Goal: Information Seeking & Learning: Learn about a topic

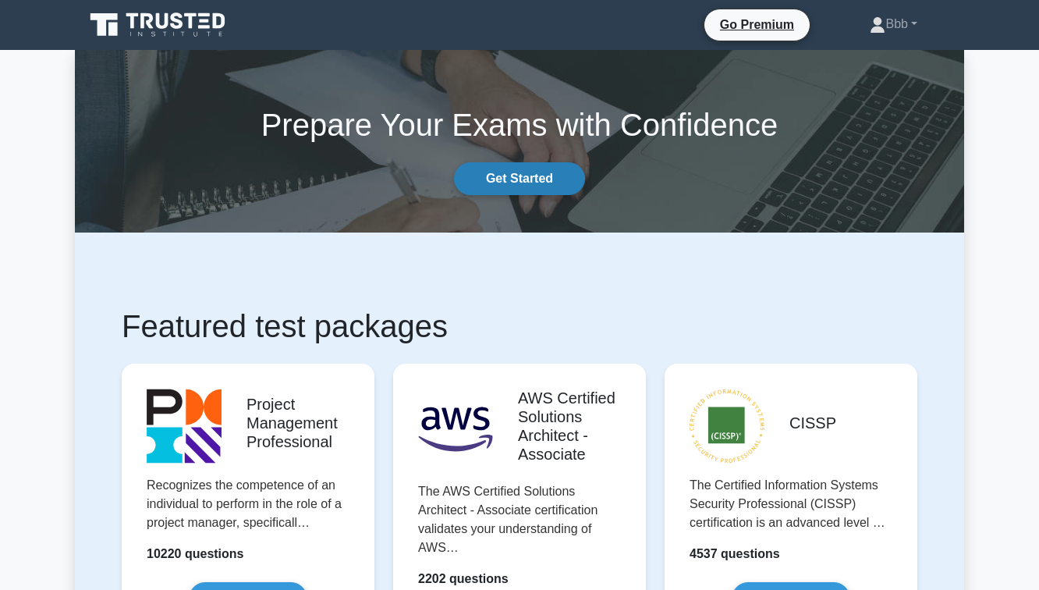
click at [512, 179] on link "Get Started" at bounding box center [519, 178] width 131 height 33
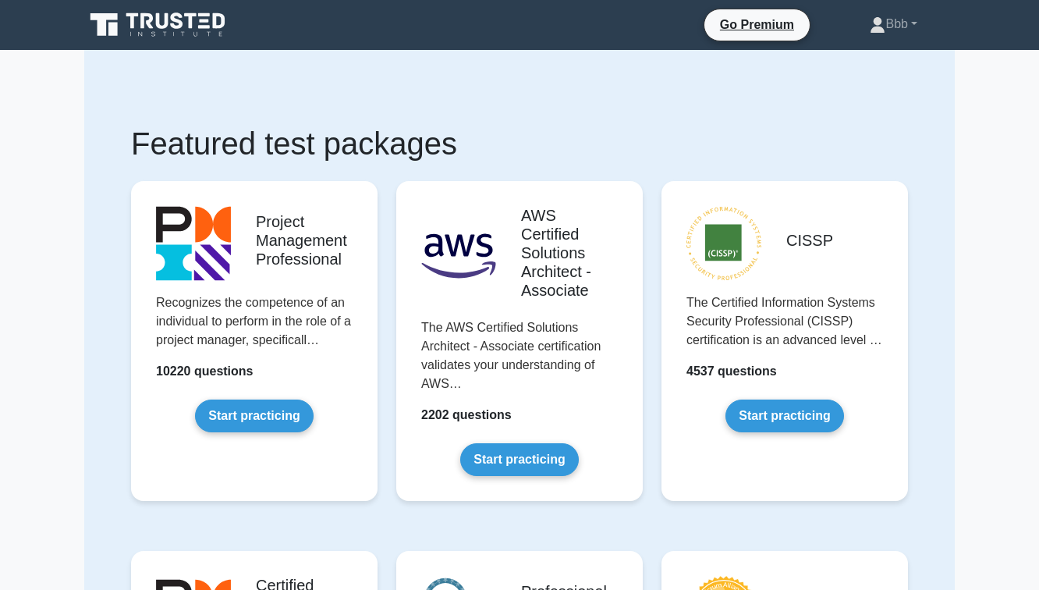
click at [109, 13] on icon at bounding box center [103, 24] width 27 height 23
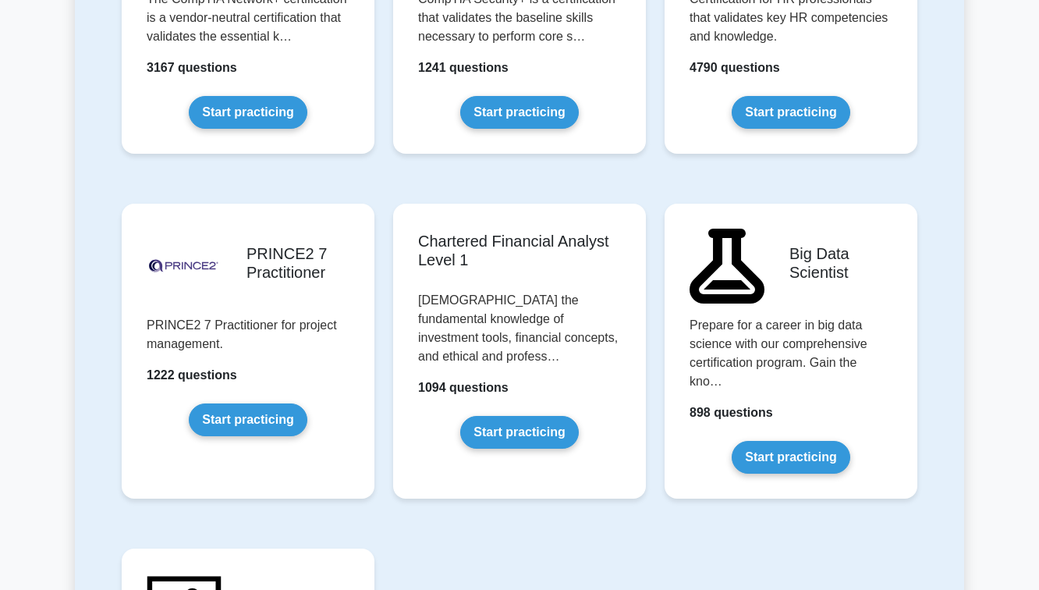
scroll to position [3231, 0]
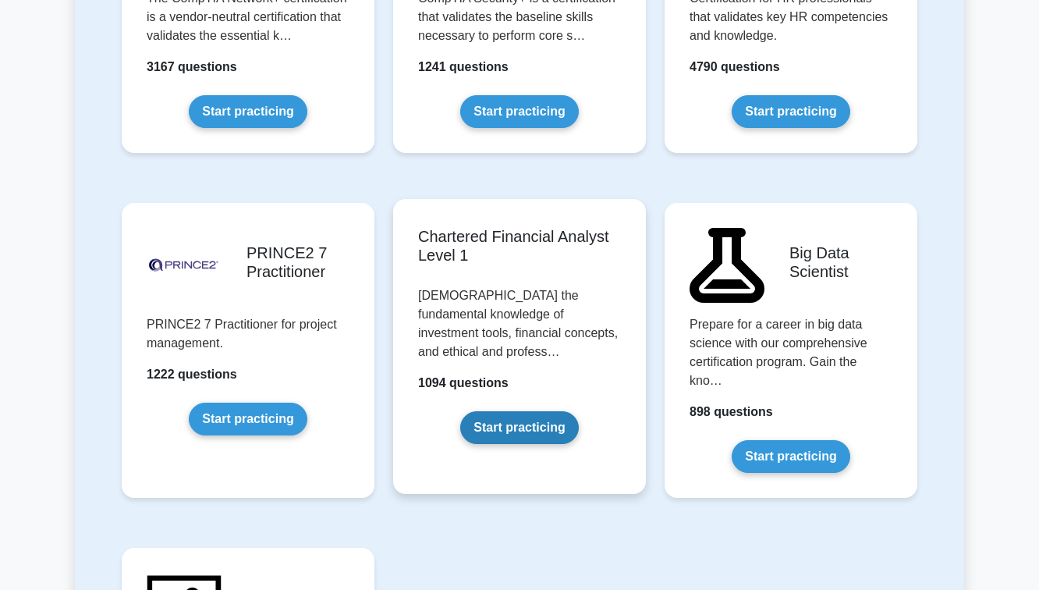
click at [521, 411] on link "Start practicing" at bounding box center [519, 427] width 118 height 33
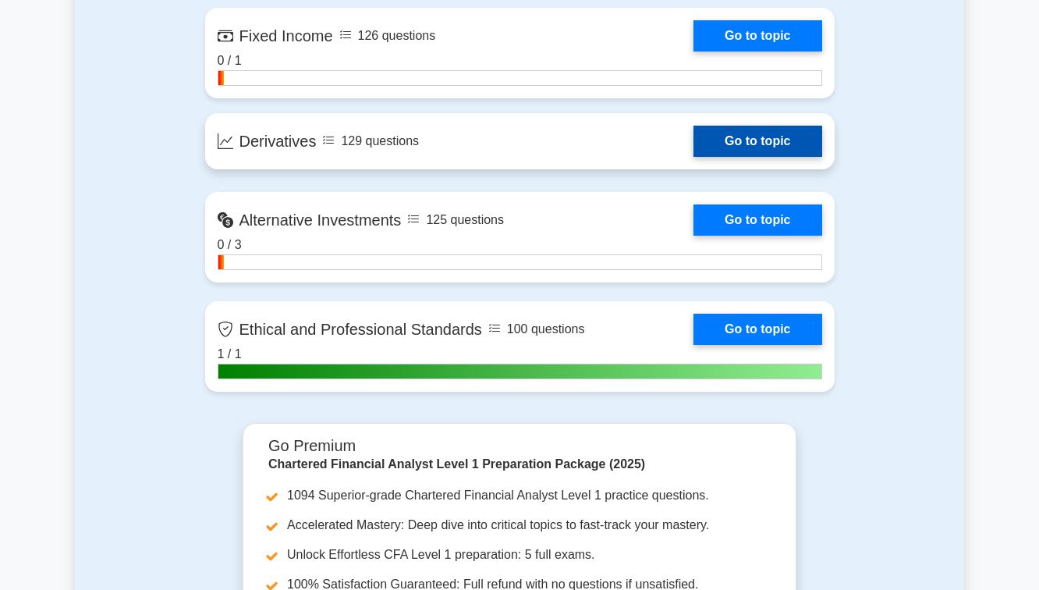
scroll to position [1677, 0]
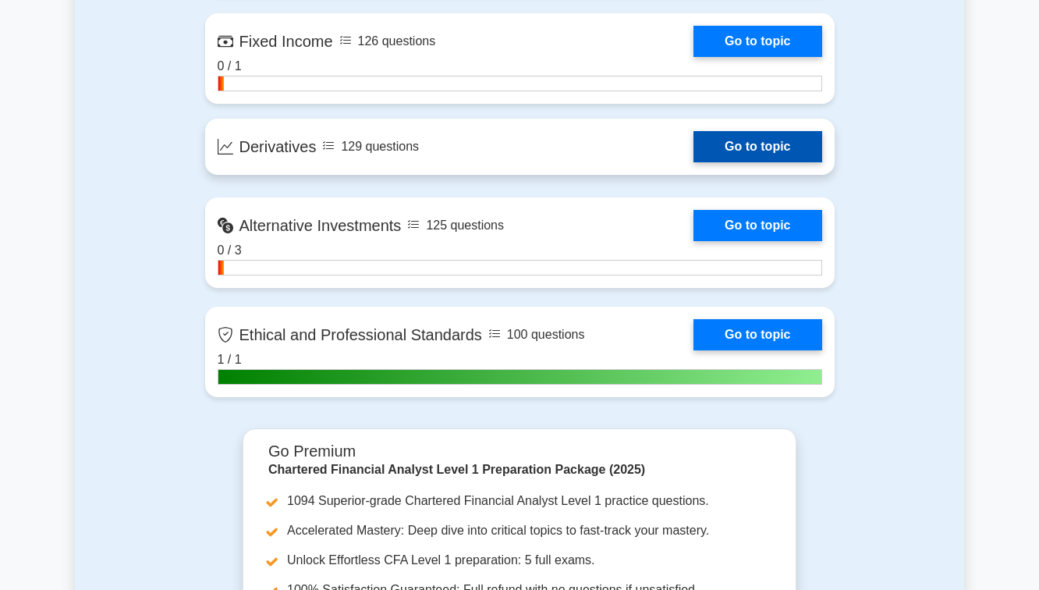
click at [693, 155] on link "Go to topic" at bounding box center [757, 146] width 128 height 31
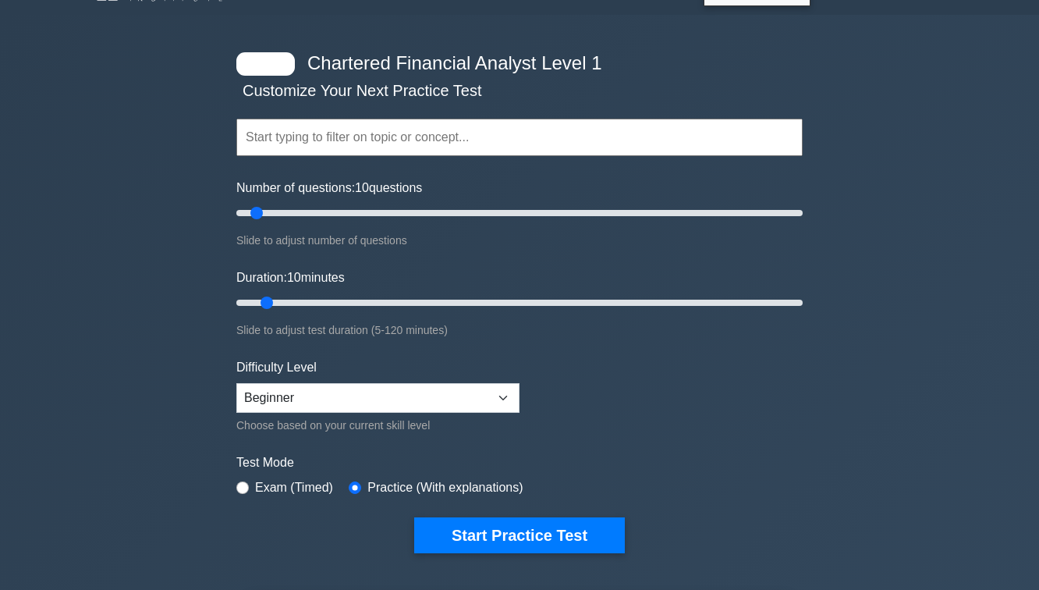
scroll to position [62, 0]
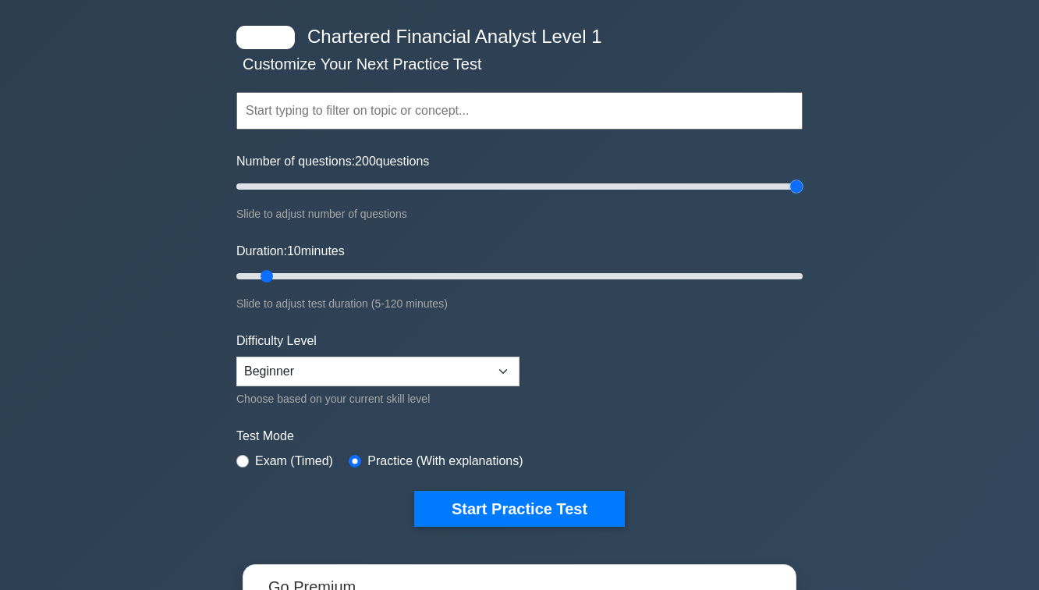
drag, startPoint x: 257, startPoint y: 183, endPoint x: 823, endPoint y: 187, distance: 566.9
click at [802, 187] on input "Number of questions: 200 questions" at bounding box center [519, 186] width 566 height 19
drag, startPoint x: 782, startPoint y: 186, endPoint x: 367, endPoint y: 189, distance: 414.9
type input "50"
click at [367, 189] on input "Number of questions: 50 questions" at bounding box center [519, 186] width 566 height 19
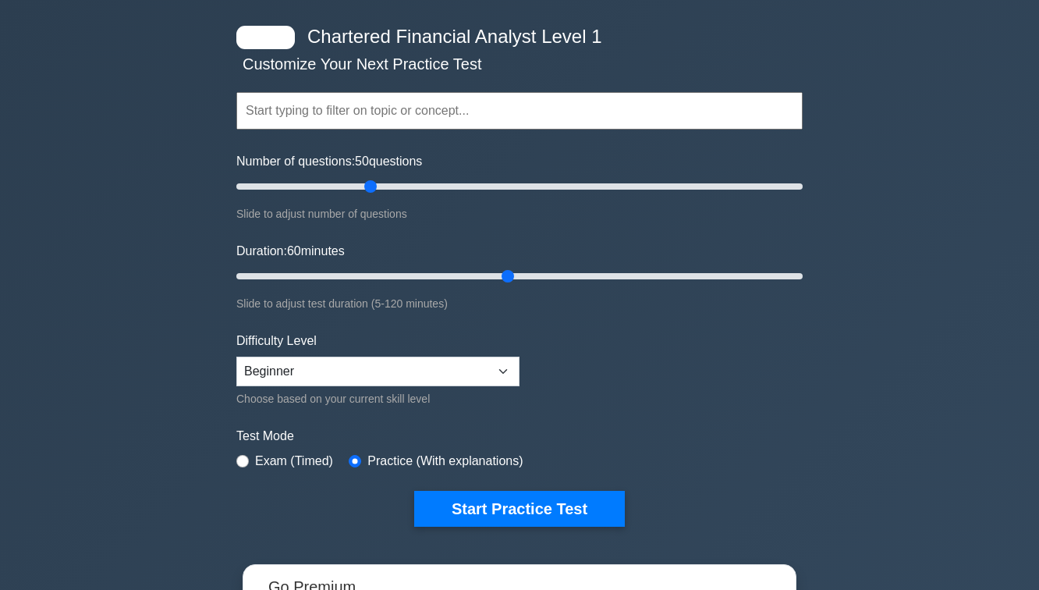
drag, startPoint x: 270, startPoint y: 276, endPoint x: 507, endPoint y: 295, distance: 237.8
type input "60"
click at [507, 285] on input "Duration: 60 minutes" at bounding box center [519, 276] width 566 height 19
click at [458, 378] on select "Beginner Intermediate Expert" at bounding box center [377, 371] width 283 height 30
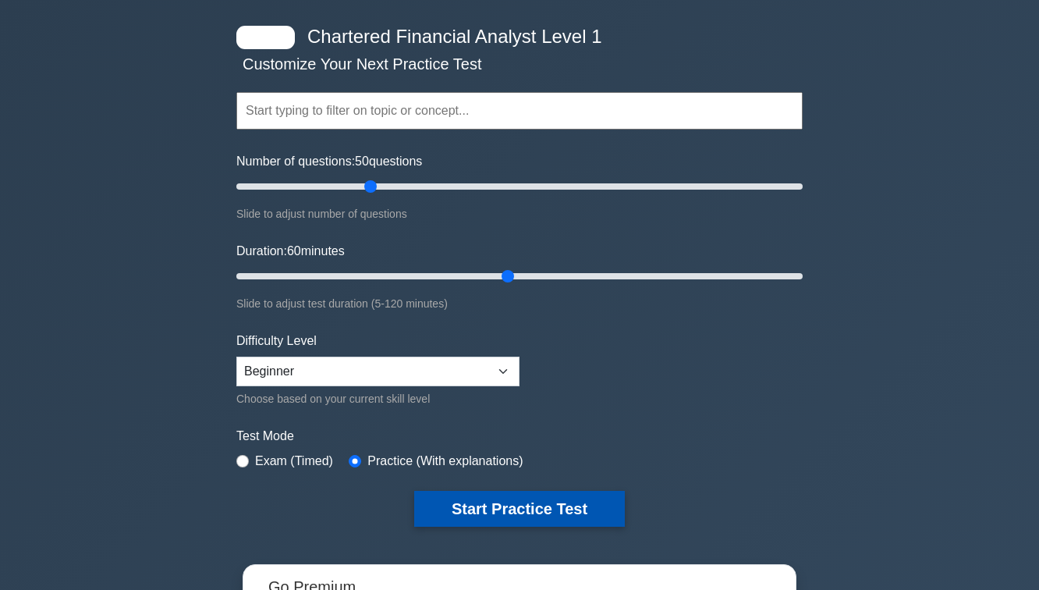
click at [528, 515] on button "Start Practice Test" at bounding box center [519, 508] width 211 height 36
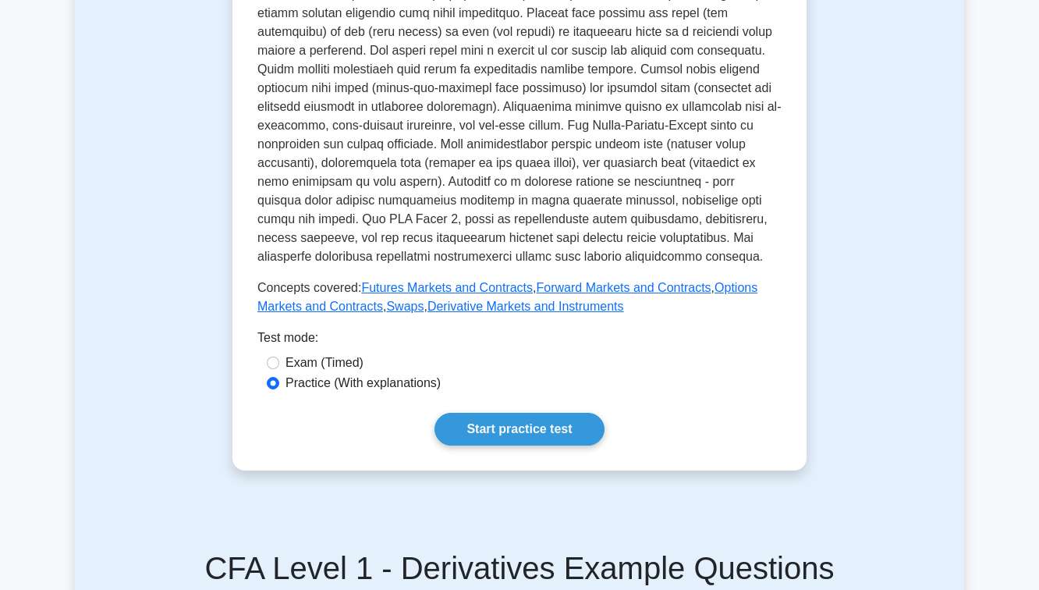
scroll to position [683, 0]
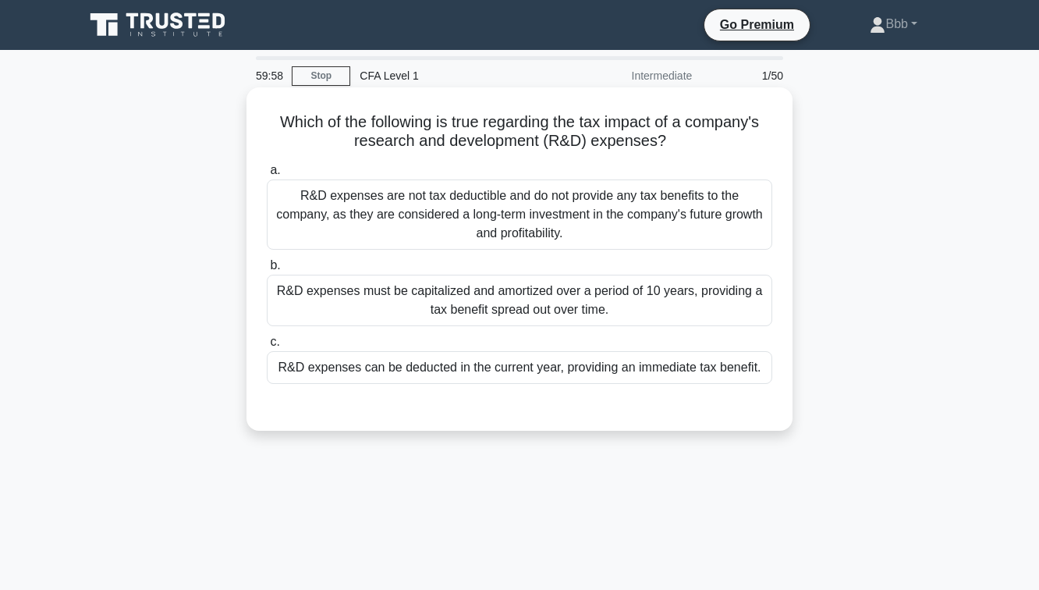
click at [488, 395] on div at bounding box center [519, 399] width 505 height 12
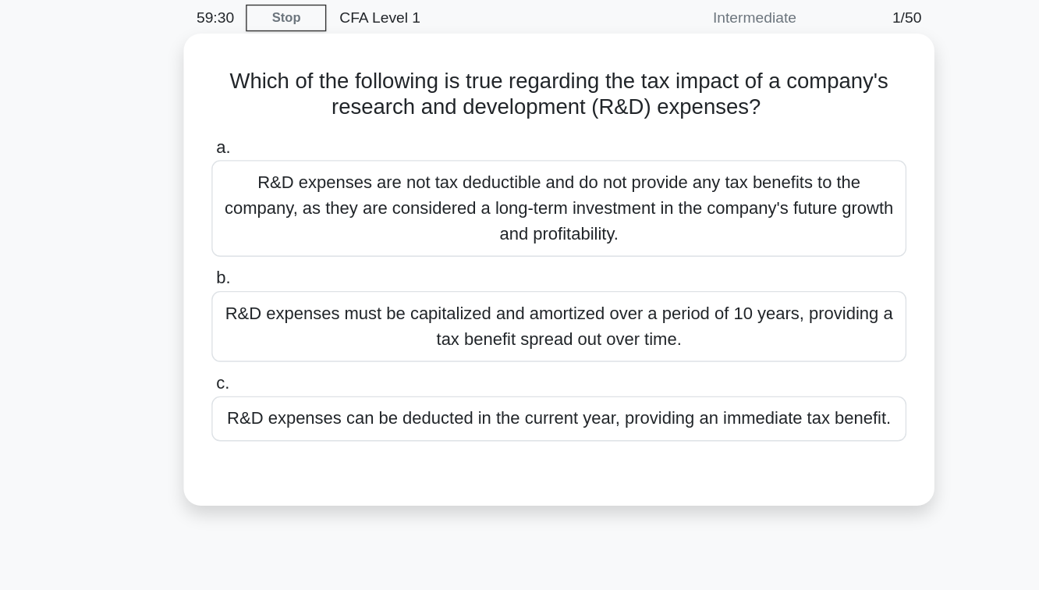
click at [420, 216] on div "R&D expenses are not tax deductible and do not provide any tax benefits to the …" at bounding box center [519, 214] width 505 height 70
click at [267, 175] on input "a. R&D expenses are not tax deductible and do not provide any tax benefits to t…" at bounding box center [267, 170] width 0 height 10
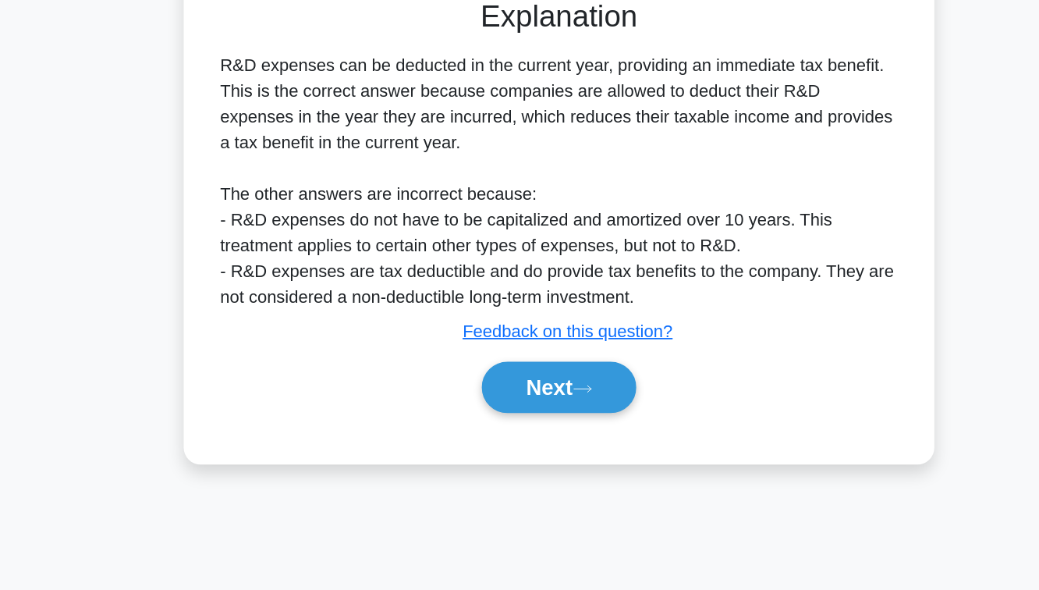
scroll to position [253, 0]
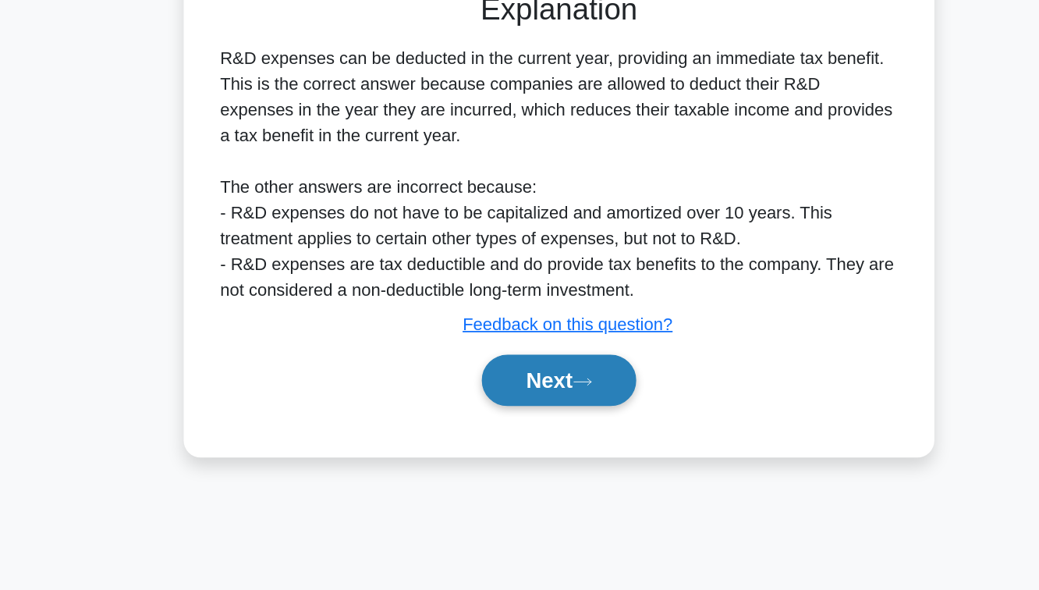
click at [536, 438] on icon at bounding box center [536, 438] width 14 height 9
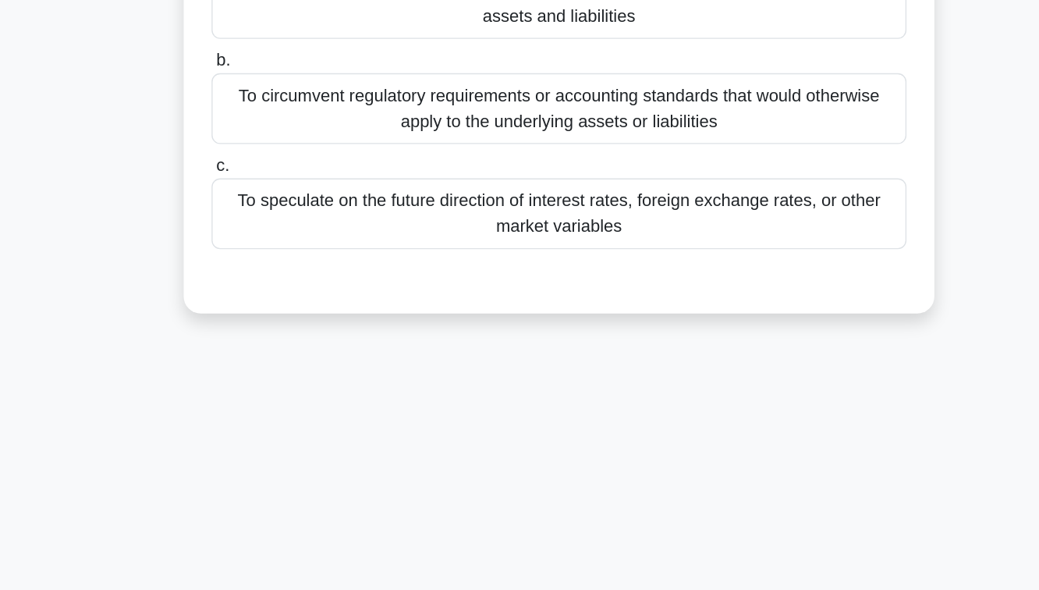
scroll to position [0, 0]
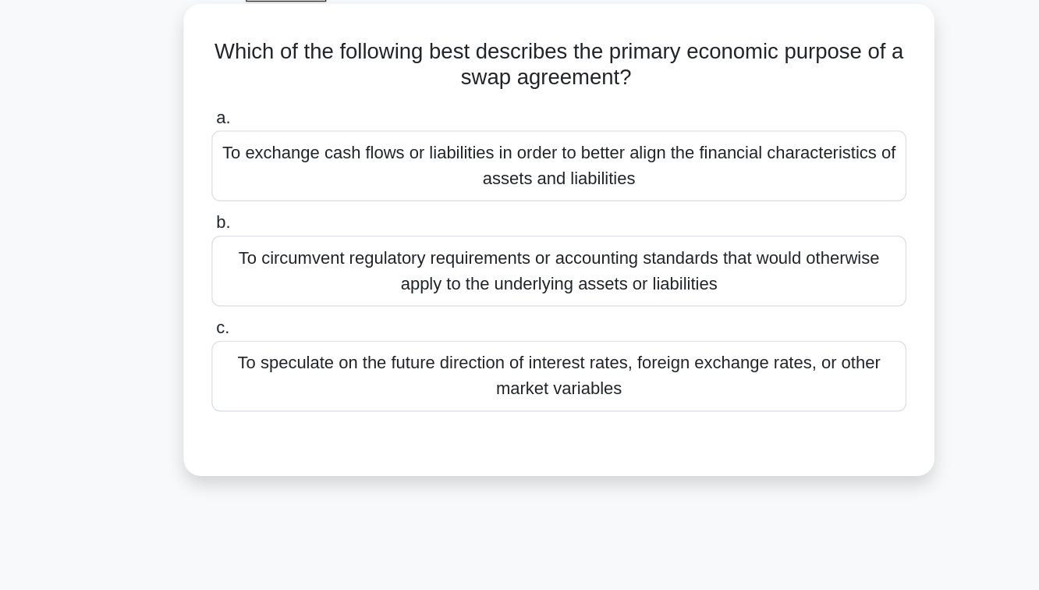
click at [588, 204] on div "To exchange cash flows or liabilities in order to better align the financial ch…" at bounding box center [519, 204] width 505 height 51
click at [267, 175] on input "a. To exchange cash flows or liabilities in order to better align the financial…" at bounding box center [267, 170] width 0 height 10
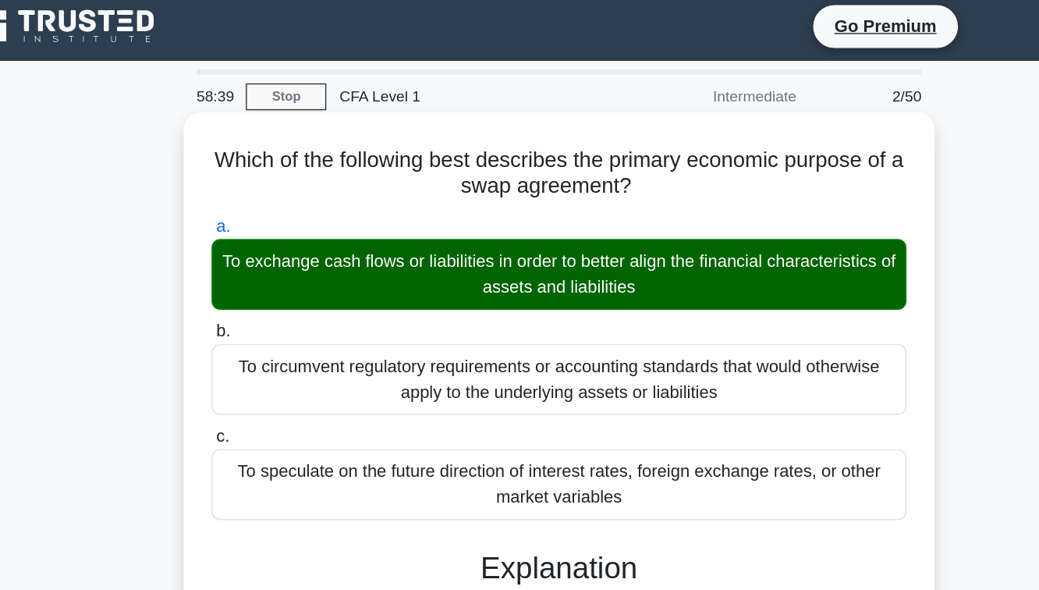
scroll to position [258, 0]
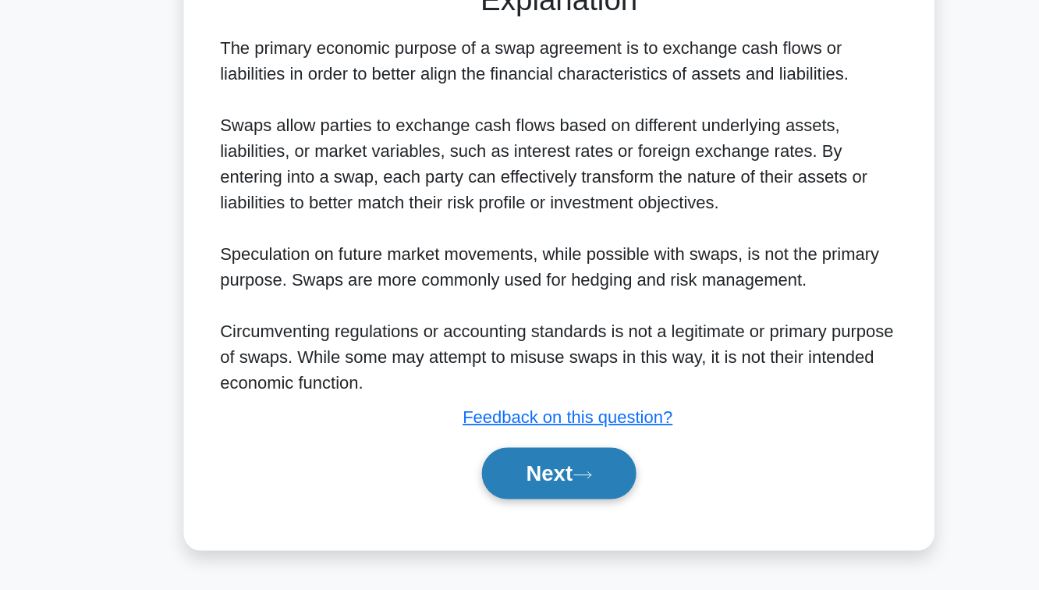
click at [529, 507] on button "Next" at bounding box center [519, 504] width 112 height 37
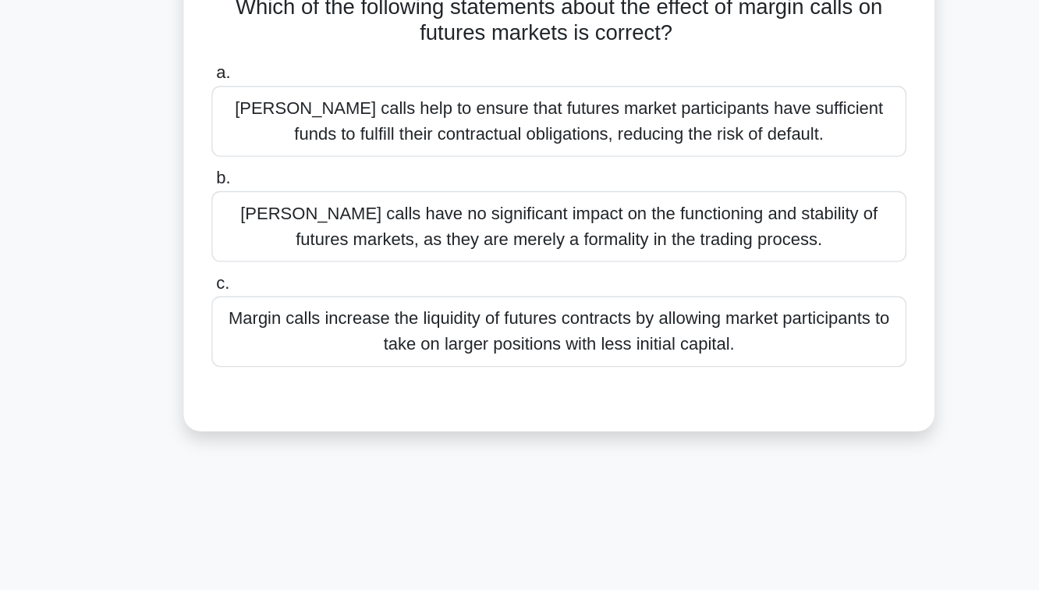
scroll to position [102, 0]
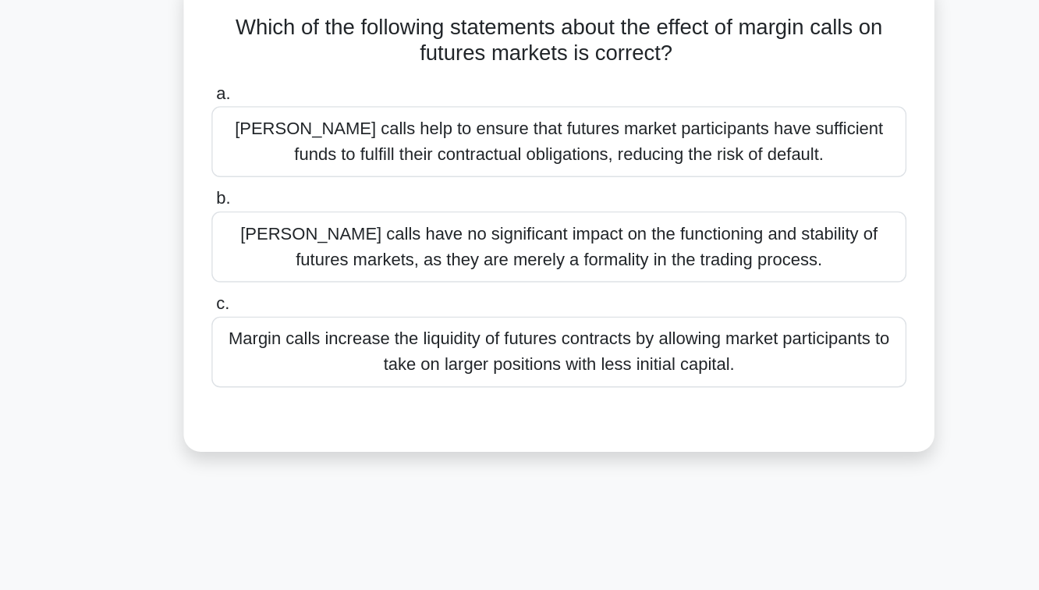
click at [521, 103] on div "[PERSON_NAME] calls help to ensure that futures market participants have suffic…" at bounding box center [519, 102] width 505 height 51
click at [267, 73] on input "a. [PERSON_NAME] calls help to ensure that futures market participants have suf…" at bounding box center [267, 68] width 0 height 10
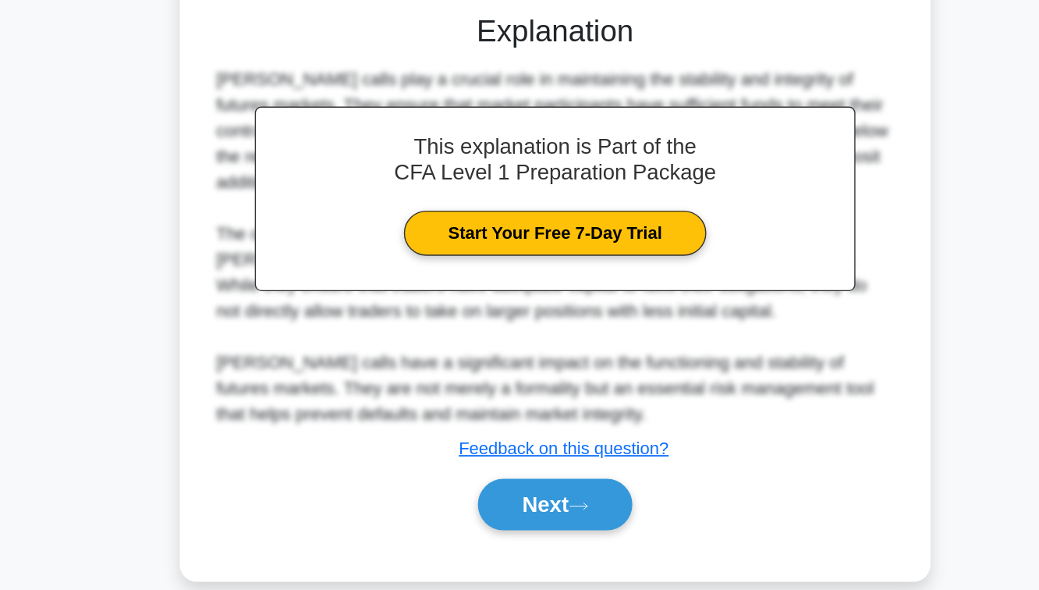
scroll to position [258, 0]
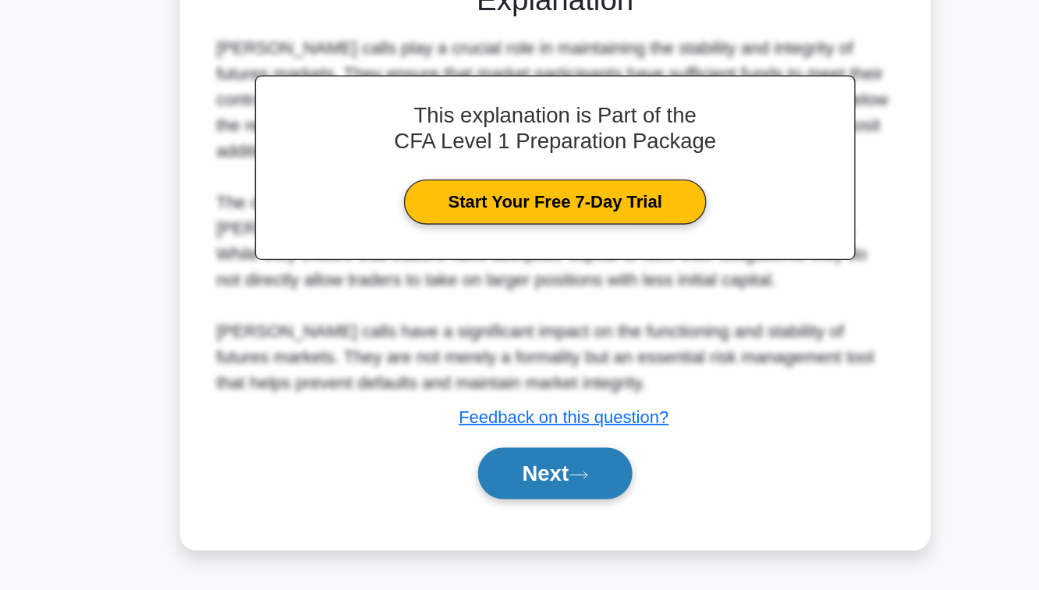
click at [518, 515] on button "Next" at bounding box center [519, 504] width 112 height 37
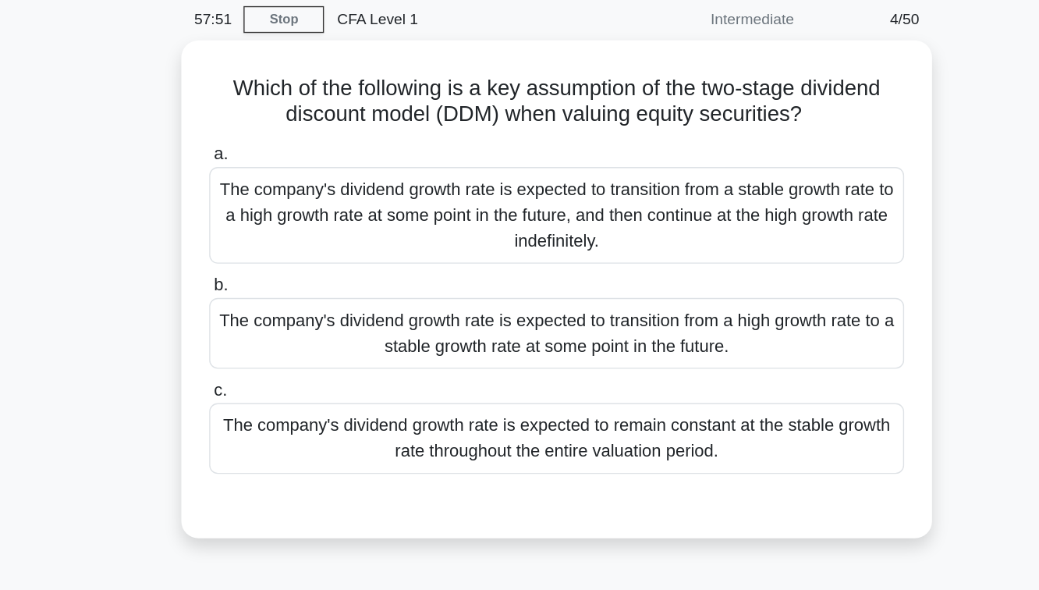
scroll to position [46, 0]
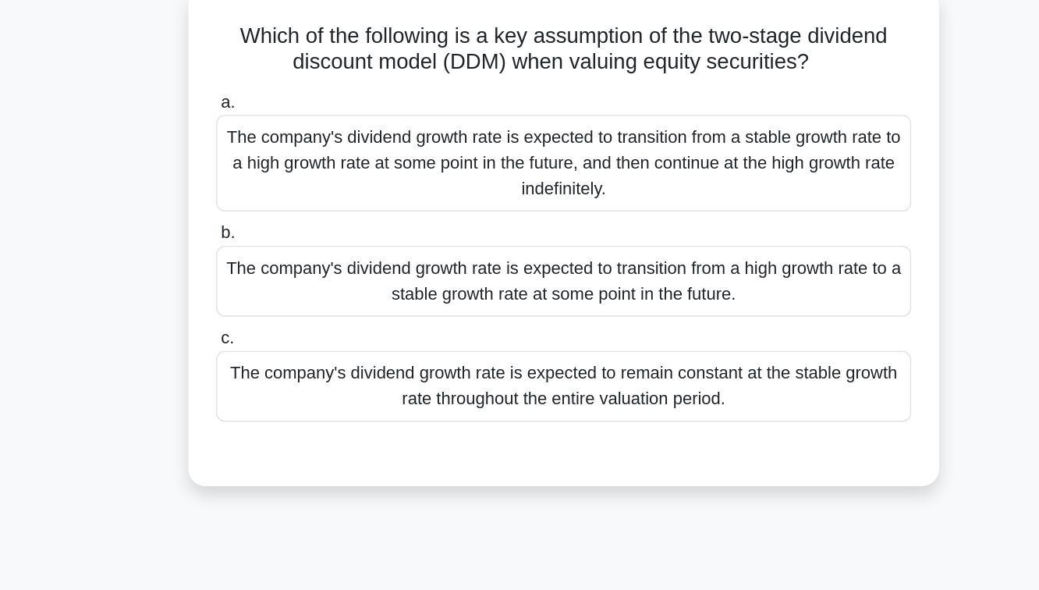
click at [578, 164] on div "The company's dividend growth rate is expected to transition from a stable grow…" at bounding box center [519, 168] width 505 height 70
click at [267, 129] on input "a. The company's dividend growth rate is expected to transition from a stable g…" at bounding box center [267, 124] width 0 height 10
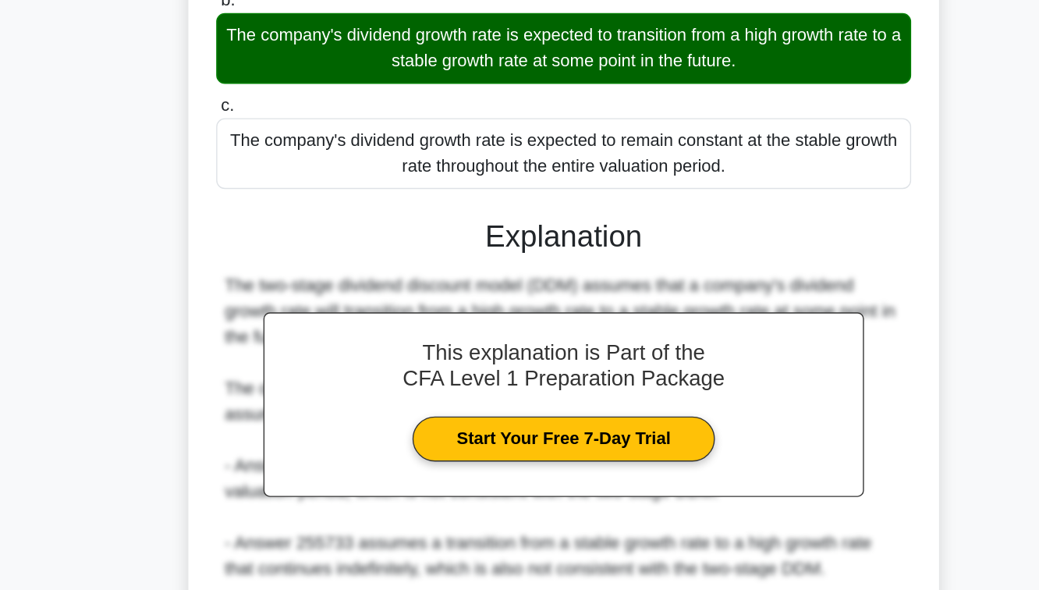
scroll to position [253, 0]
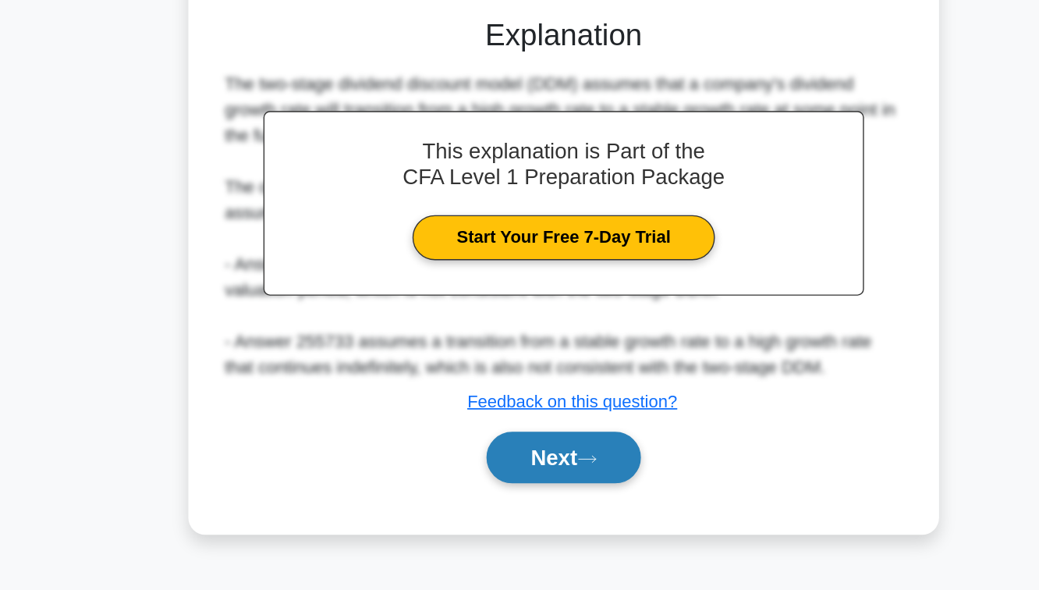
click at [527, 495] on button "Next" at bounding box center [519, 492] width 112 height 37
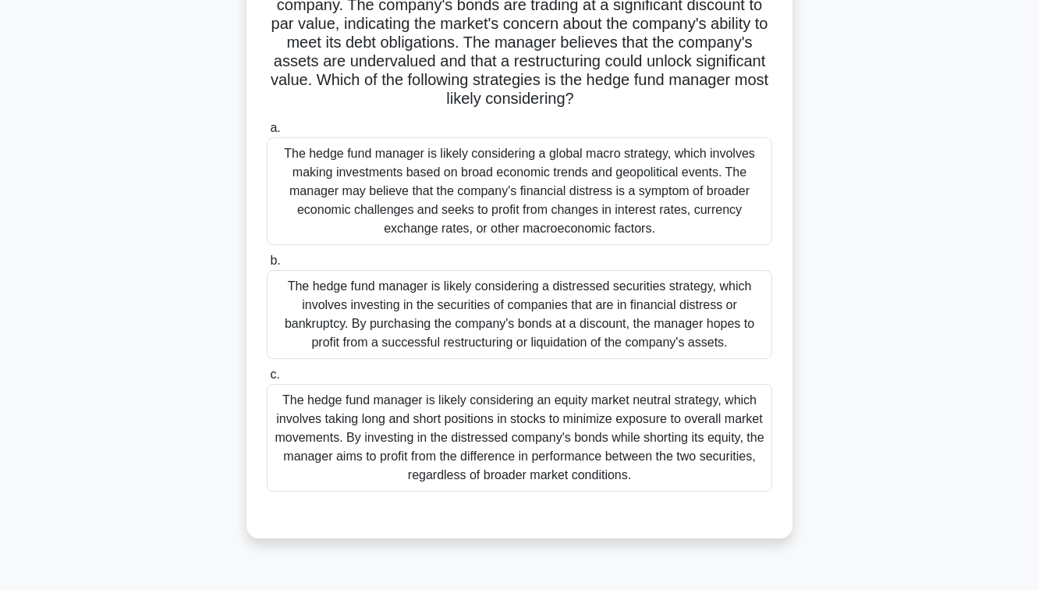
scroll to position [136, 0]
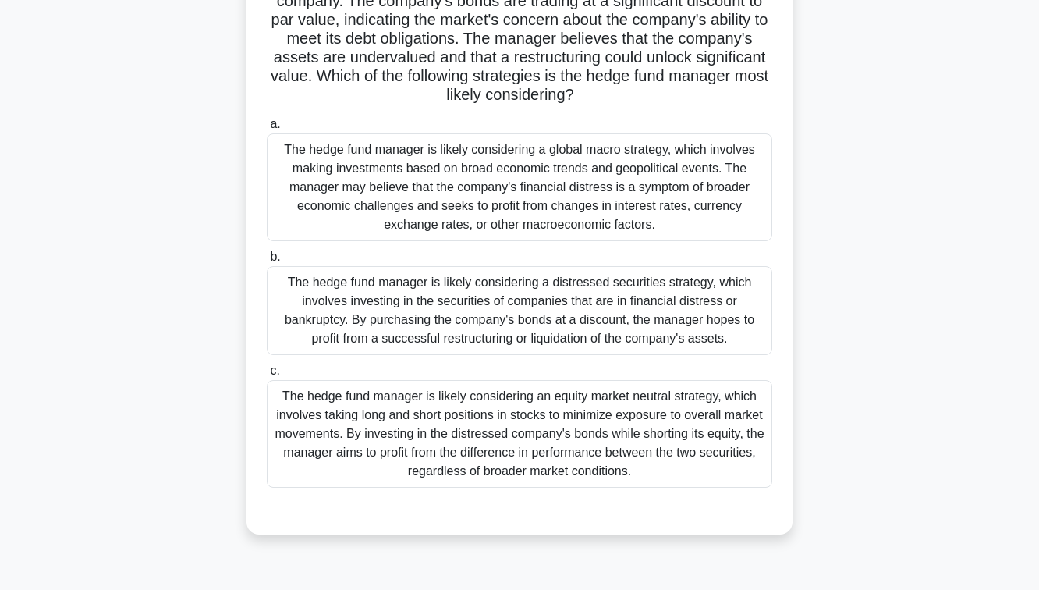
click at [512, 427] on div "The hedge fund manager is likely considering an equity market neutral strategy,…" at bounding box center [519, 434] width 505 height 108
click at [267, 376] on input "c. The hedge fund manager is likely considering an equity market neutral strate…" at bounding box center [267, 371] width 0 height 10
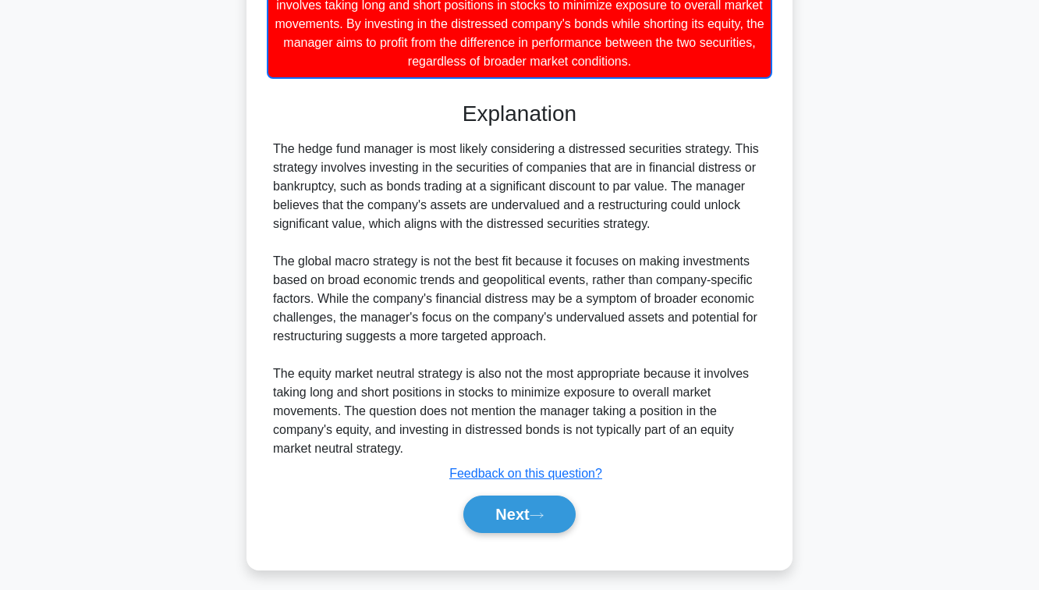
scroll to position [559, 0]
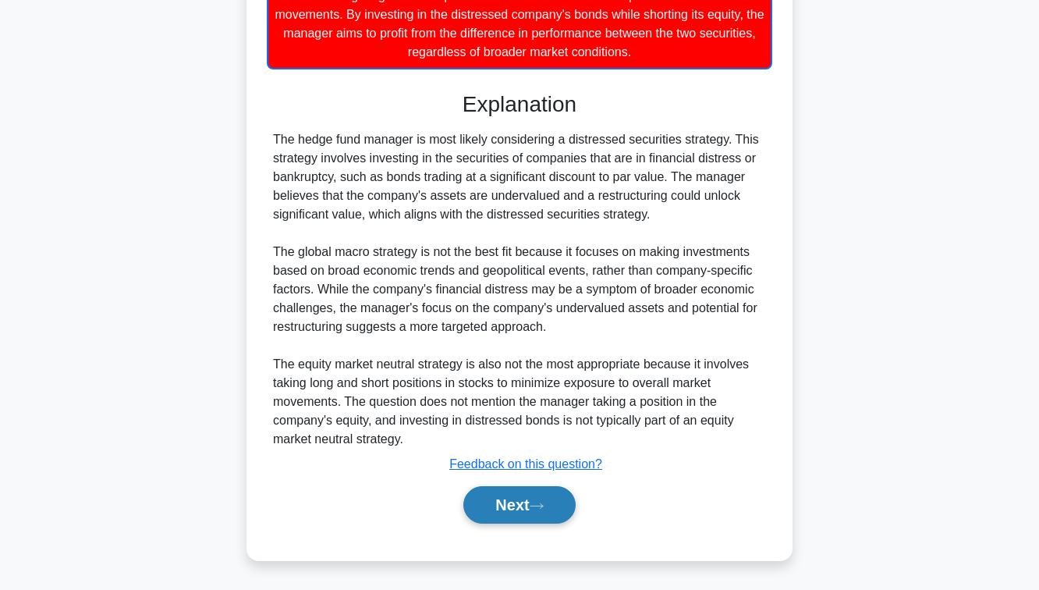
click at [511, 500] on button "Next" at bounding box center [519, 504] width 112 height 37
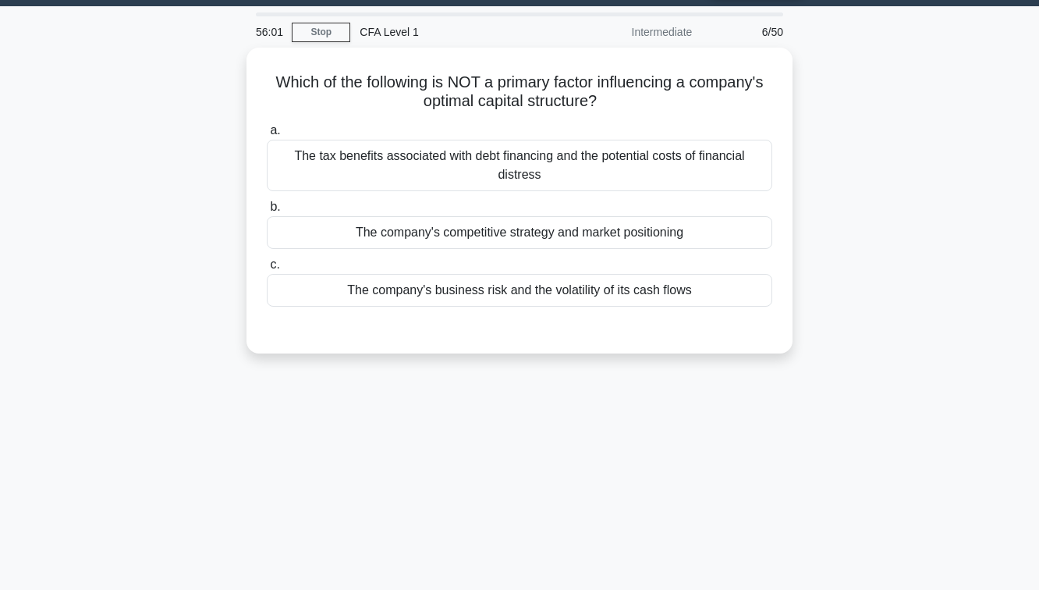
scroll to position [57, 0]
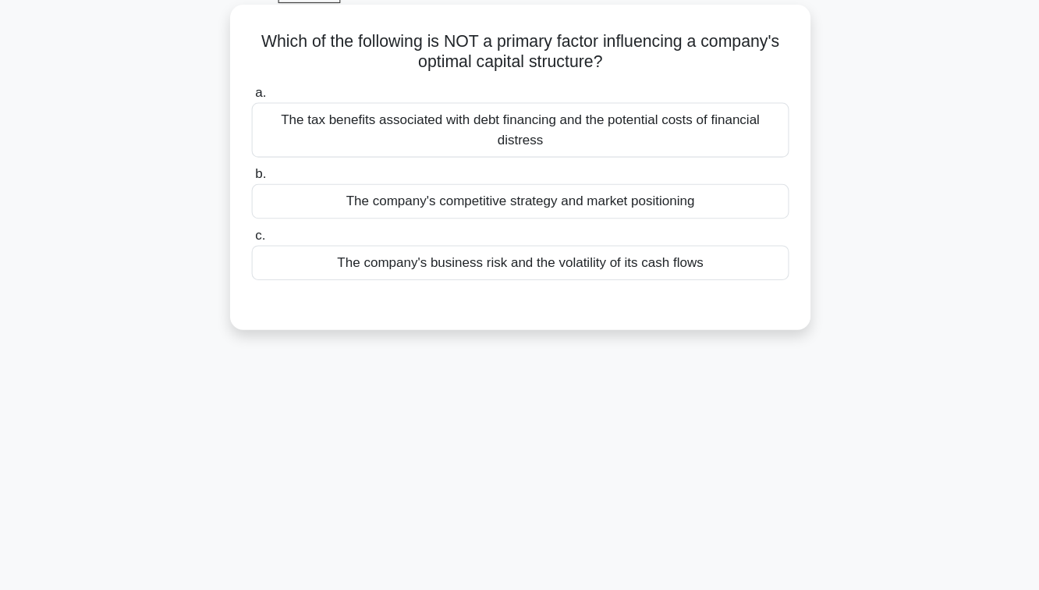
click at [520, 161] on div "The tax benefits associated with debt financing and the potential costs of fina…" at bounding box center [519, 147] width 505 height 51
click at [267, 119] on input "a. The tax benefits associated with debt financing and the potential costs of f…" at bounding box center [267, 113] width 0 height 10
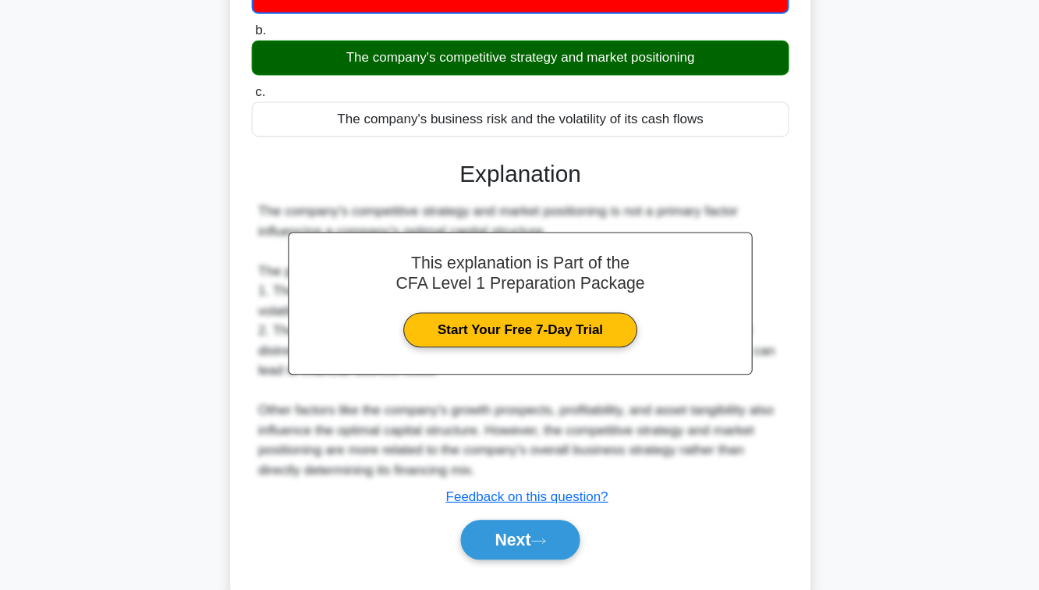
scroll to position [220, 0]
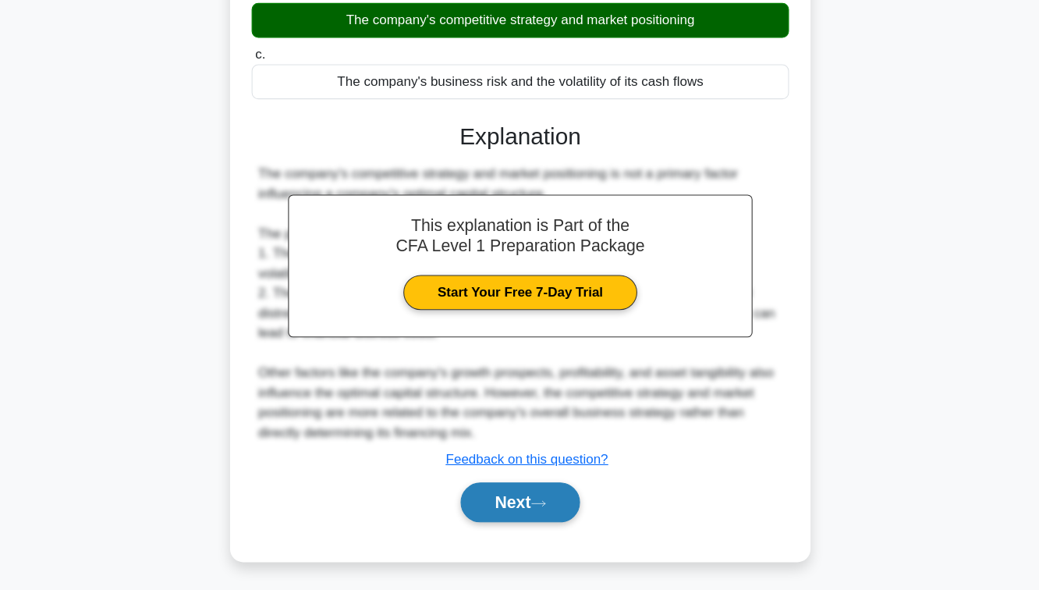
click at [526, 517] on button "Next" at bounding box center [519, 506] width 112 height 37
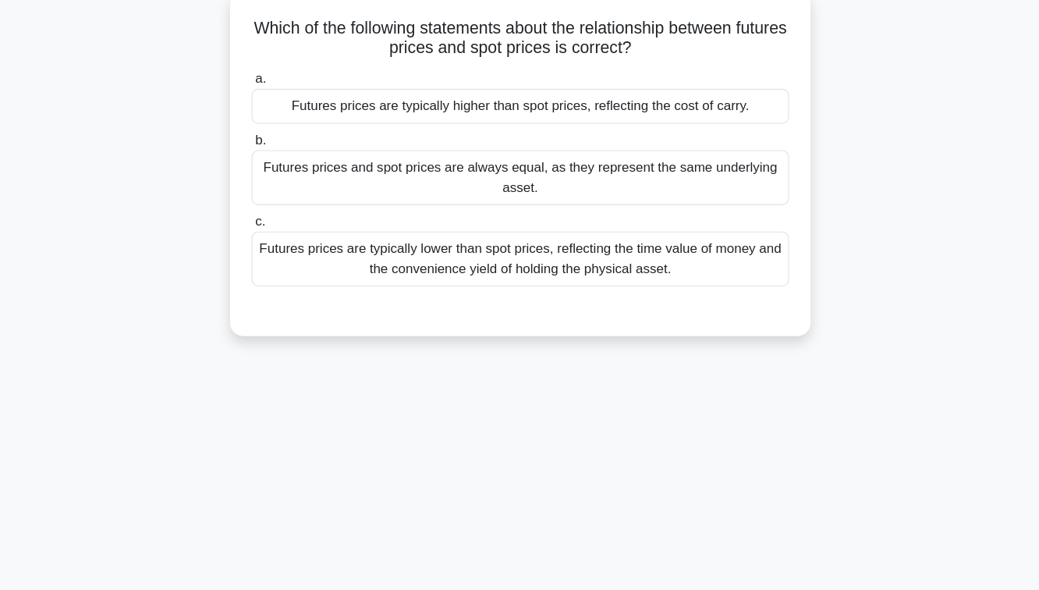
scroll to position [45, 0]
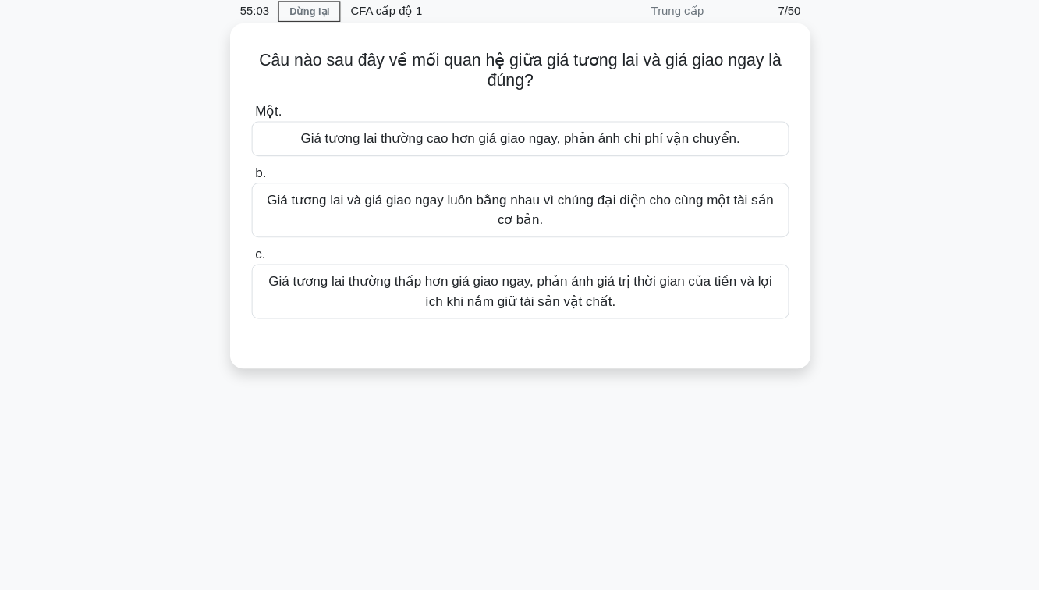
click at [685, 167] on div "Giá tương lai thường cao hơn giá giao ngay, phản ánh chi phí vận chuyển." at bounding box center [519, 150] width 505 height 33
click at [267, 130] on input "Một. Giá tương lai thường cao hơn giá giao ngay, phản ánh chi phí vận chuyển." at bounding box center [267, 125] width 0 height 10
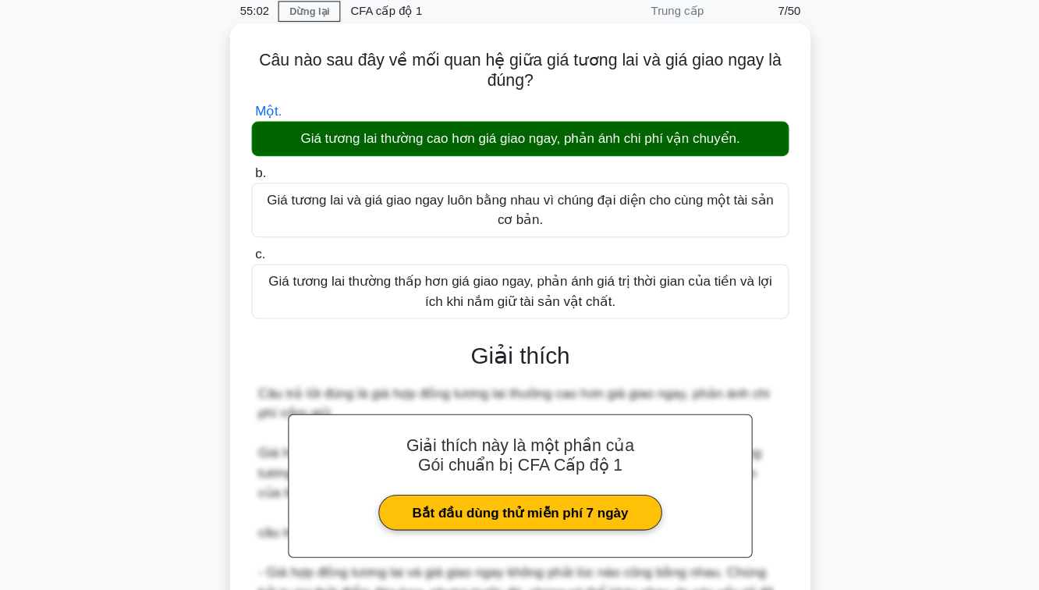
scroll to position [69, 0]
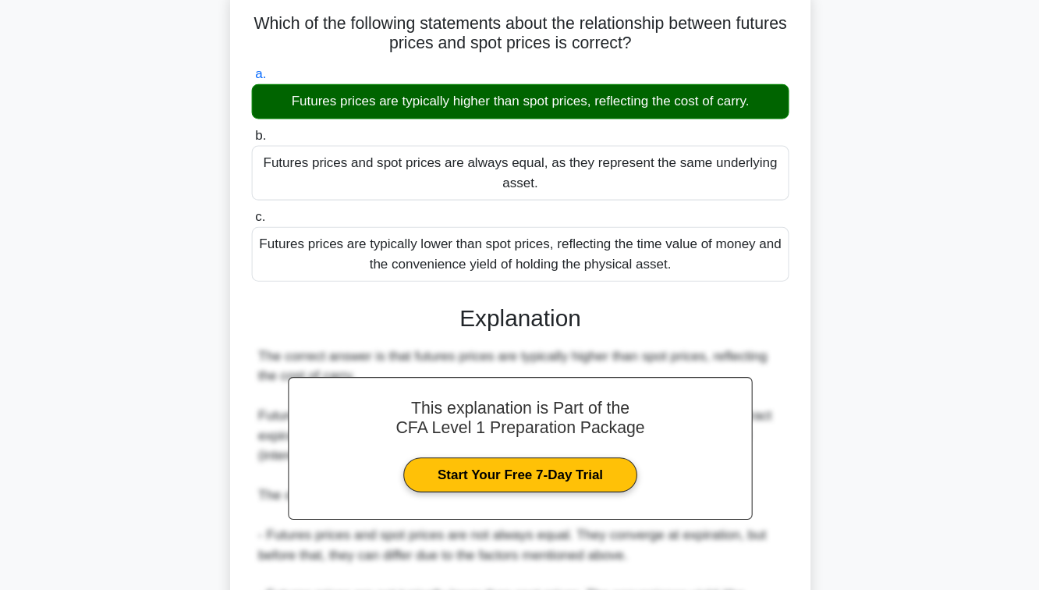
click at [872, 221] on div "Which of the following statements about the relationship between futures prices…" at bounding box center [519, 396] width 889 height 749
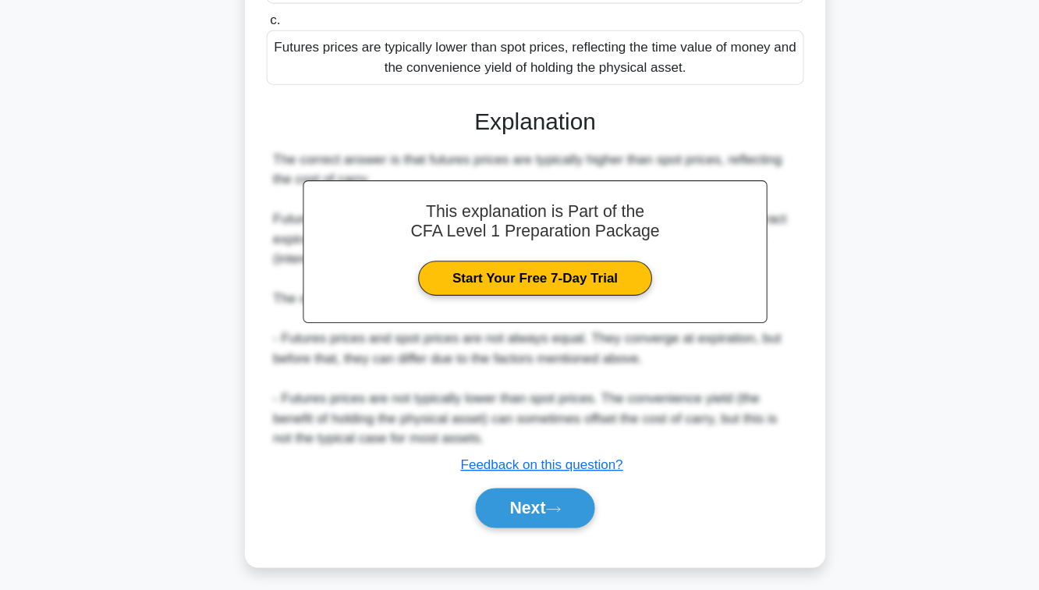
scroll to position [258, 0]
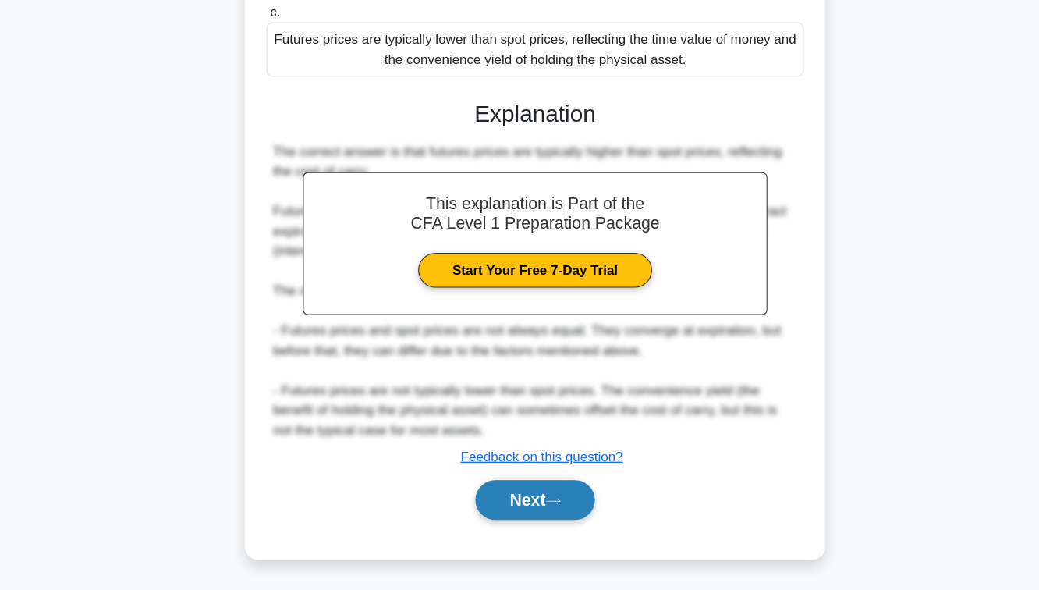
click at [511, 508] on button "Next" at bounding box center [519, 504] width 112 height 37
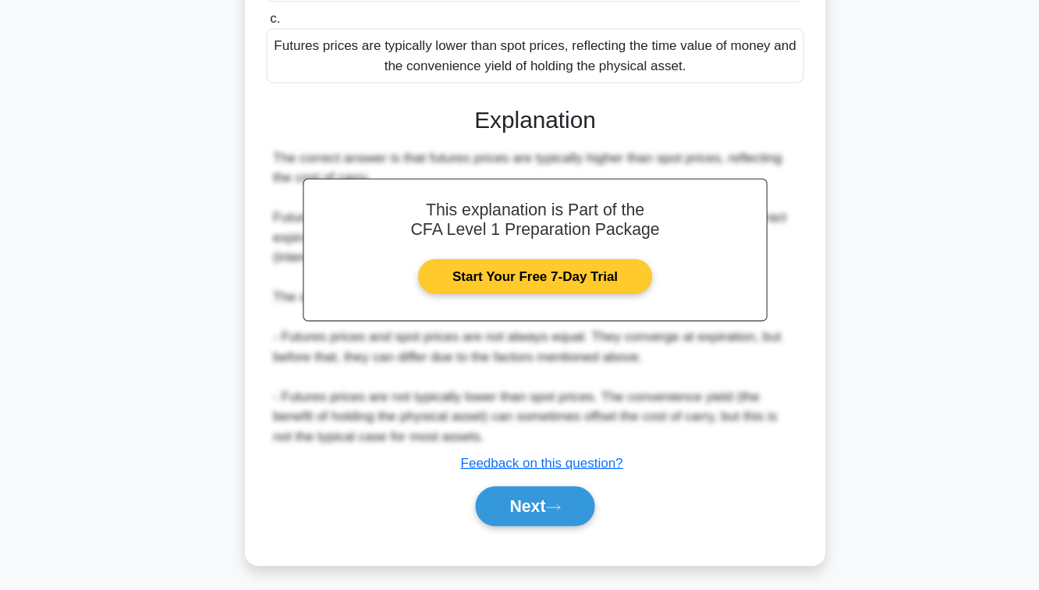
scroll to position [255, 0]
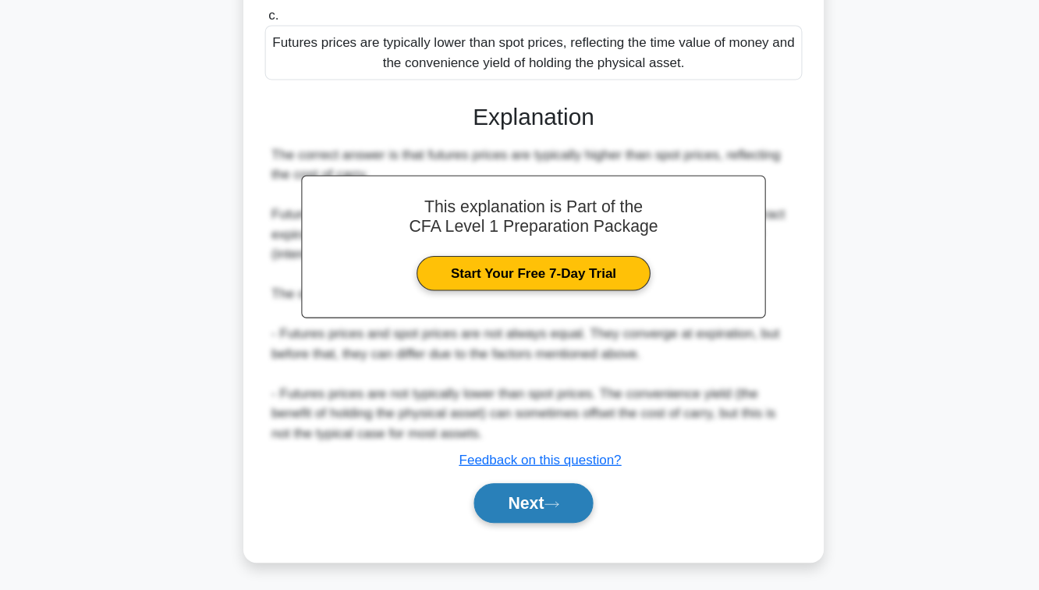
click at [495, 507] on button "Next" at bounding box center [519, 507] width 112 height 37
click at [533, 511] on button "Next" at bounding box center [519, 507] width 112 height 37
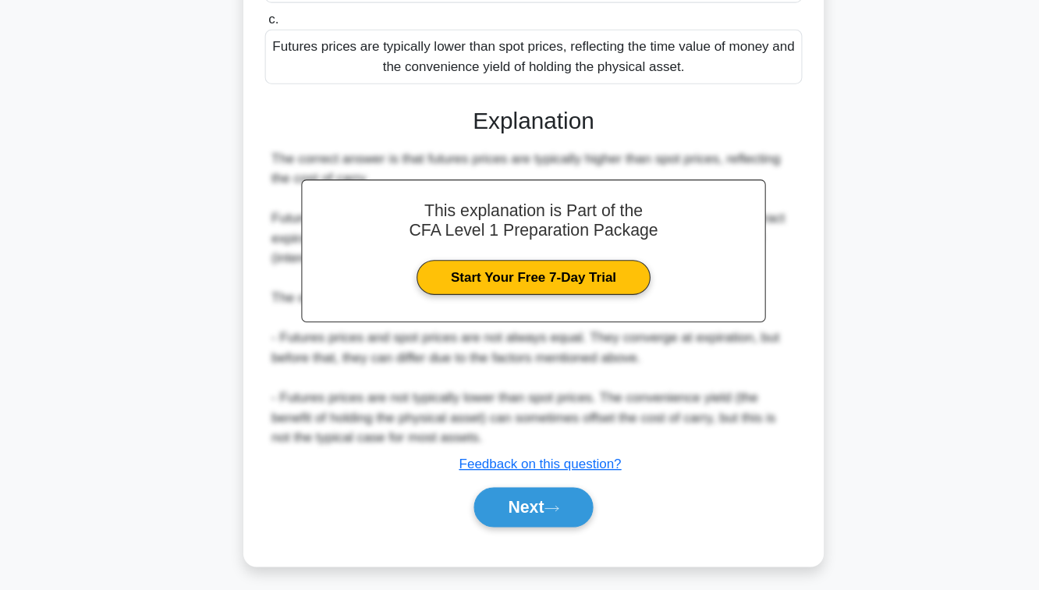
click at [945, 158] on div "Which of the following statements about the relationship between futures prices…" at bounding box center [519, 210] width 889 height 749
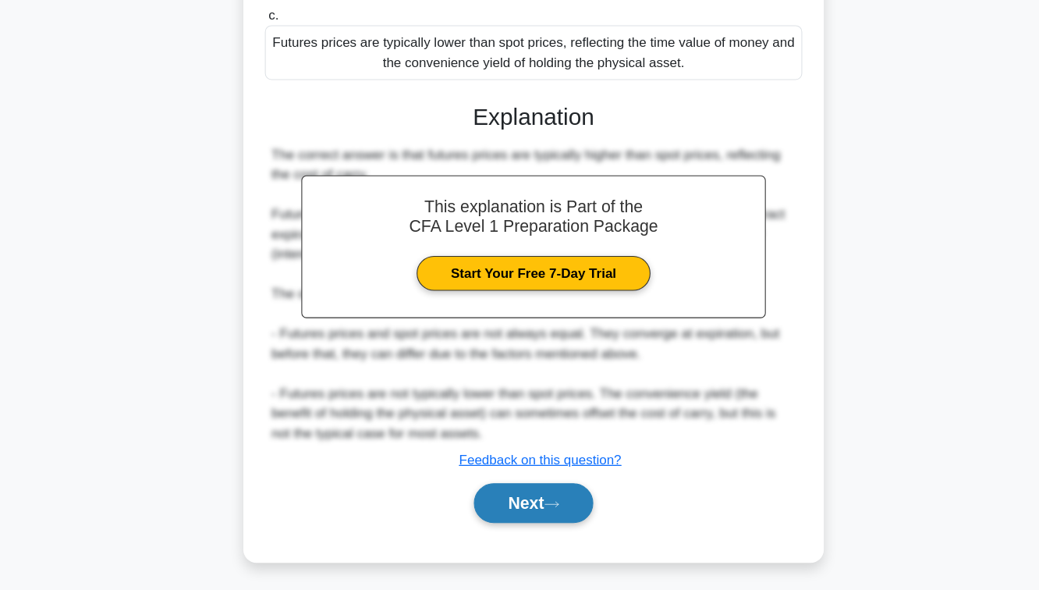
click at [492, 501] on button "Next" at bounding box center [519, 507] width 112 height 37
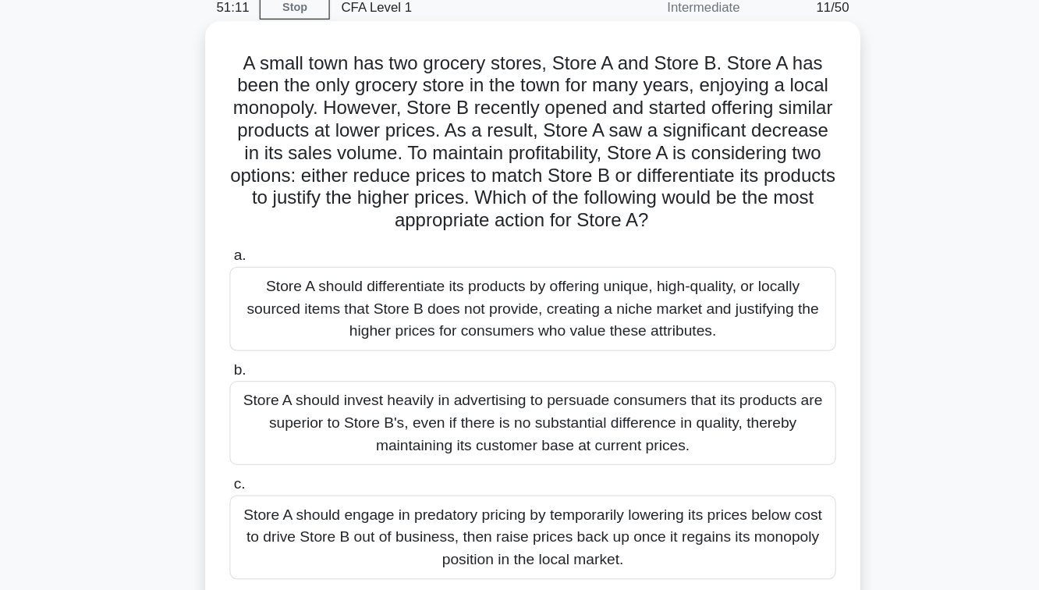
scroll to position [67, 0]
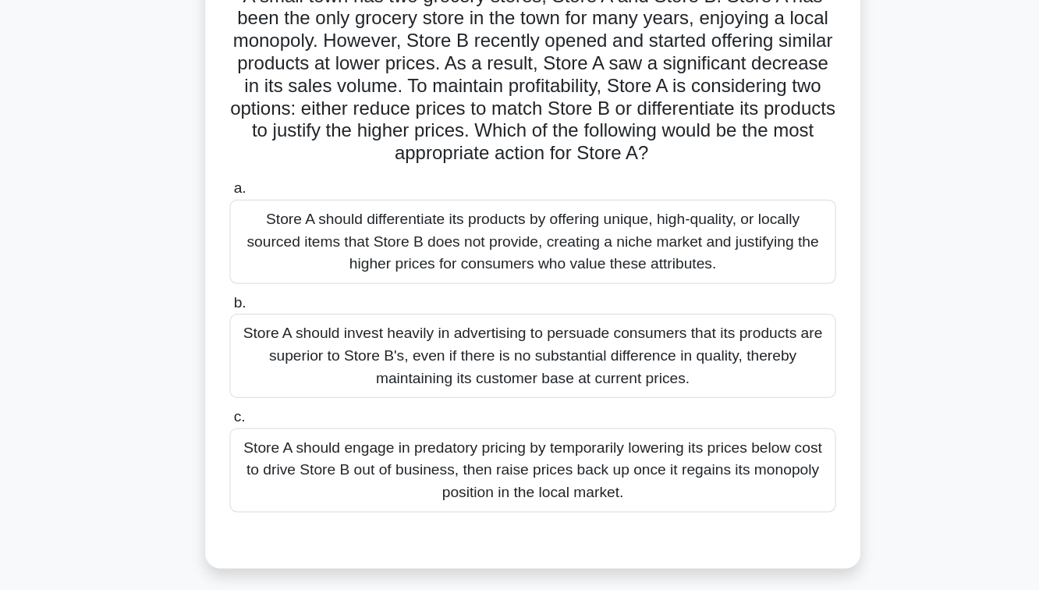
click at [512, 269] on div "Store A should differentiate its products by offering unique, high-quality, or …" at bounding box center [519, 260] width 505 height 70
click at [267, 221] on input "a. Store A should differentiate its products by offering unique, high-quality, …" at bounding box center [267, 216] width 0 height 10
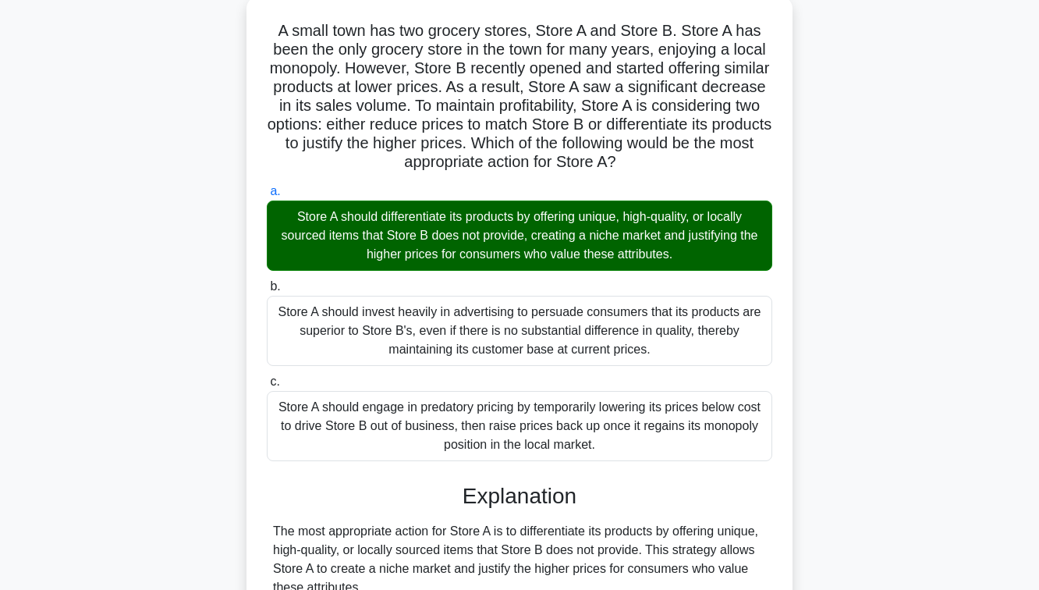
scroll to position [408, 0]
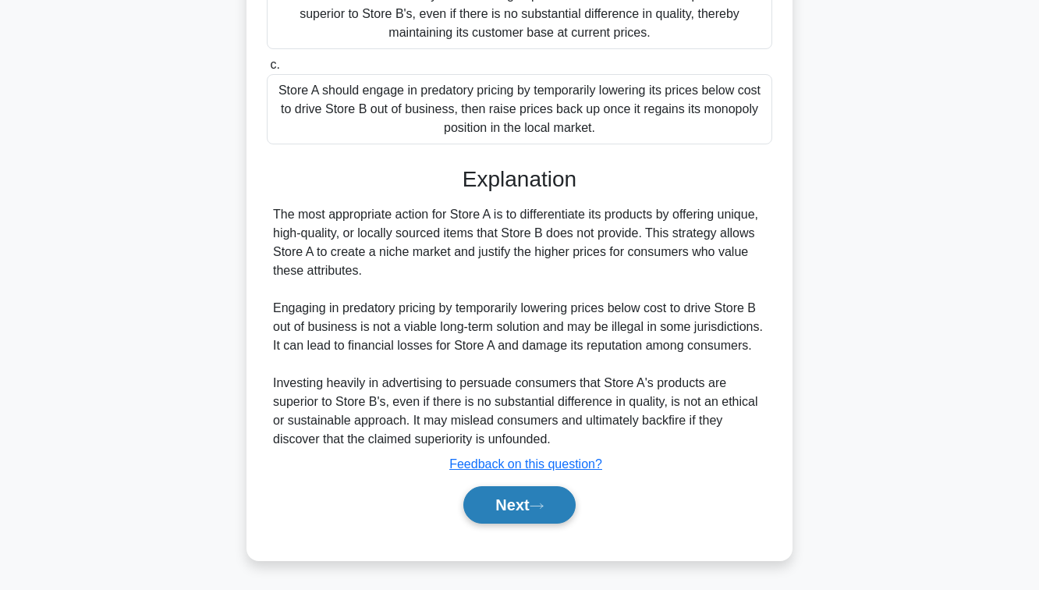
click at [481, 510] on button "Next" at bounding box center [519, 504] width 112 height 37
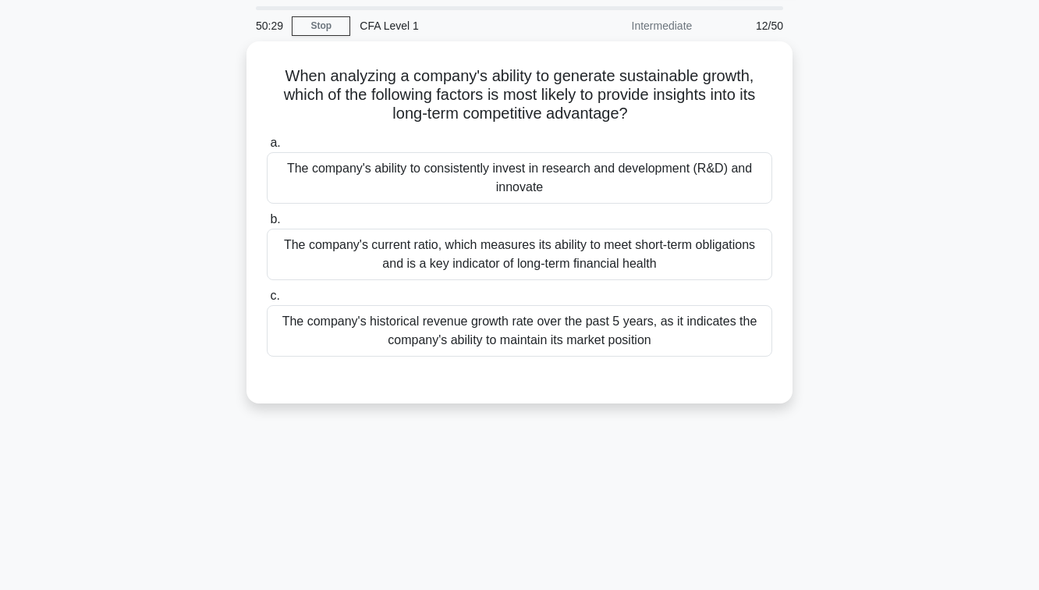
scroll to position [48, 0]
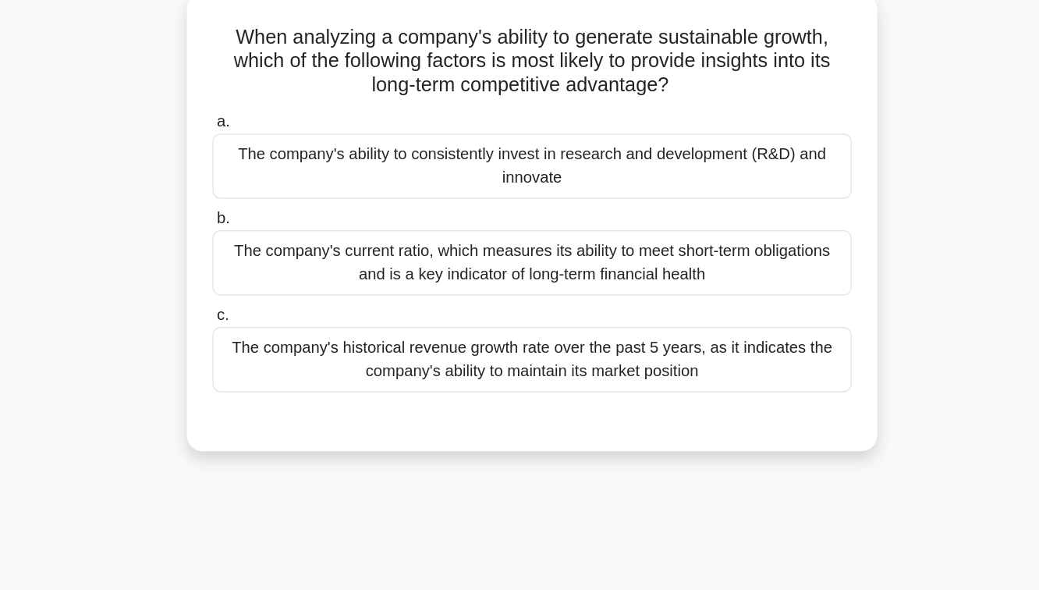
click at [483, 186] on div "The company's ability to consistently invest in research and development (R&D) …" at bounding box center [519, 176] width 505 height 51
click at [267, 147] on input "a. The company's ability to consistently invest in research and development (R&…" at bounding box center [267, 141] width 0 height 10
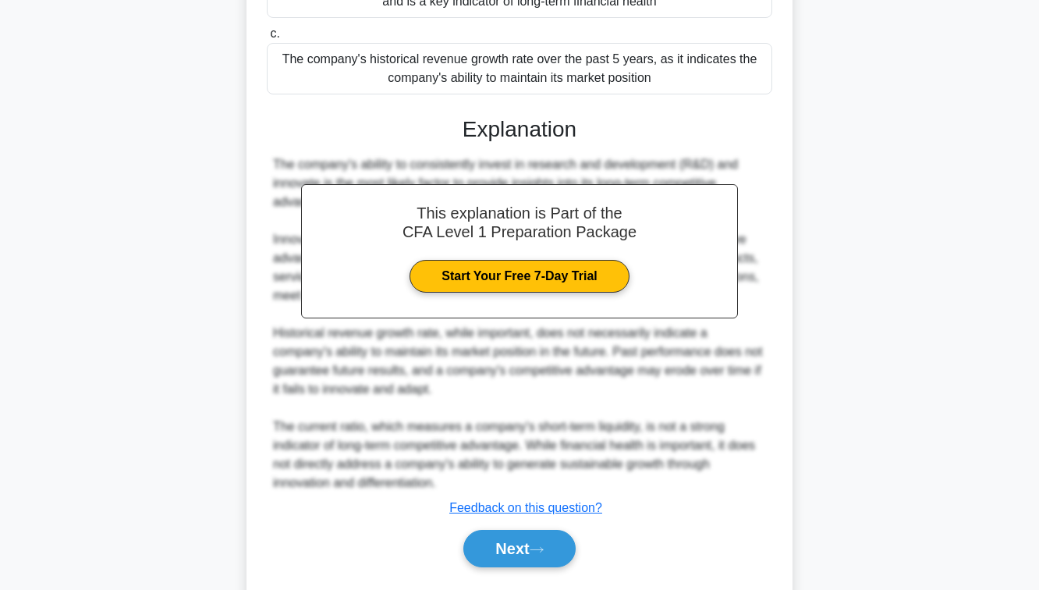
scroll to position [352, 0]
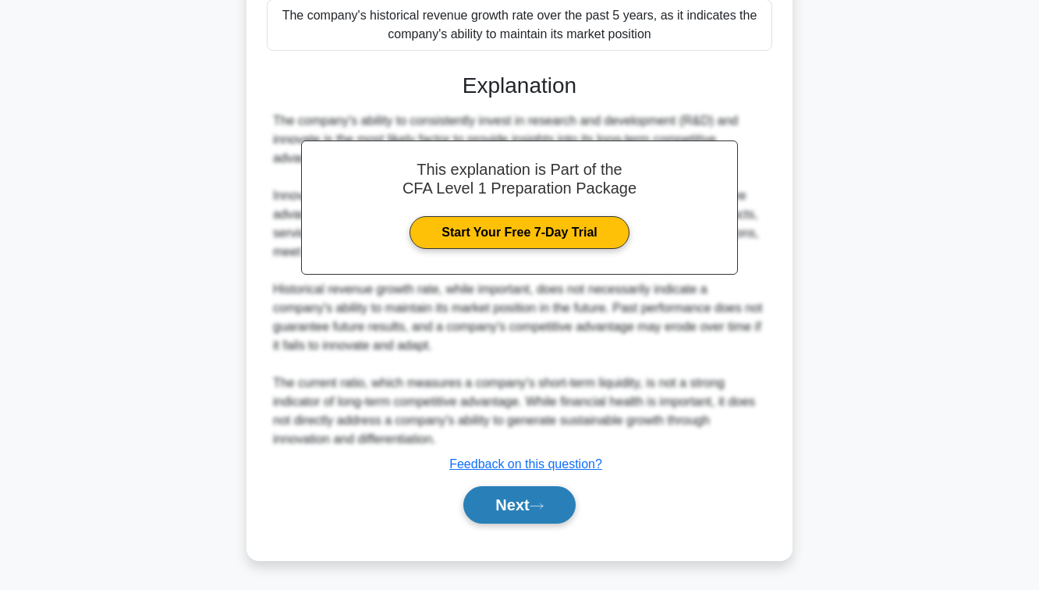
click at [513, 504] on button "Next" at bounding box center [519, 504] width 112 height 37
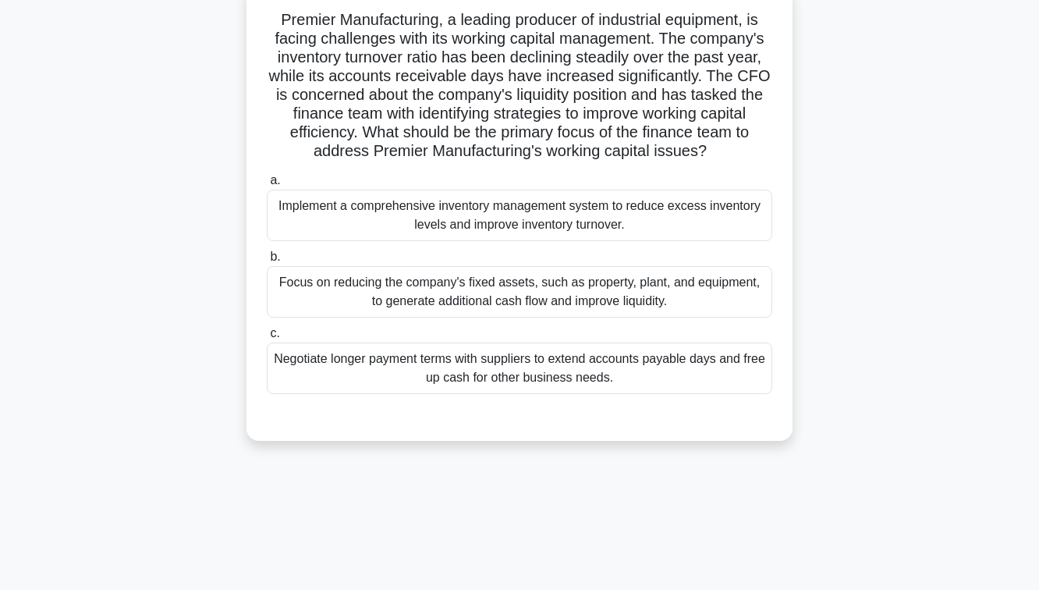
scroll to position [103, 0]
click at [506, 225] on div "Implement a comprehensive inventory management system to reduce excess inventor…" at bounding box center [519, 214] width 505 height 51
click at [267, 185] on input "a. Implement a comprehensive inventory management system to reduce excess inven…" at bounding box center [267, 180] width 0 height 10
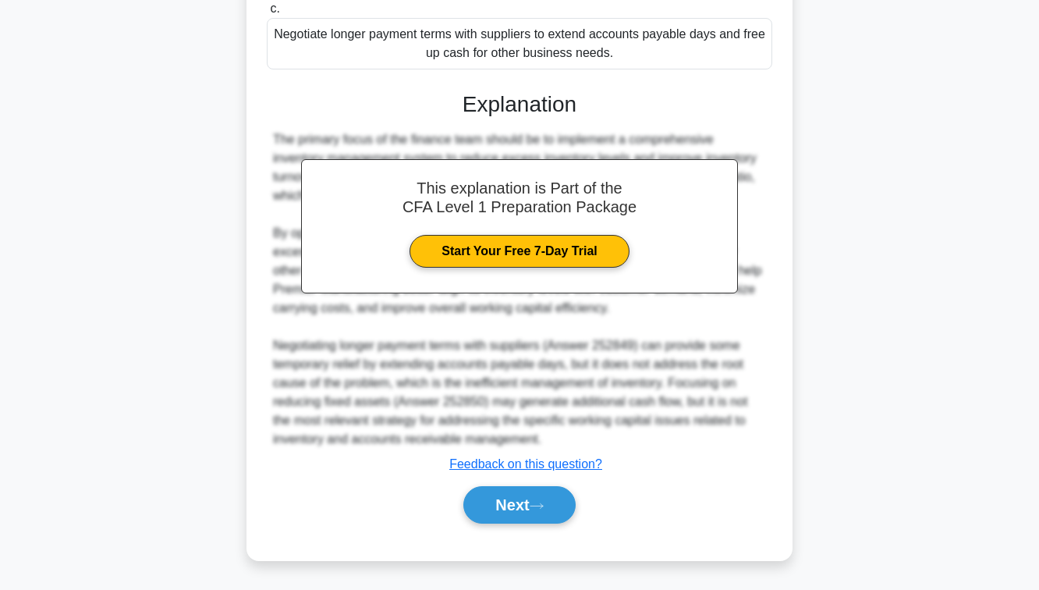
scroll to position [423, 0]
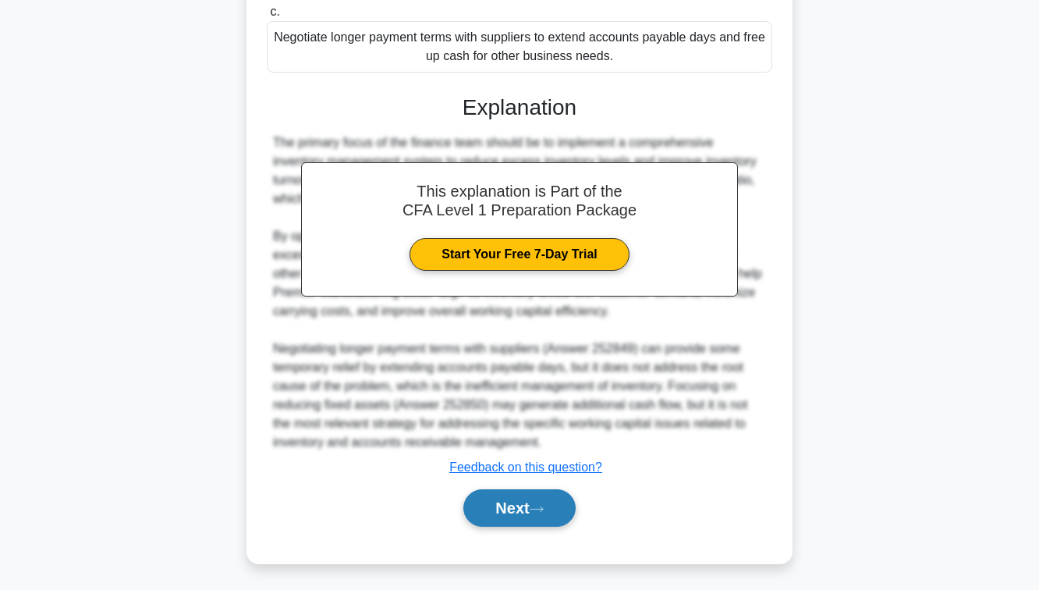
click at [515, 509] on button "Next" at bounding box center [519, 507] width 112 height 37
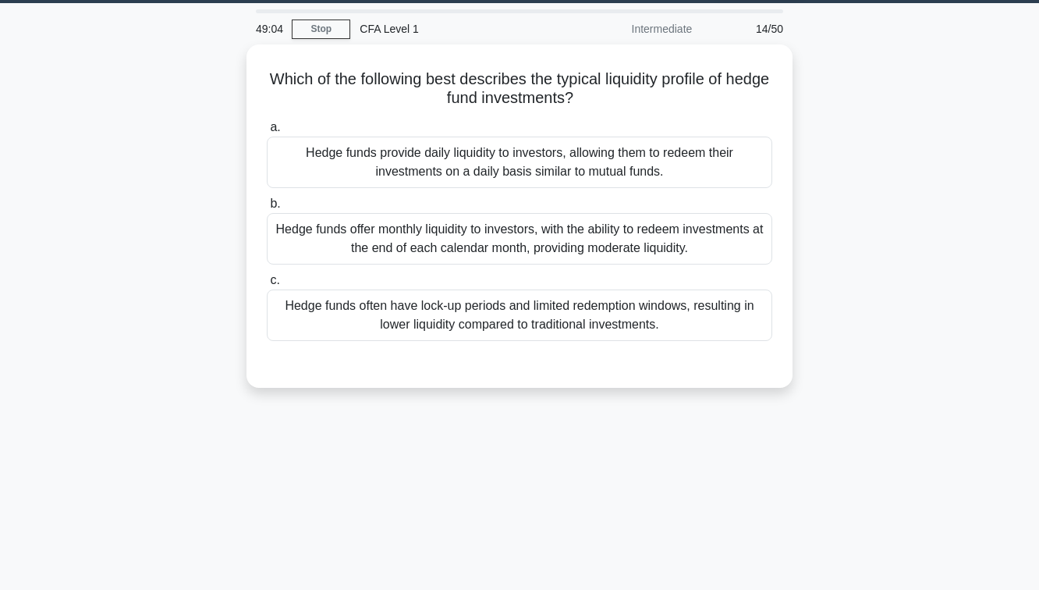
scroll to position [103, 0]
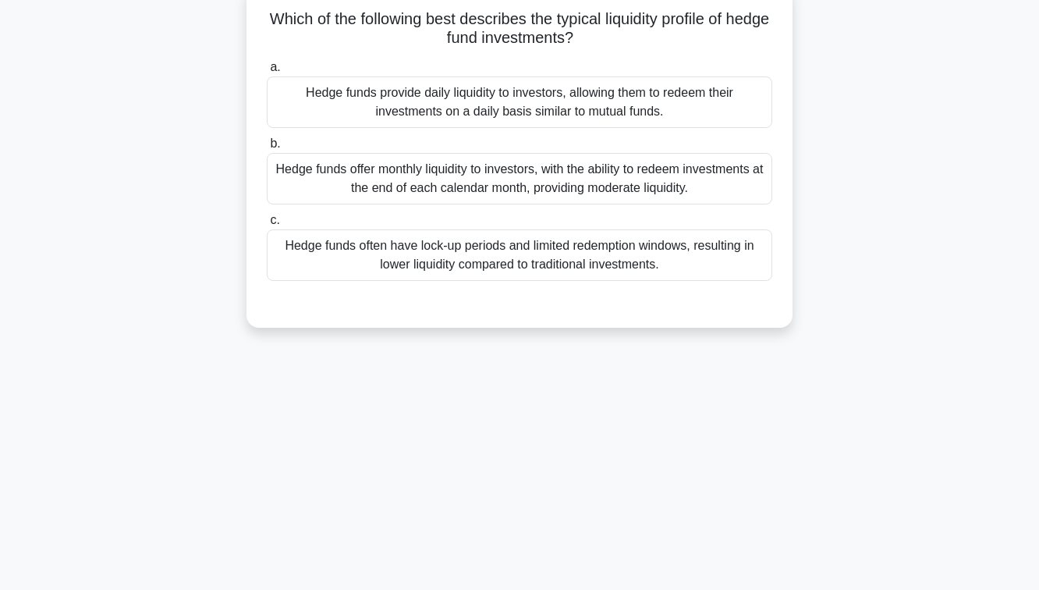
click at [541, 107] on div "Hedge funds provide daily liquidity to investors, allowing them to redeem their…" at bounding box center [519, 101] width 505 height 51
click at [267, 73] on input "a. Hedge funds provide daily liquidity to investors, allowing them to redeem th…" at bounding box center [267, 67] width 0 height 10
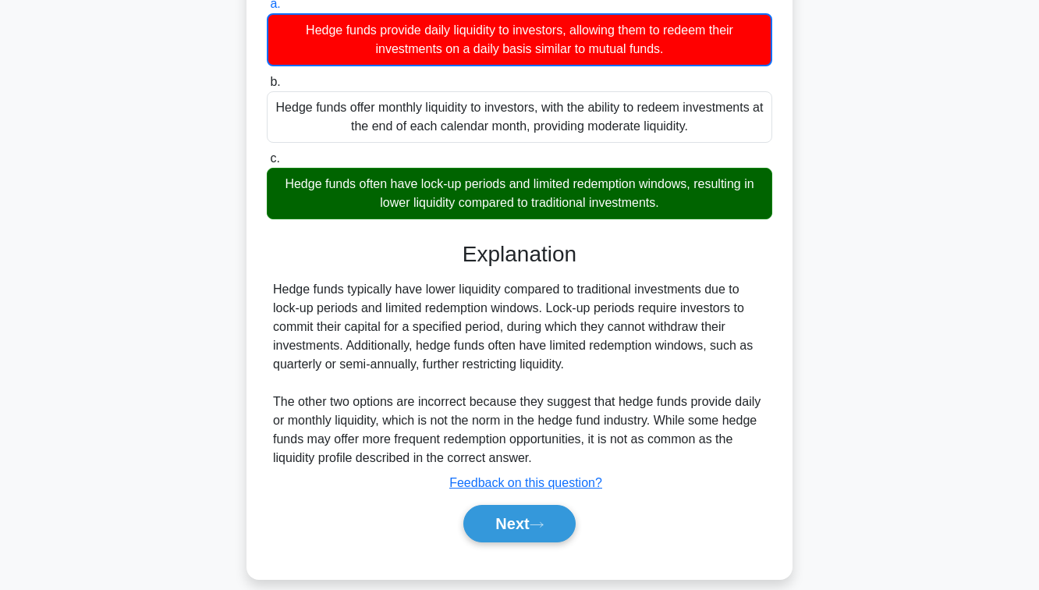
scroll to position [225, 0]
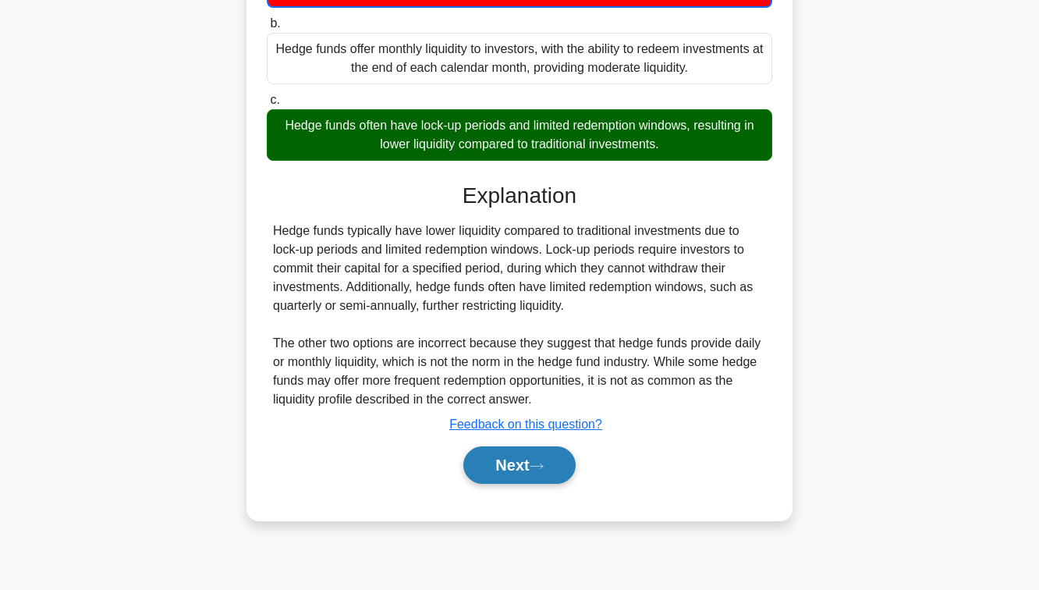
click at [508, 455] on button "Next" at bounding box center [519, 464] width 112 height 37
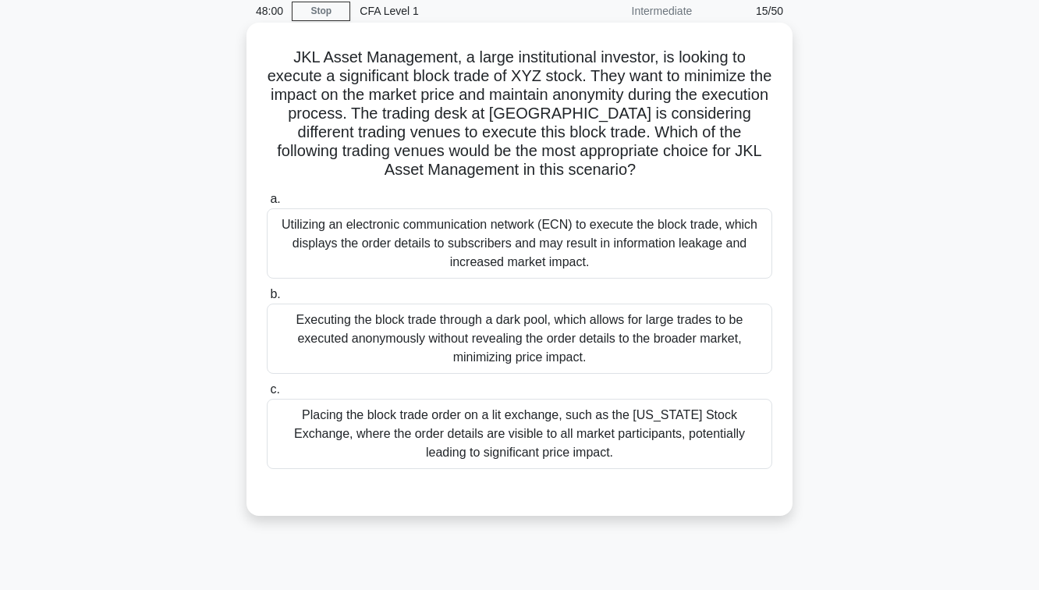
scroll to position [66, 0]
click at [501, 271] on div "Utilizing an electronic communication network (ECN) to execute the block trade,…" at bounding box center [519, 242] width 505 height 70
click at [267, 204] on input "a. Utilizing an electronic communication network (ECN) to execute the block tra…" at bounding box center [267, 198] width 0 height 10
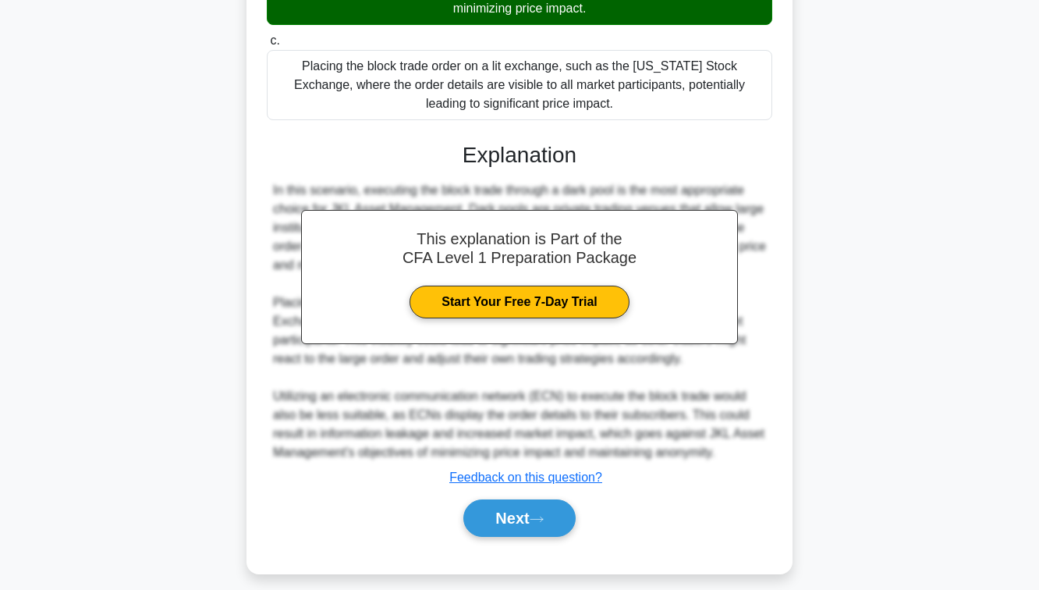
scroll to position [428, 0]
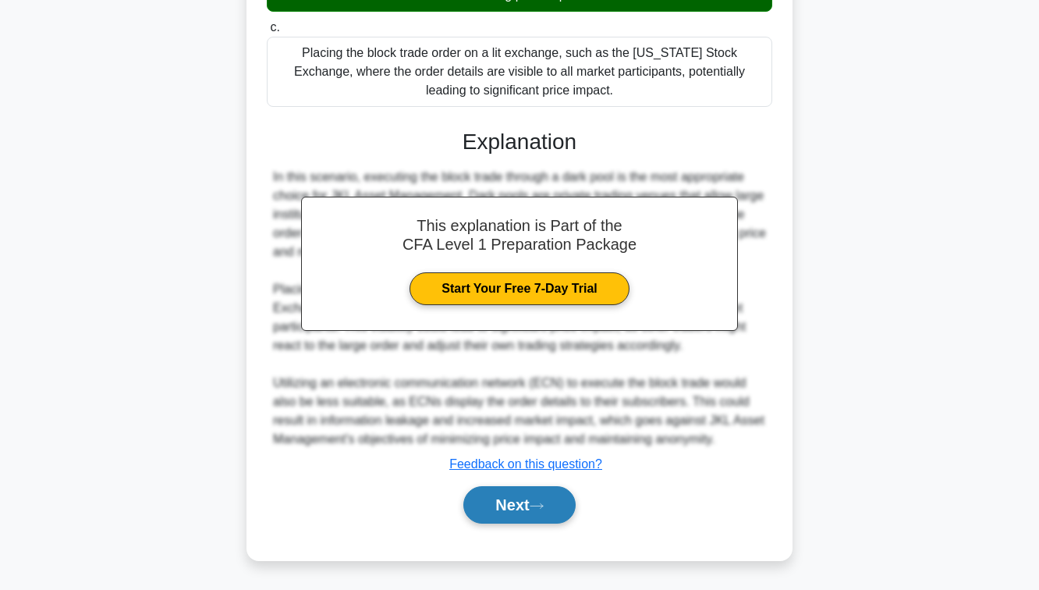
click at [523, 512] on button "Next" at bounding box center [519, 504] width 112 height 37
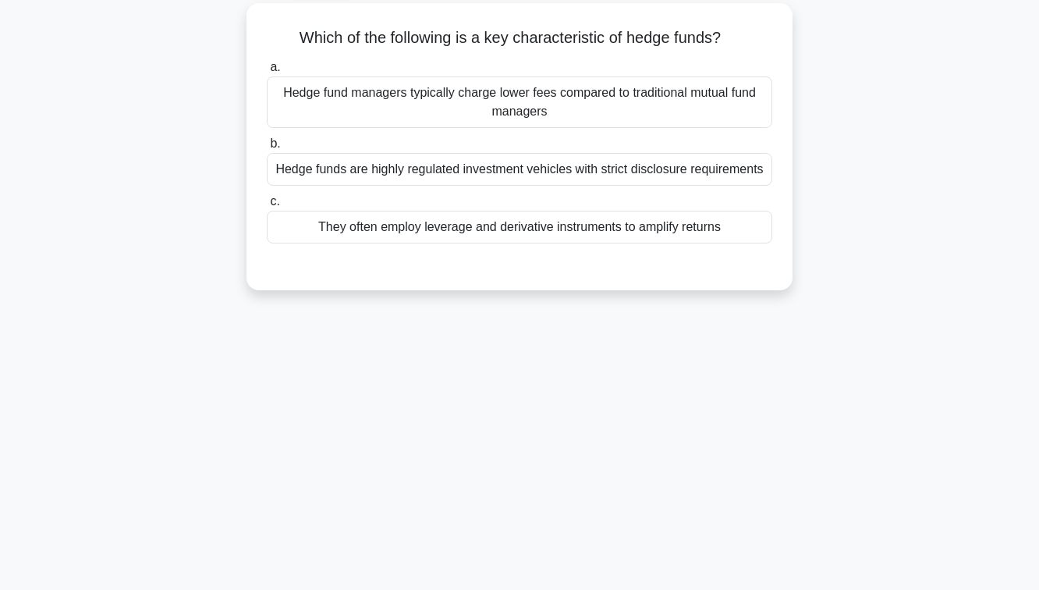
scroll to position [89, 0]
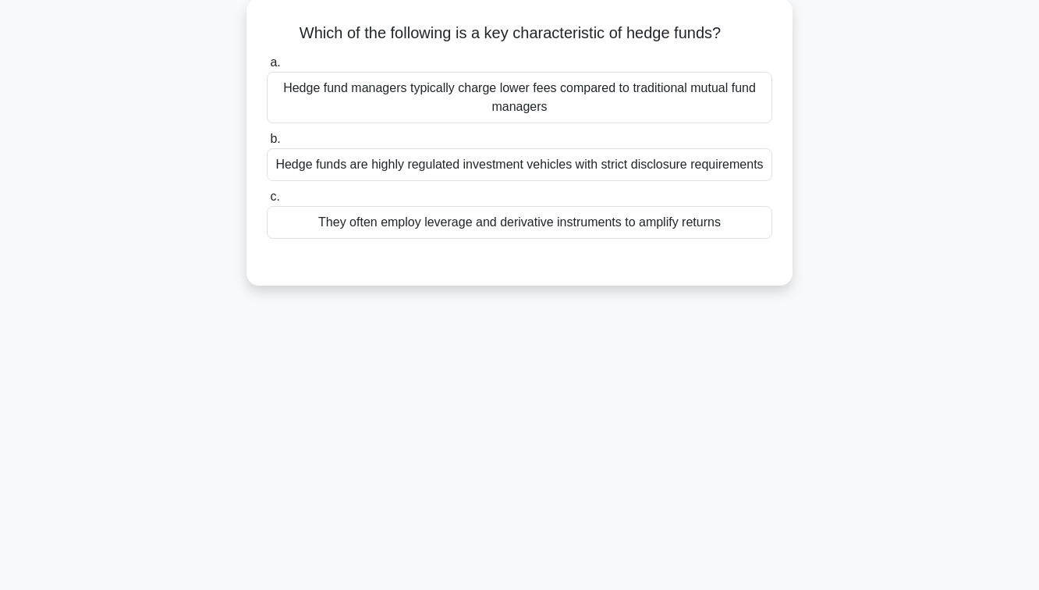
click at [530, 102] on div "Hedge fund managers typically charge lower fees compared to traditional mutual …" at bounding box center [519, 97] width 505 height 51
click at [267, 68] on input "a. Hedge fund managers typically charge lower fees compared to traditional mutu…" at bounding box center [267, 63] width 0 height 10
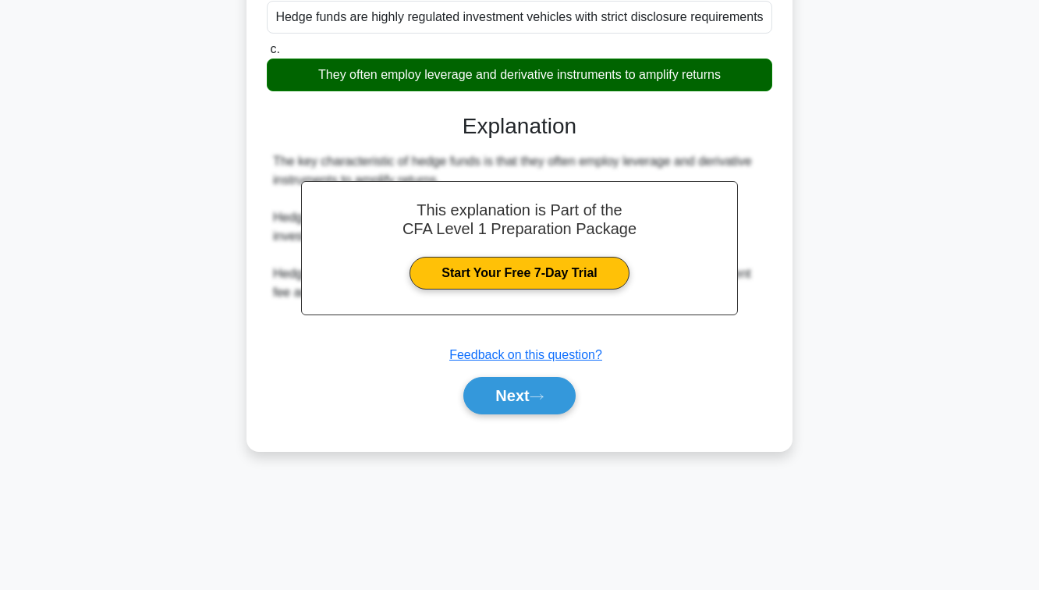
scroll to position [253, 0]
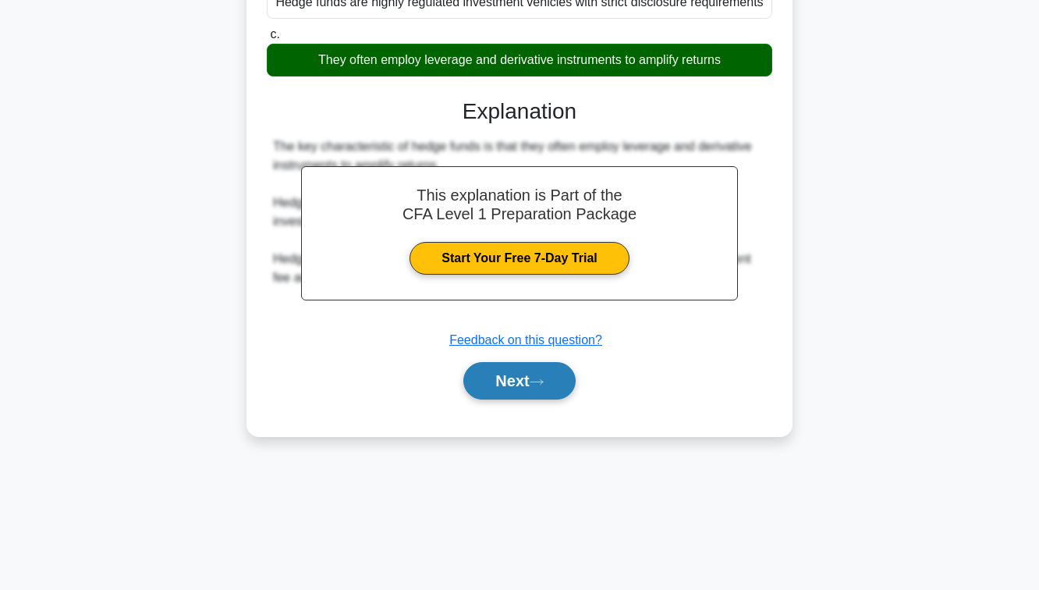
click at [504, 387] on button "Next" at bounding box center [519, 380] width 112 height 37
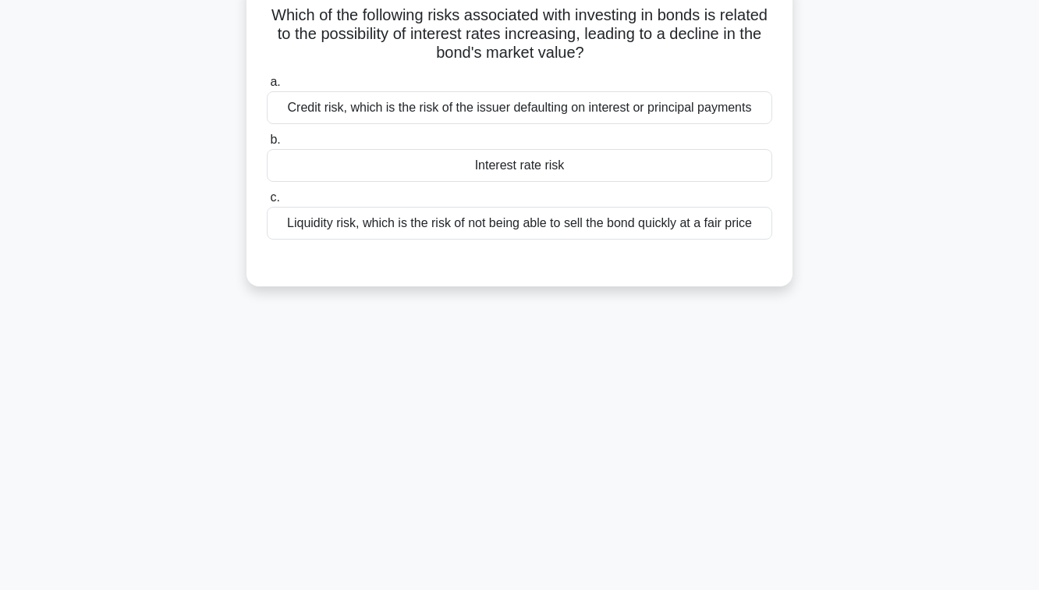
scroll to position [91, 0]
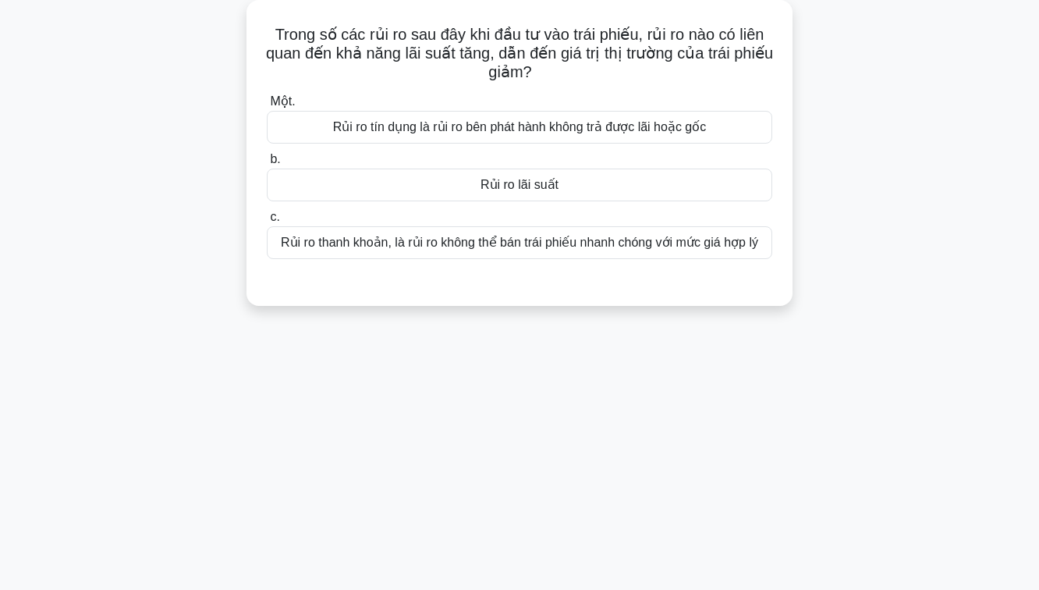
click at [518, 306] on div "Trong số các rủi ro sau đây khi đầu tư vào trái phiếu, rủi ro nào có liên quan …" at bounding box center [519, 162] width 889 height 324
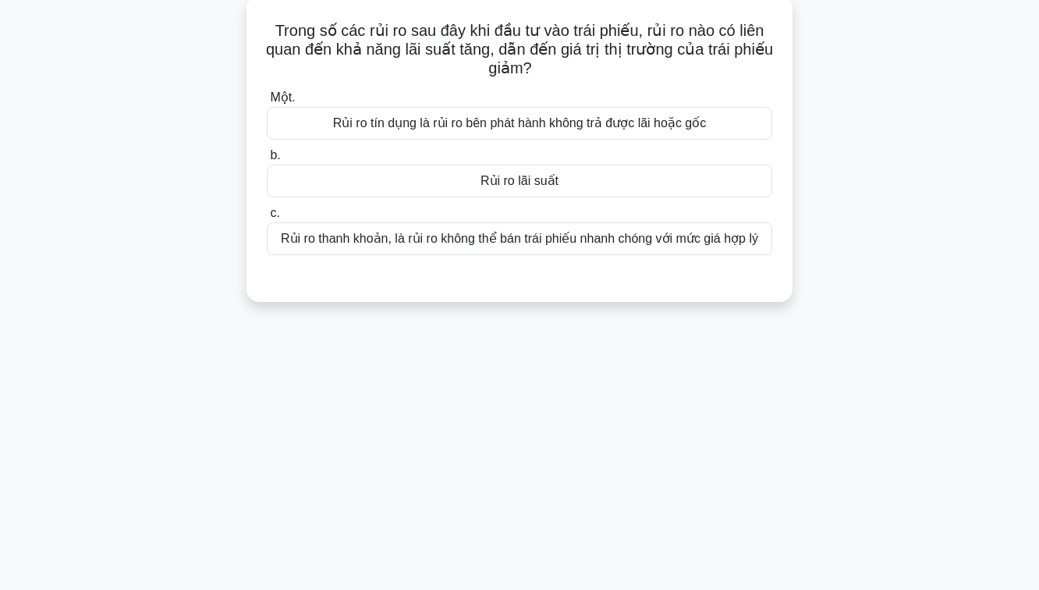
click at [533, 238] on font "Rủi ro thanh khoản, là rủi ro không thể bán trái phiếu nhanh chóng với mức giá …" at bounding box center [519, 238] width 477 height 13
click at [267, 218] on input "c. Rủi ro thanh khoản, là rủi ro không thể bán trái phiếu nhanh chóng với mức g…" at bounding box center [267, 213] width 0 height 10
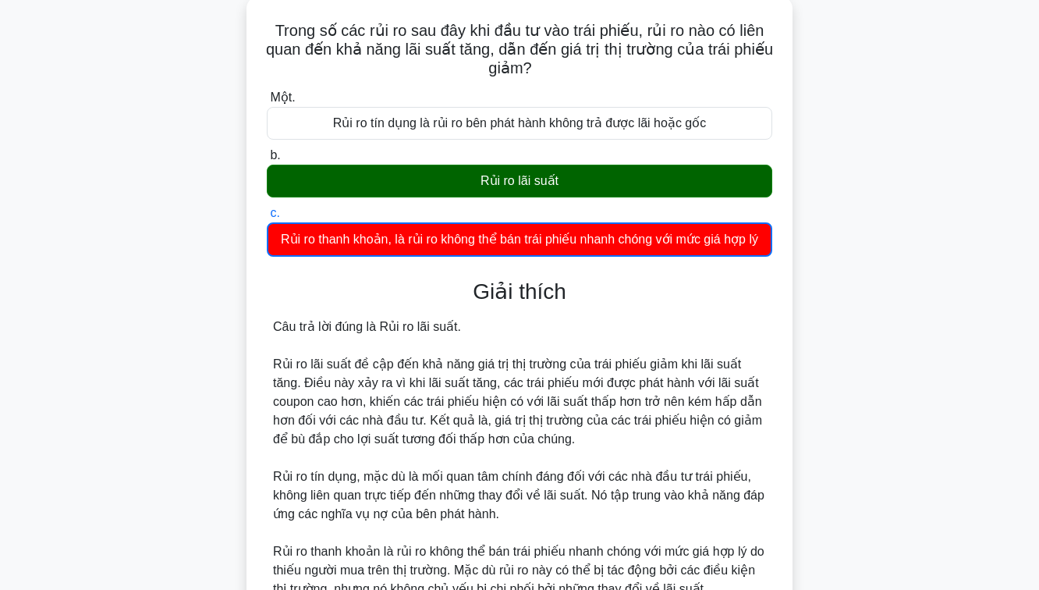
scroll to position [253, 0]
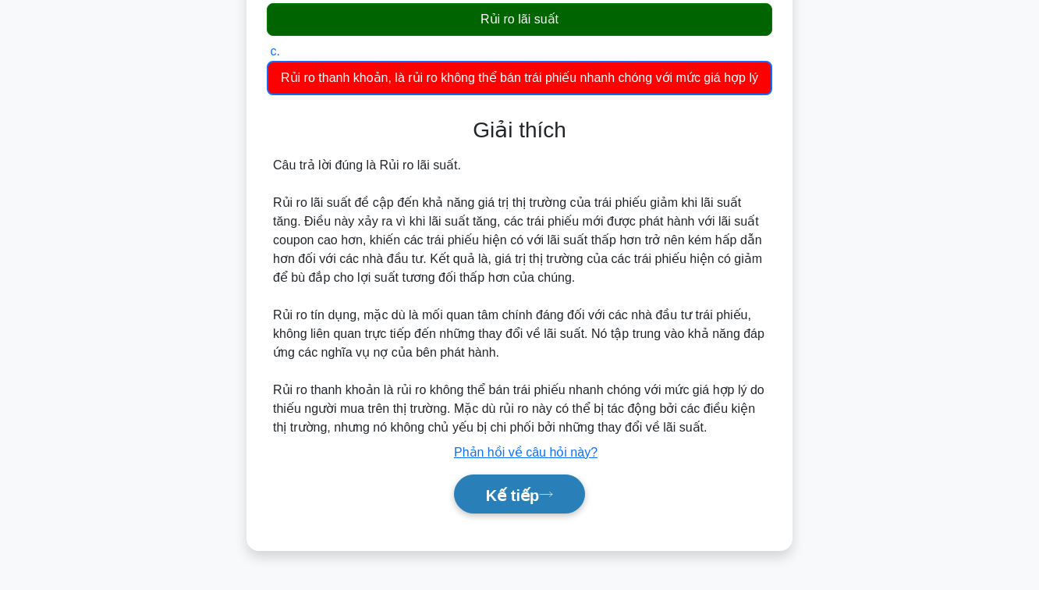
click at [528, 513] on button "Kế tiếp" at bounding box center [519, 494] width 131 height 40
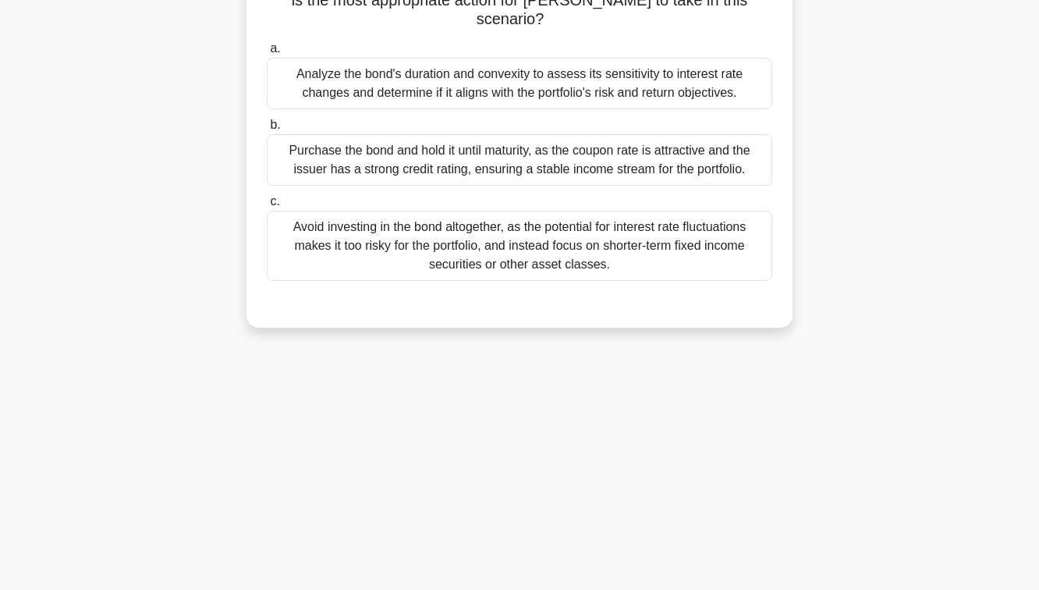
click at [652, 192] on label "c. Avoid investing in the bond altogether, as the potential for interest rate f…" at bounding box center [519, 236] width 505 height 89
click at [267, 197] on input "c. Avoid investing in the bond altogether, as the potential for interest rate f…" at bounding box center [267, 202] width 0 height 10
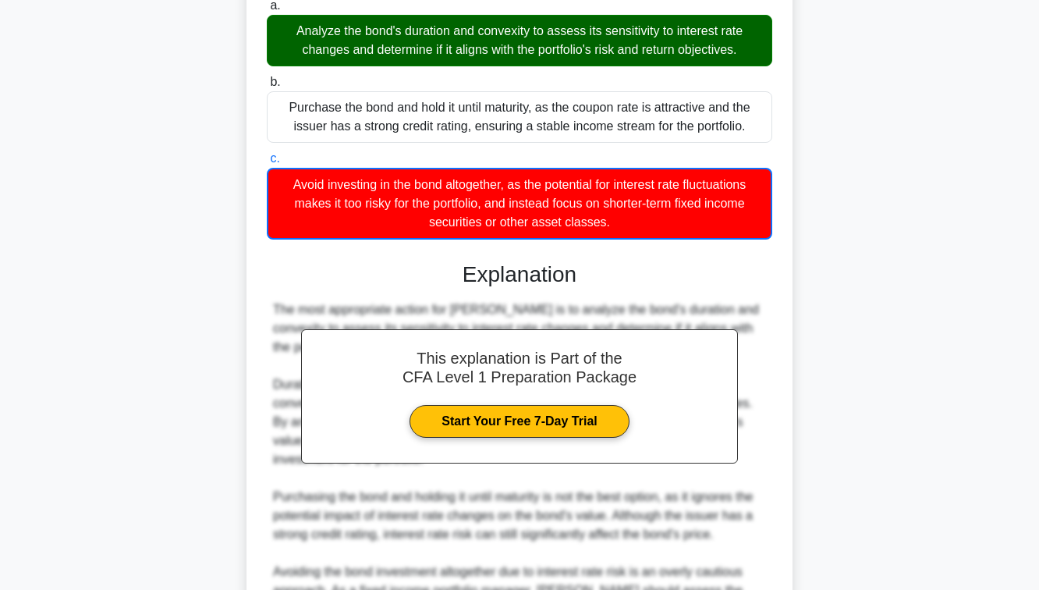
scroll to position [540, 0]
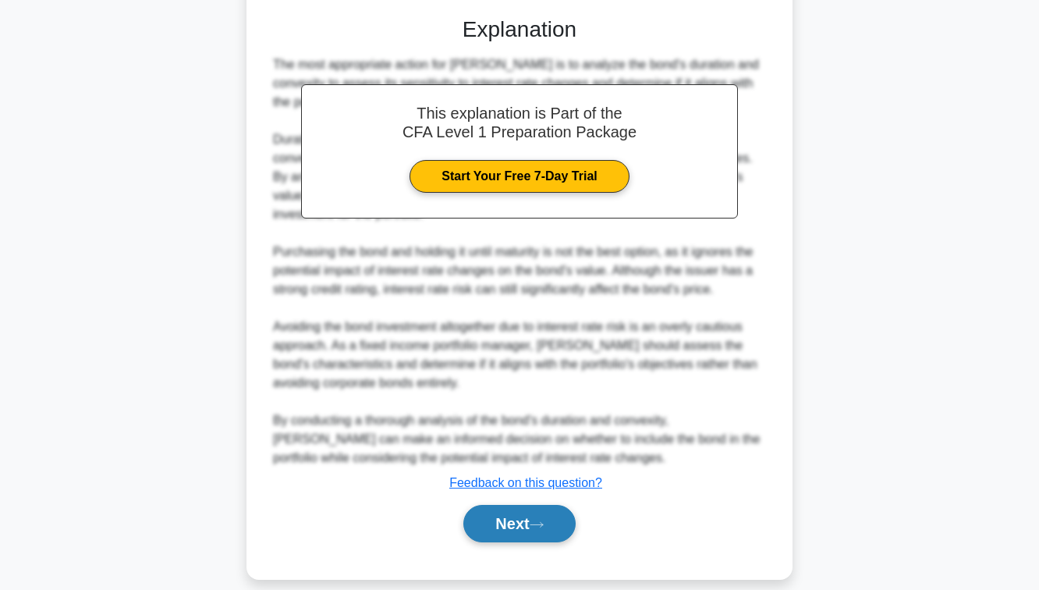
click at [556, 505] on button "Next" at bounding box center [519, 523] width 112 height 37
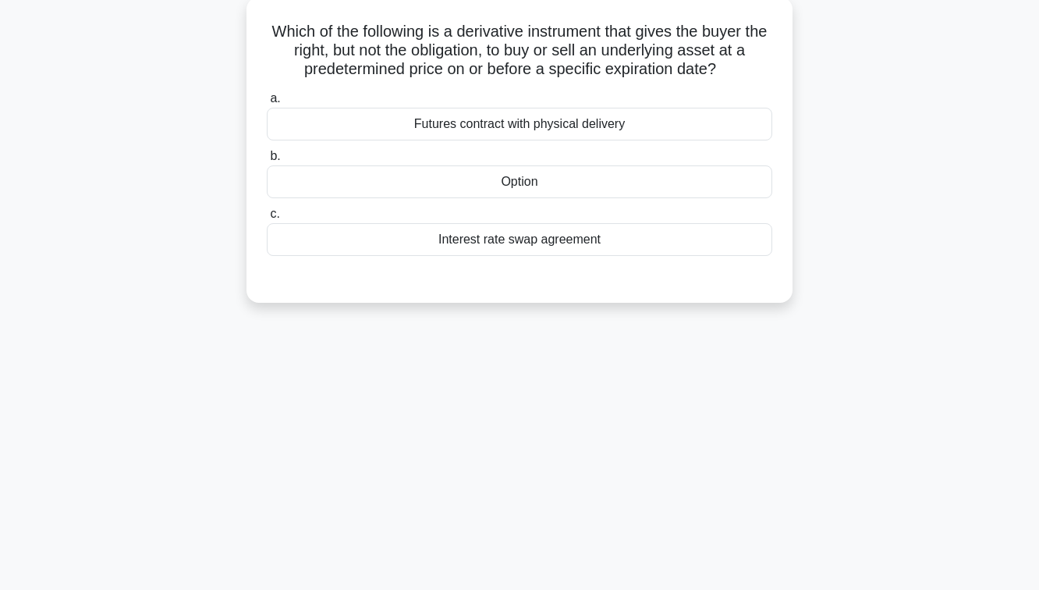
scroll to position [87, 0]
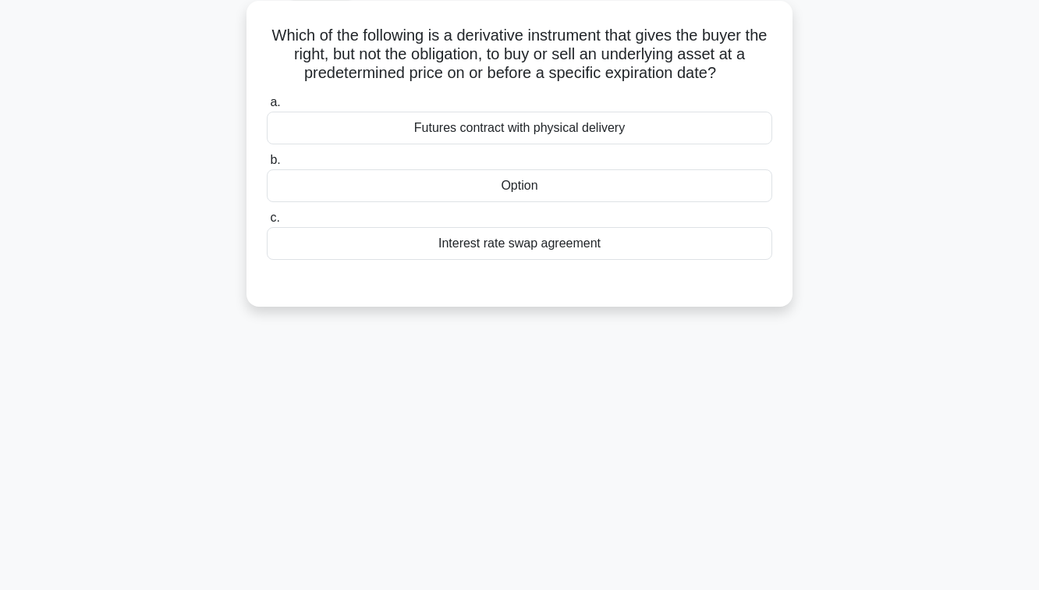
click at [596, 232] on div "Interest rate swap agreement" at bounding box center [519, 243] width 505 height 33
click at [267, 223] on input "c. Interest rate swap agreement" at bounding box center [267, 218] width 0 height 10
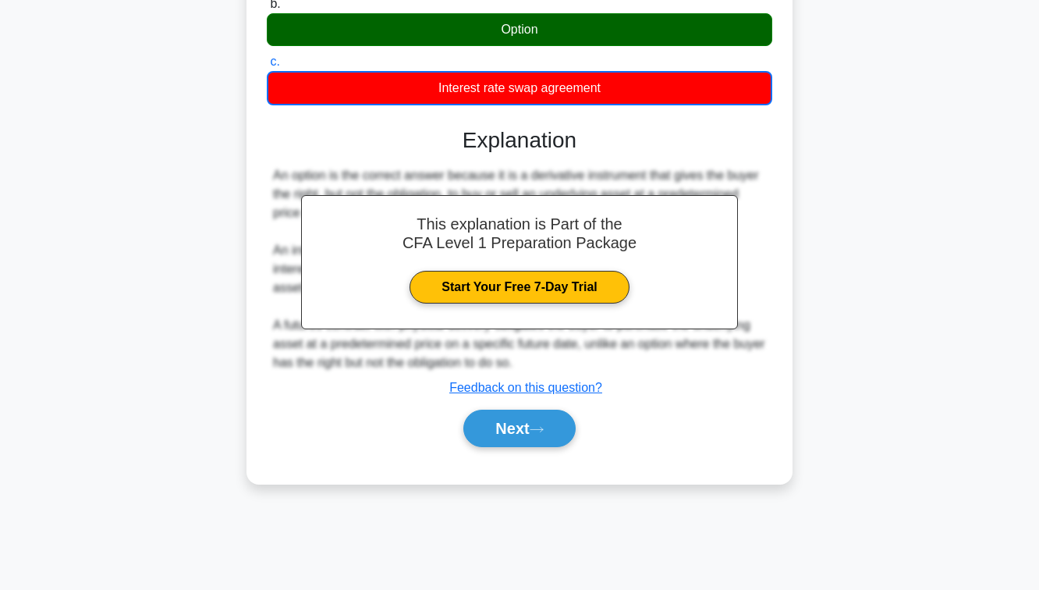
scroll to position [253, 0]
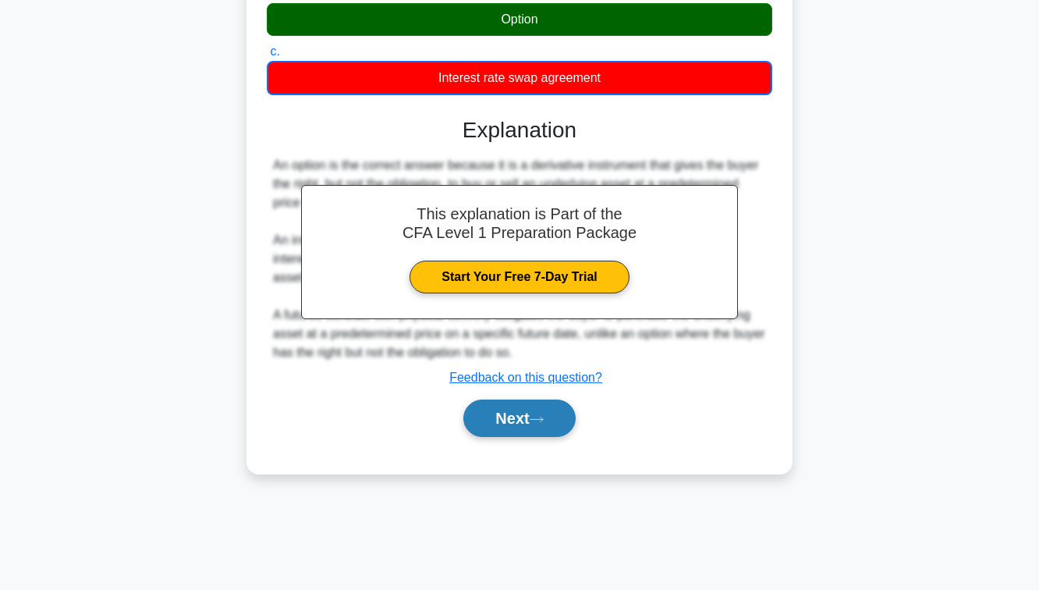
click at [536, 433] on button "Next" at bounding box center [519, 417] width 112 height 37
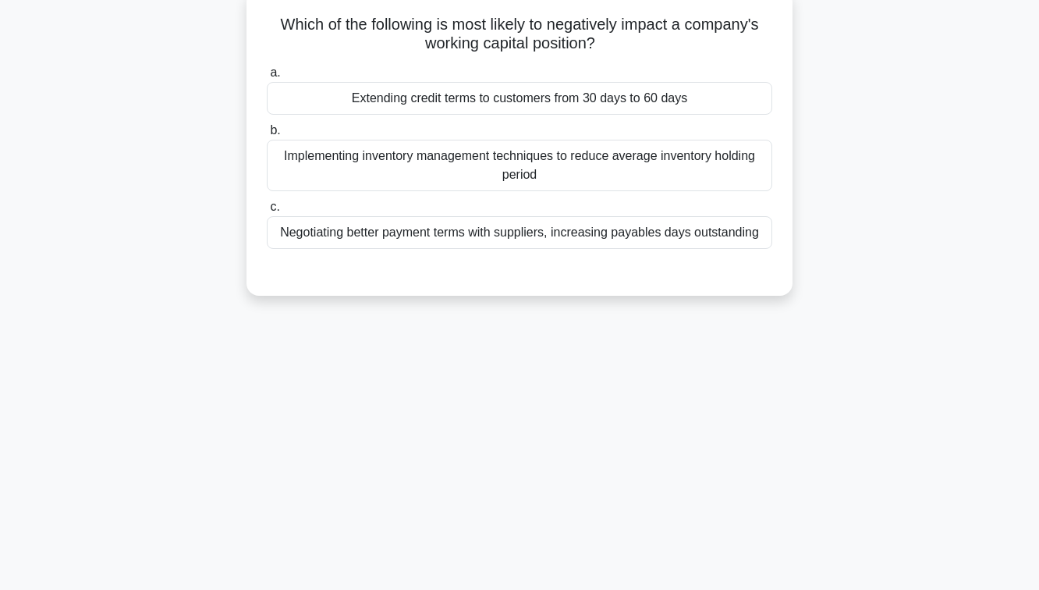
scroll to position [97, 0]
click at [544, 227] on div "Negotiating better payment terms with suppliers, increasing payables days outst…" at bounding box center [519, 233] width 505 height 33
click at [267, 213] on input "c. Negotiating better payment terms with suppliers, increasing payables days ou…" at bounding box center [267, 208] width 0 height 10
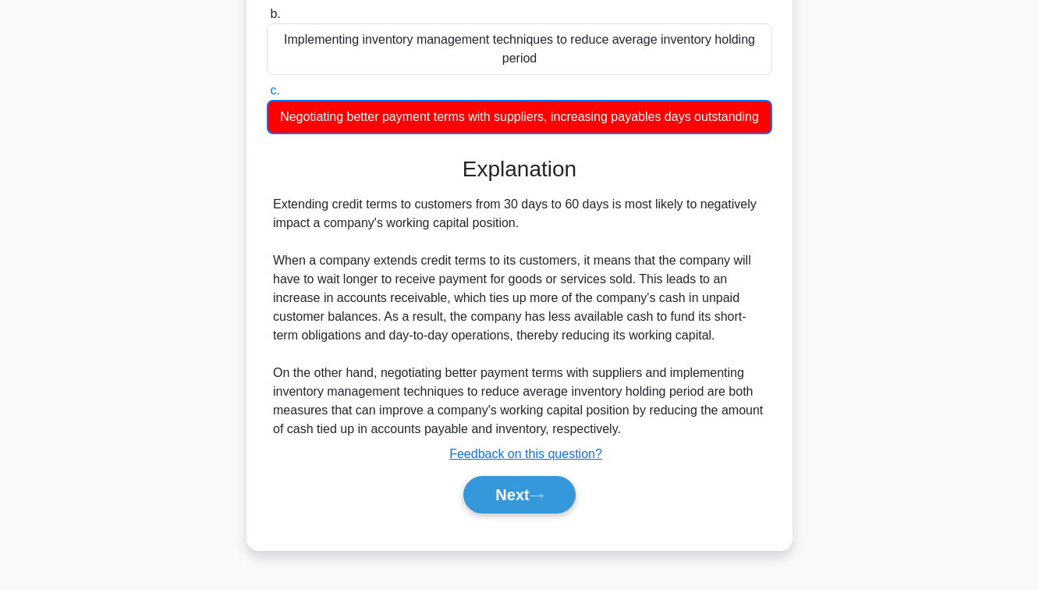
scroll to position [253, 0]
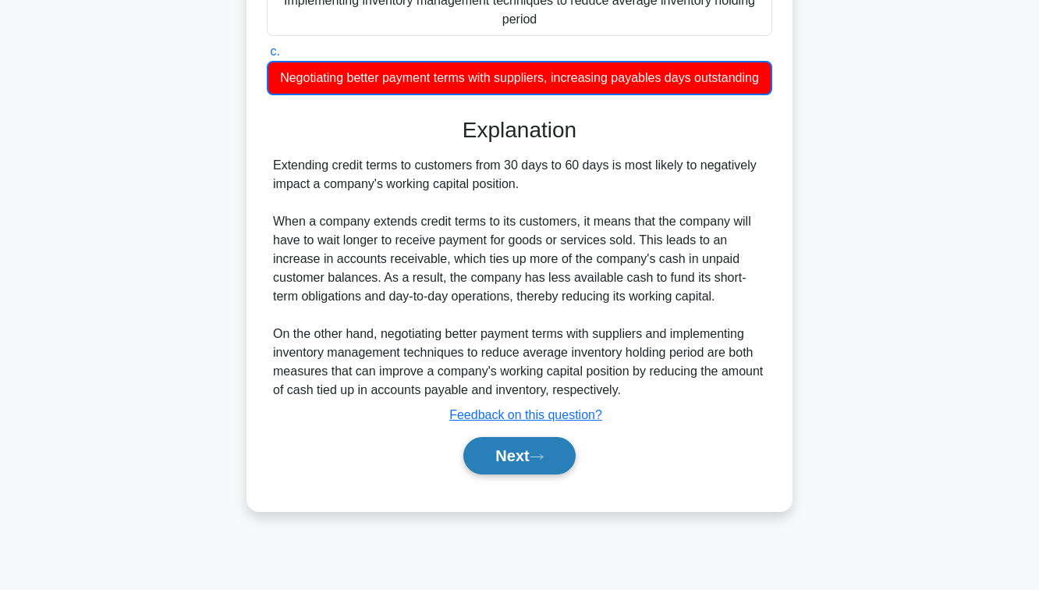
click at [504, 466] on button "Next" at bounding box center [519, 455] width 112 height 37
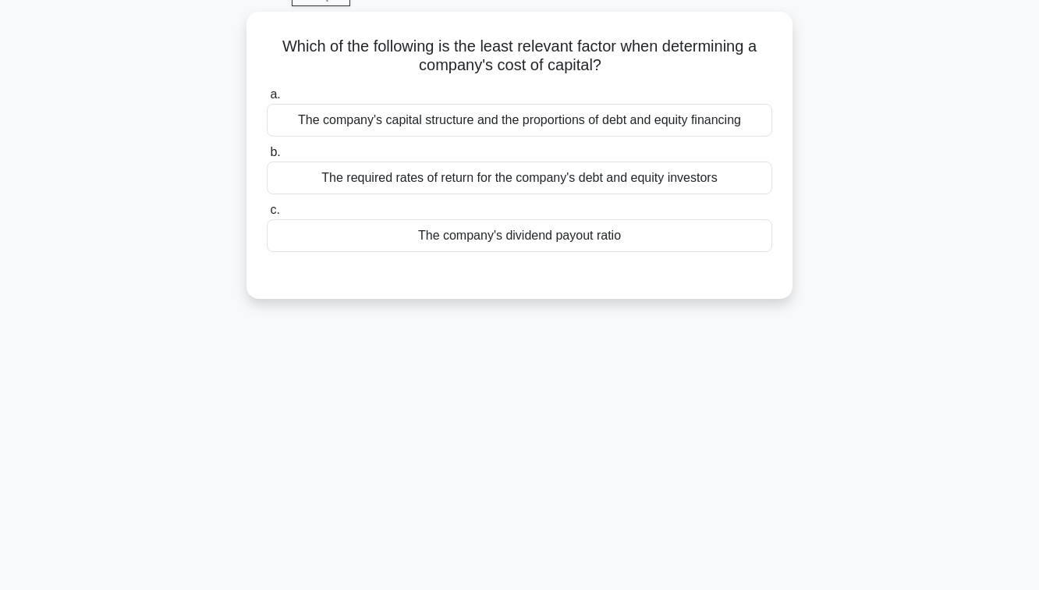
scroll to position [78, 0]
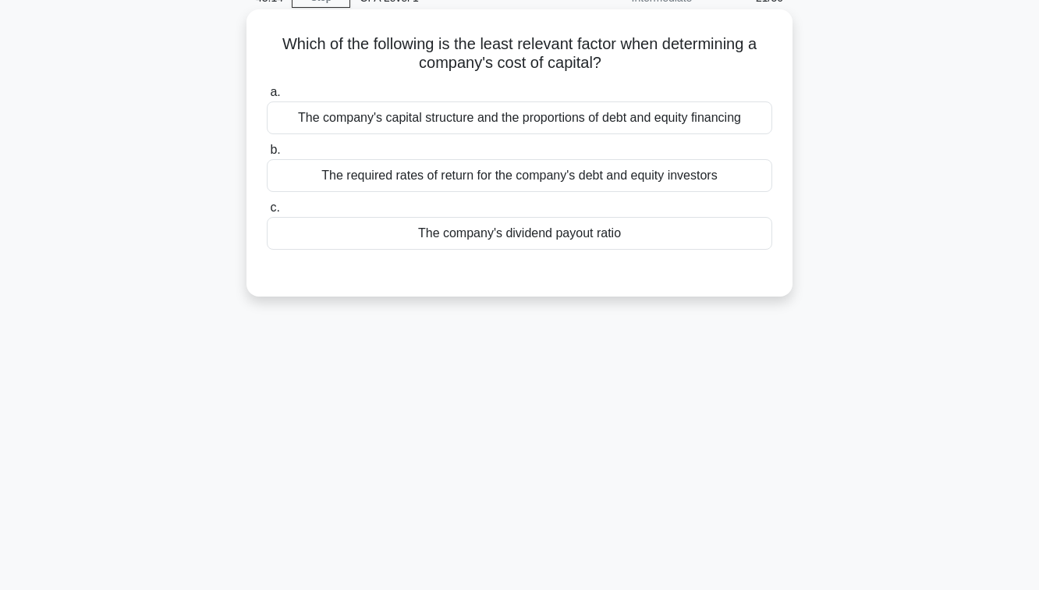
click at [494, 171] on div "The required rates of return for the company's debt and equity investors" at bounding box center [519, 175] width 505 height 33
click at [267, 155] on input "b. The required rates of return for the company's debt and equity investors" at bounding box center [267, 150] width 0 height 10
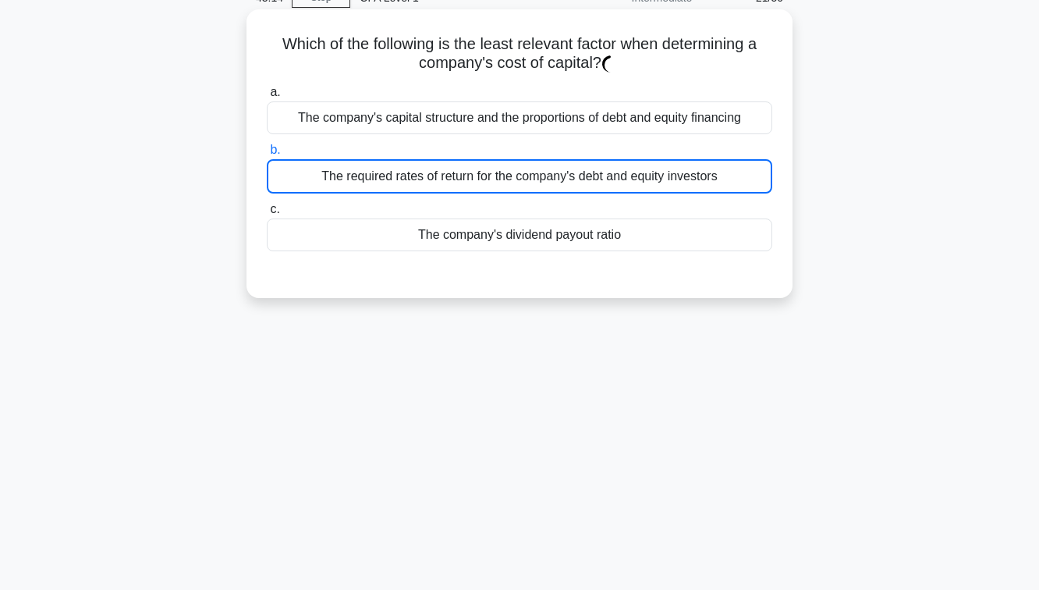
scroll to position [253, 0]
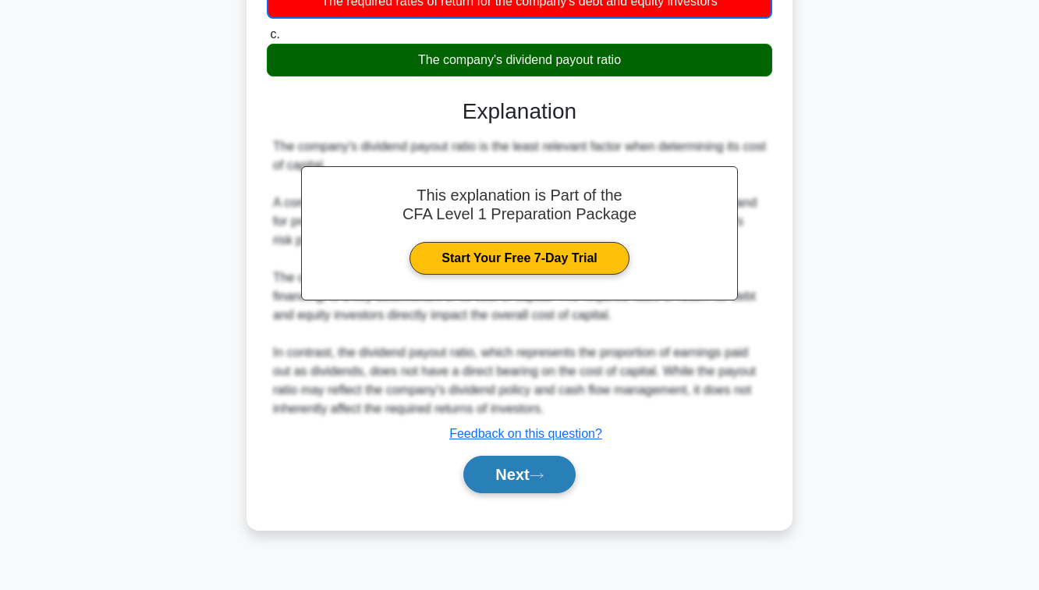
click at [516, 475] on button "Next" at bounding box center [519, 473] width 112 height 37
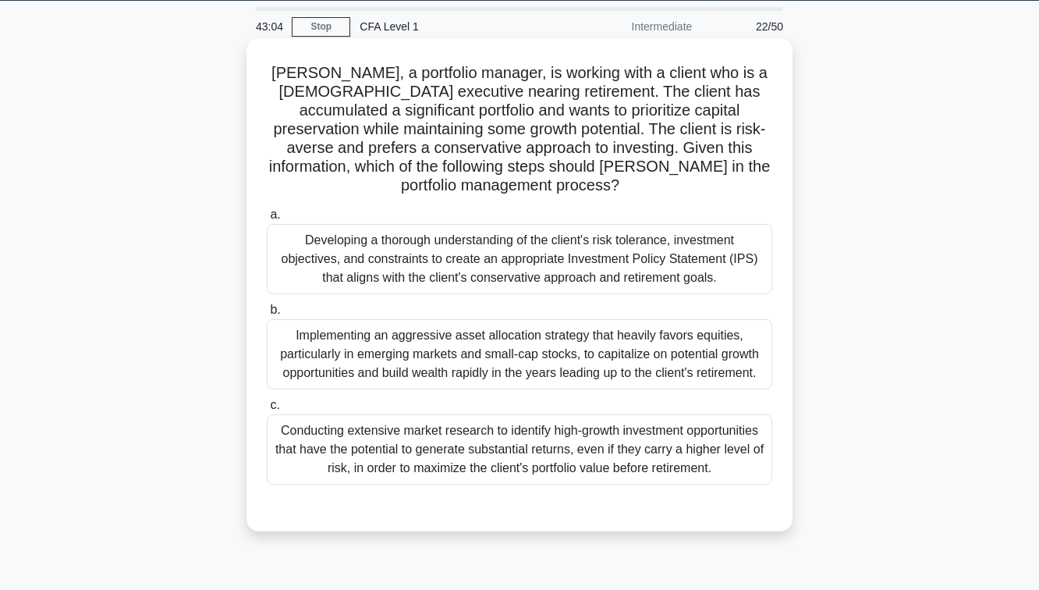
scroll to position [47, 0]
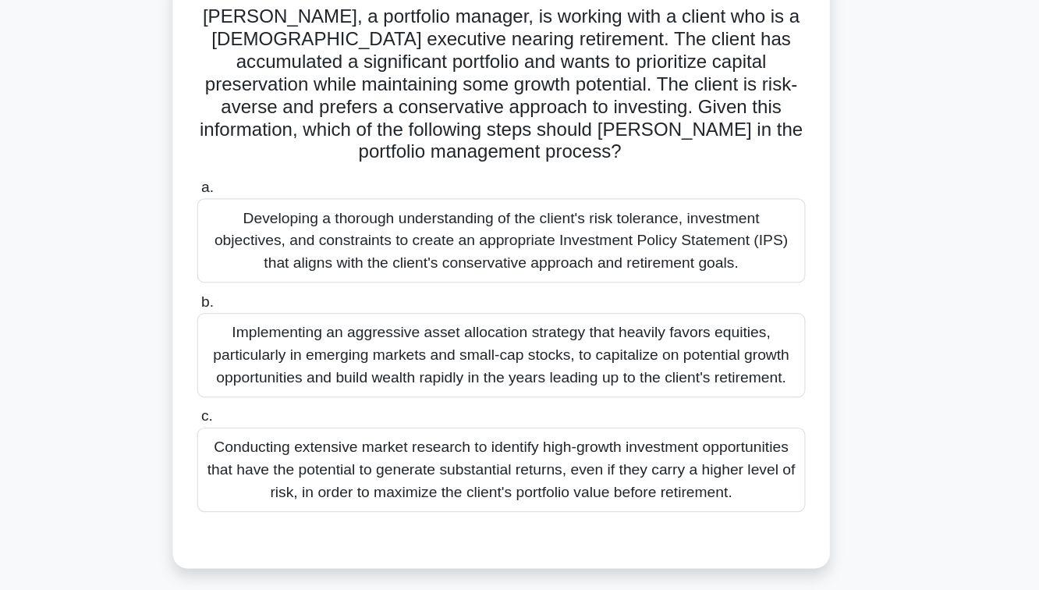
click at [565, 268] on div "Developing a thorough understanding of the client's risk tolerance, investment …" at bounding box center [519, 261] width 505 height 70
click at [267, 222] on input "a. Developing a thorough understanding of the client's risk tolerance, investme…" at bounding box center [267, 217] width 0 height 10
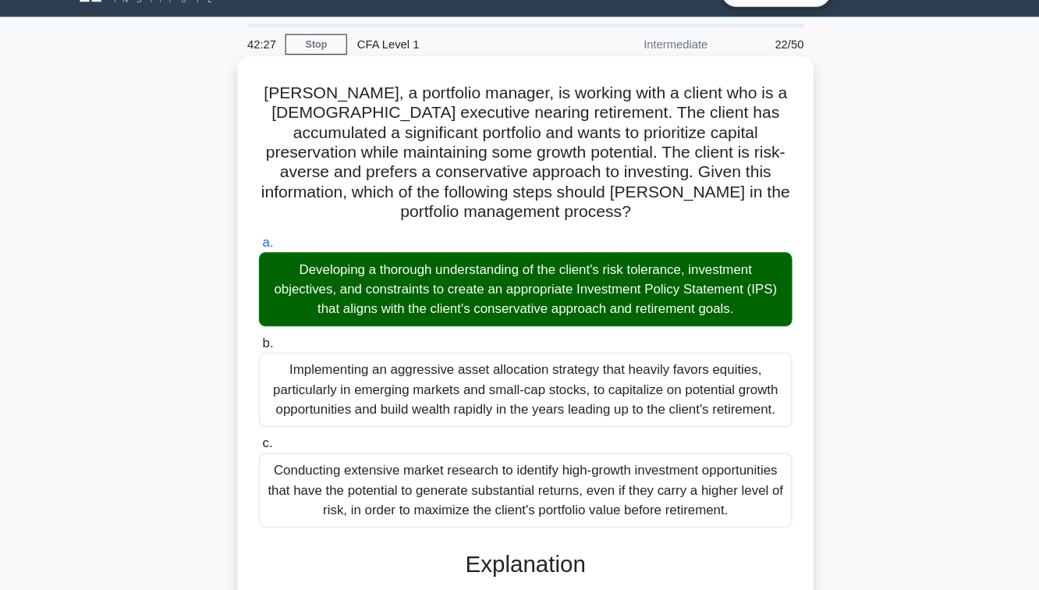
scroll to position [8, 0]
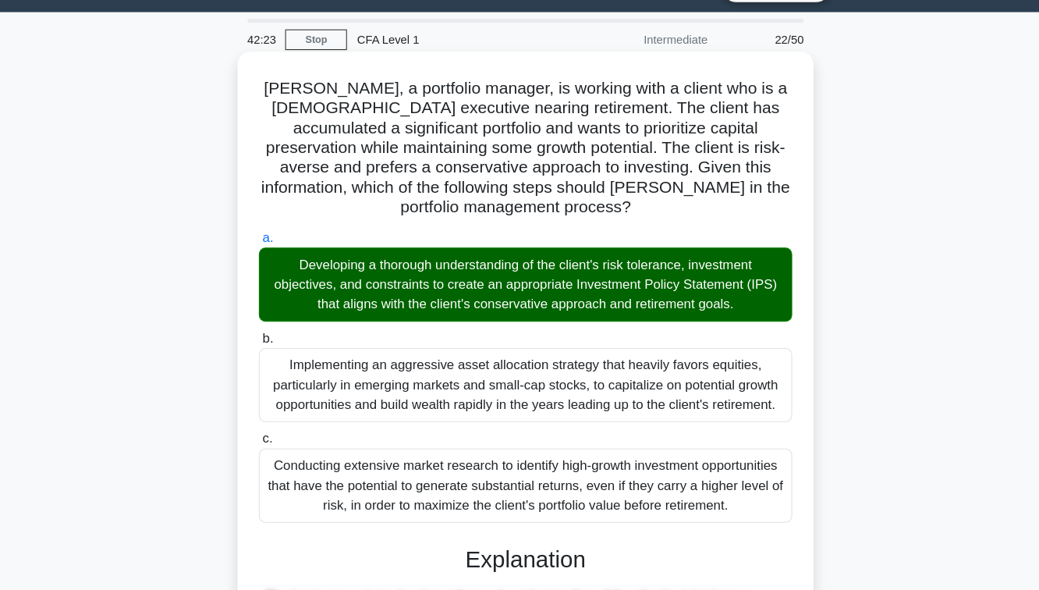
click at [267, 346] on input "b. Implementing an aggressive asset allocation strategy that heavily favors equ…" at bounding box center [267, 351] width 0 height 10
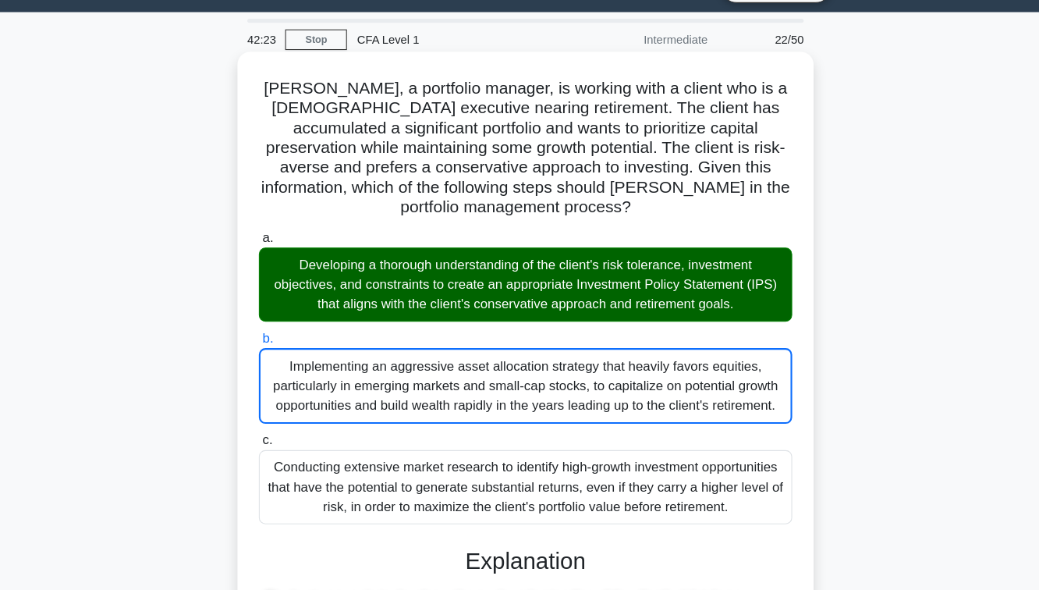
click at [267, 443] on input "c. Conducting extensive market research to identify high-growth investment oppo…" at bounding box center [267, 448] width 0 height 10
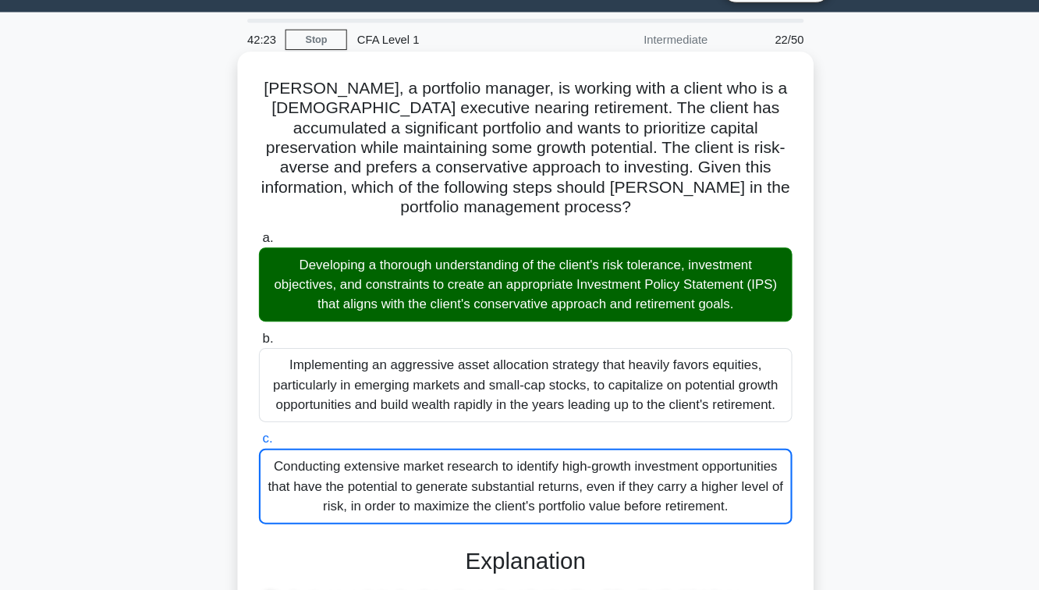
click at [267, 251] on input "a. Developing a thorough understanding of the client's risk tolerance, investme…" at bounding box center [267, 256] width 0 height 10
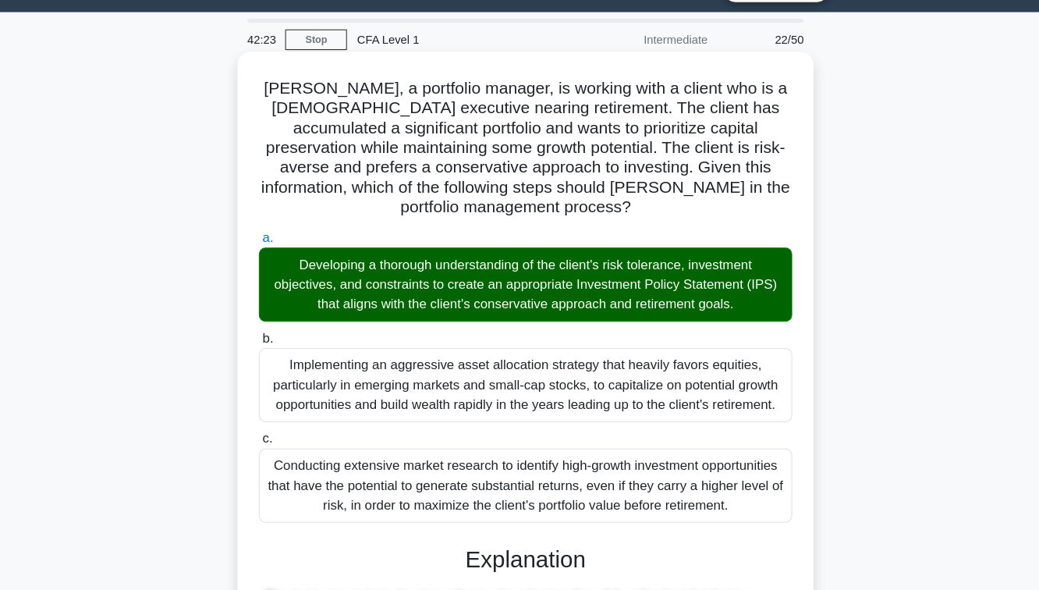
click at [267, 346] on input "b. Implementing an aggressive asset allocation strategy that heavily favors equ…" at bounding box center [267, 351] width 0 height 10
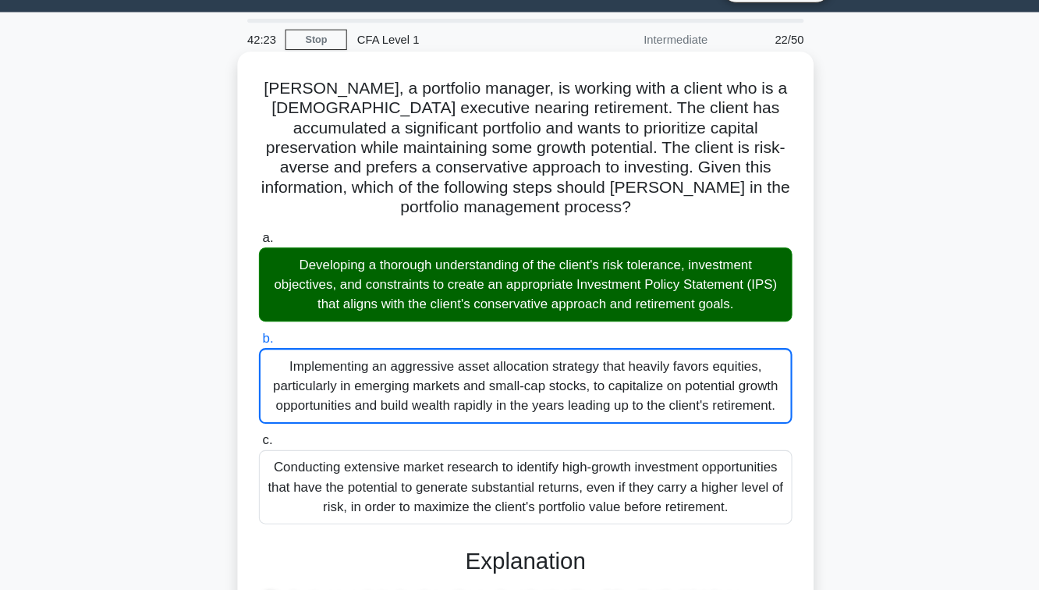
click at [267, 443] on input "c. Conducting extensive market research to identify high-growth investment oppo…" at bounding box center [267, 448] width 0 height 10
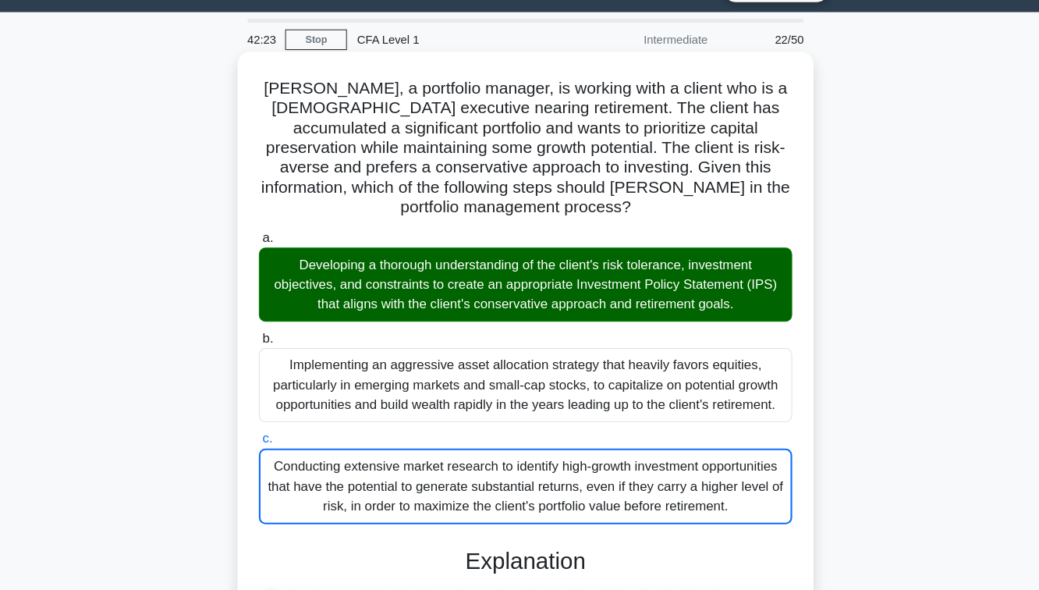
click at [267, 251] on input "a. Developing a thorough understanding of the client's risk tolerance, investme…" at bounding box center [267, 256] width 0 height 10
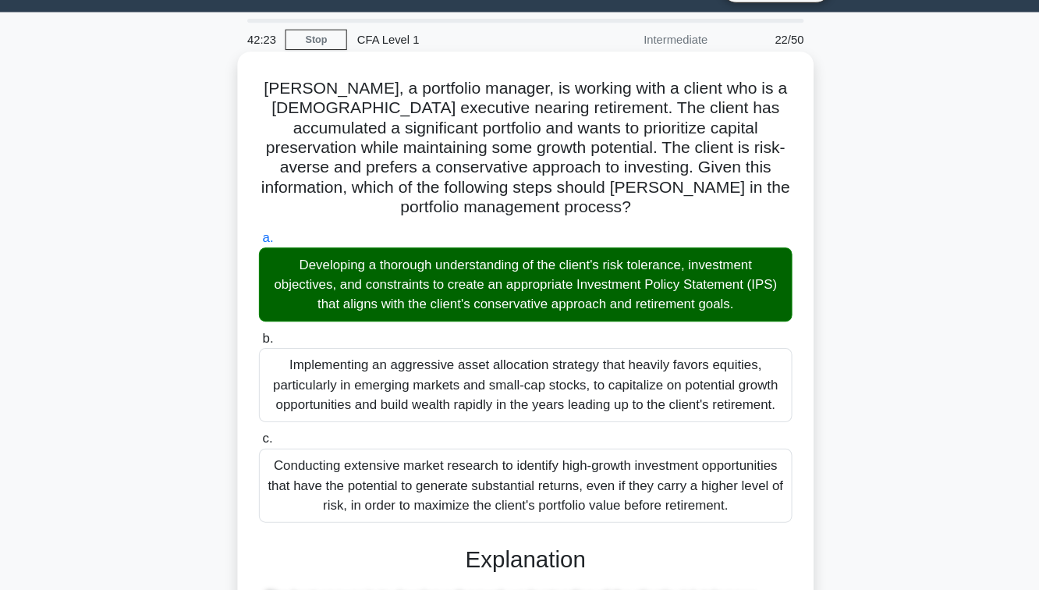
click at [267, 346] on input "b. Implementing an aggressive asset allocation strategy that heavily favors equ…" at bounding box center [267, 351] width 0 height 10
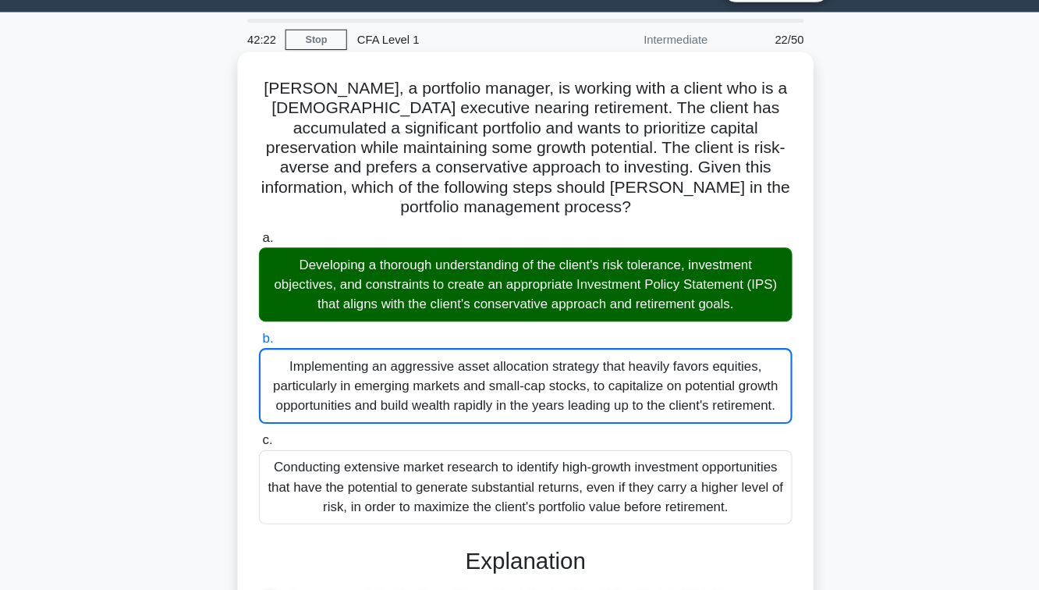
click at [267, 443] on input "c. Conducting extensive market research to identify high-growth investment oppo…" at bounding box center [267, 448] width 0 height 10
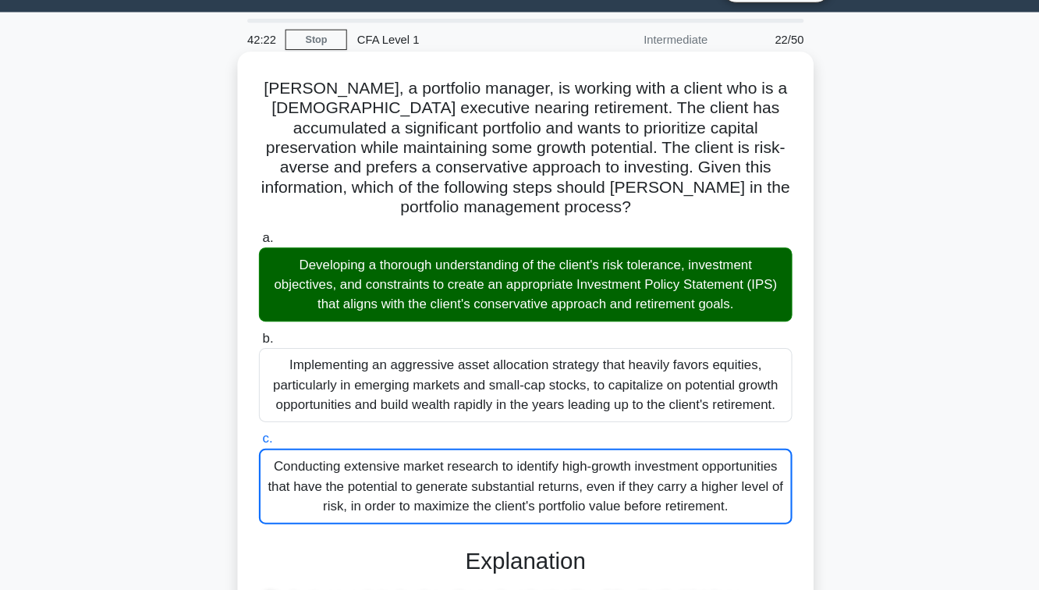
click at [267, 251] on input "a. Developing a thorough understanding of the client's risk tolerance, investme…" at bounding box center [267, 256] width 0 height 10
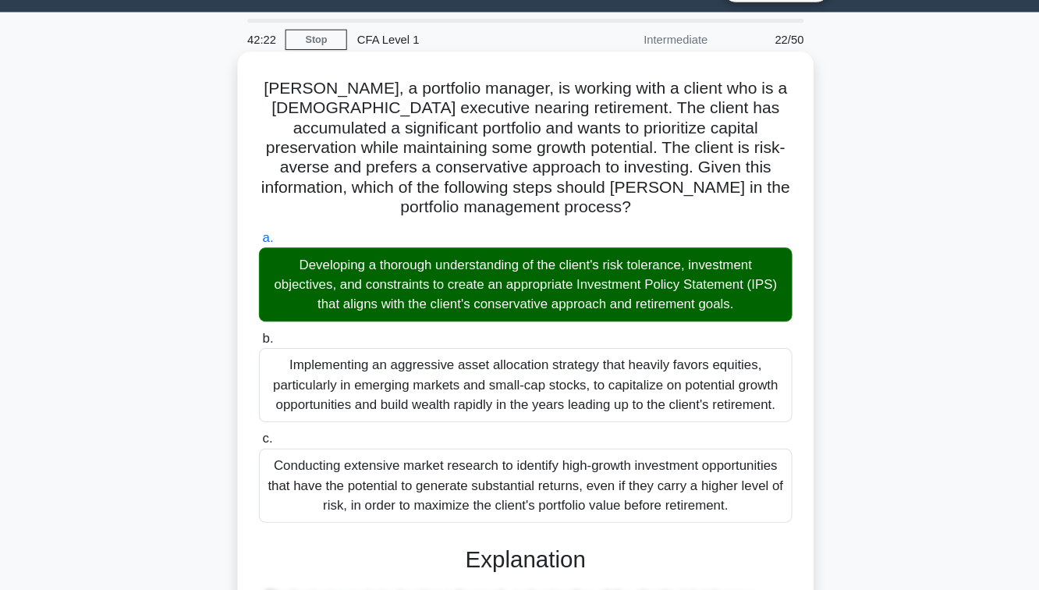
click at [267, 346] on input "b. Implementing an aggressive asset allocation strategy that heavily favors equ…" at bounding box center [267, 351] width 0 height 10
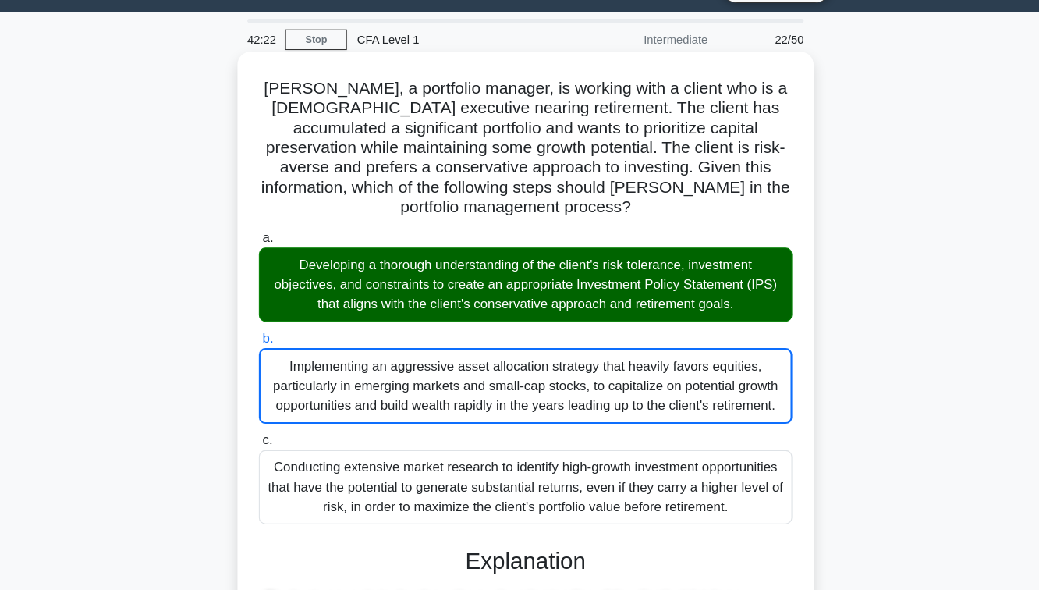
click at [267, 443] on input "c. Conducting extensive market research to identify high-growth investment oppo…" at bounding box center [267, 448] width 0 height 10
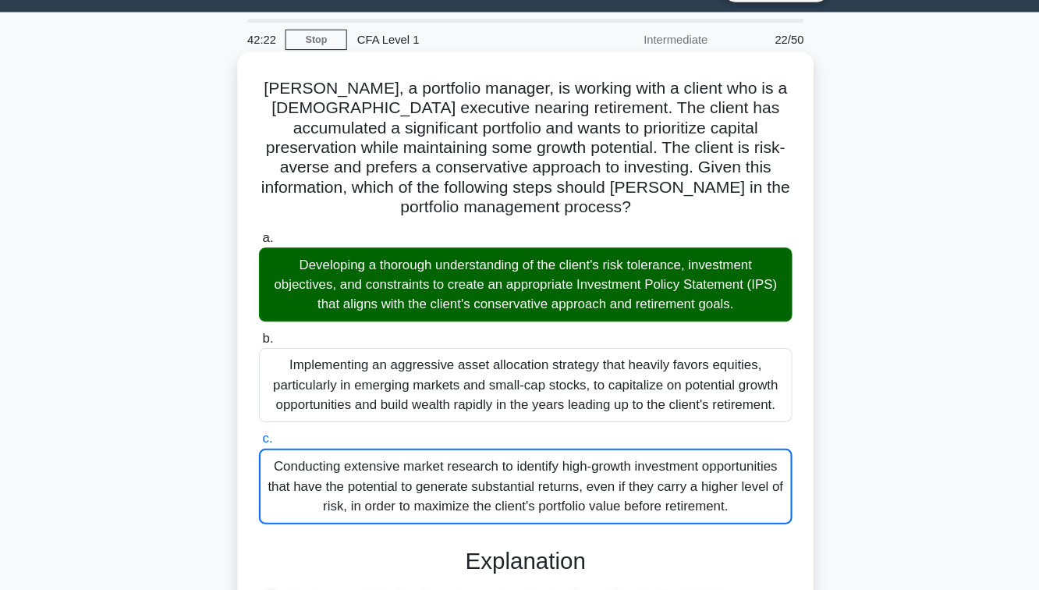
click at [267, 251] on input "a. Developing a thorough understanding of the client's risk tolerance, investme…" at bounding box center [267, 256] width 0 height 10
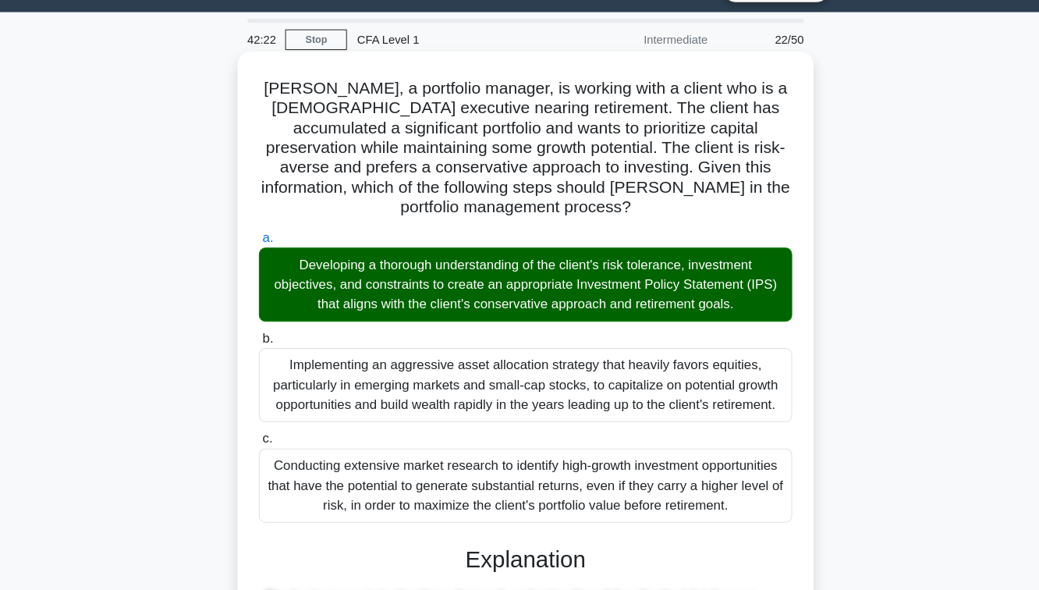
click at [267, 346] on input "b. Implementing an aggressive asset allocation strategy that heavily favors equ…" at bounding box center [267, 351] width 0 height 10
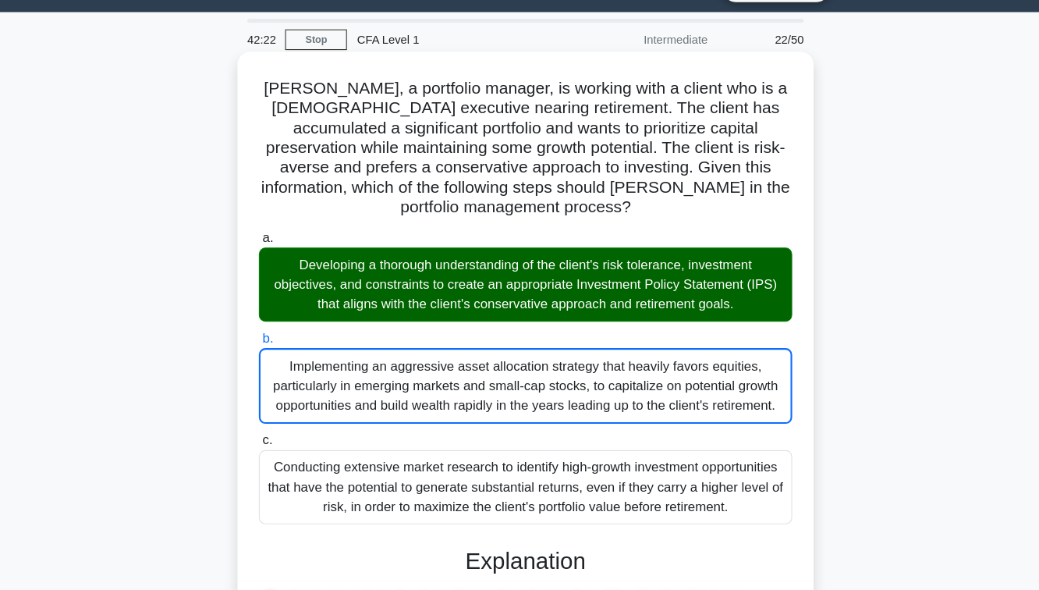
click at [267, 443] on input "c. Conducting extensive market research to identify high-growth investment oppo…" at bounding box center [267, 448] width 0 height 10
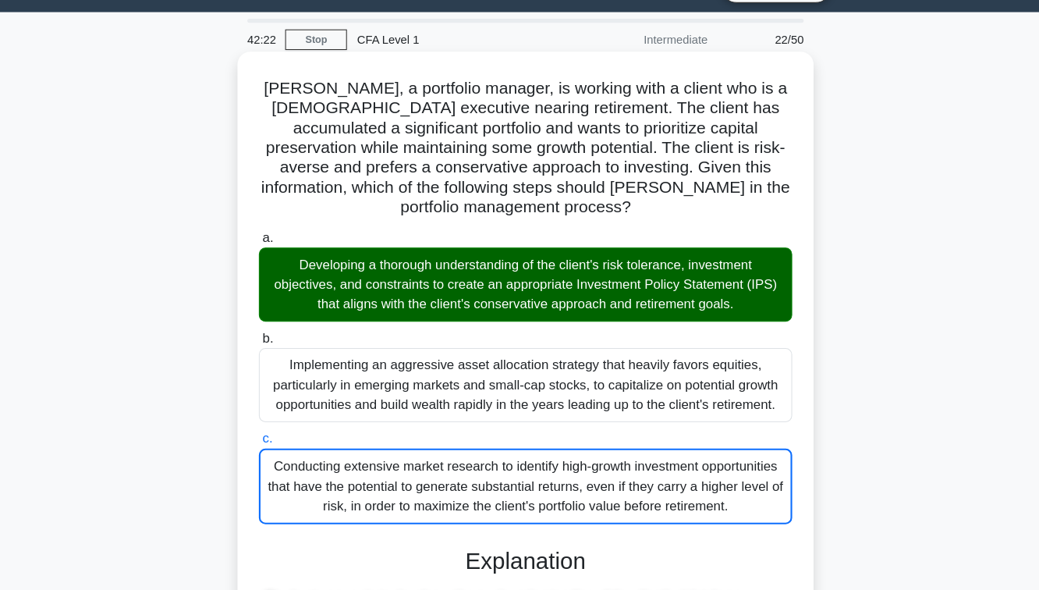
click at [267, 251] on input "a. Developing a thorough understanding of the client's risk tolerance, investme…" at bounding box center [267, 256] width 0 height 10
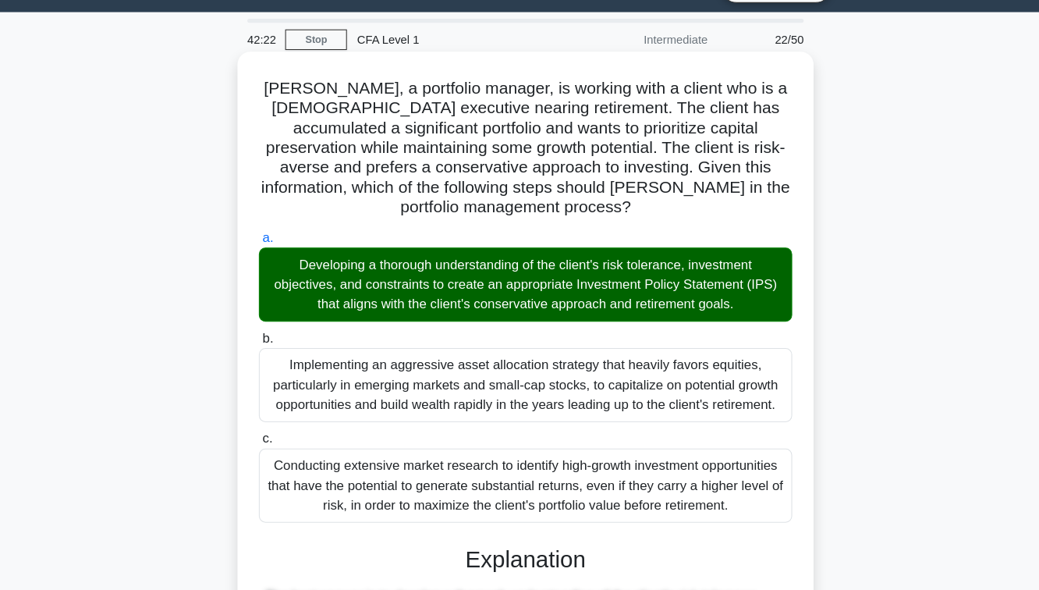
click at [267, 346] on input "b. Implementing an aggressive asset allocation strategy that heavily favors equ…" at bounding box center [267, 351] width 0 height 10
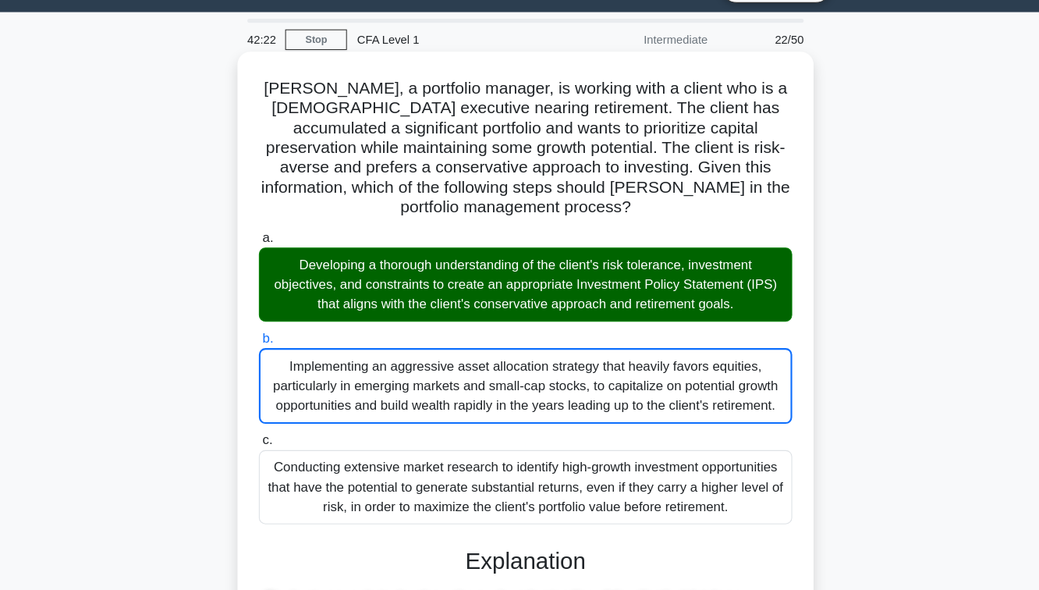
click at [267, 443] on input "c. Conducting extensive market research to identify high-growth investment oppo…" at bounding box center [267, 448] width 0 height 10
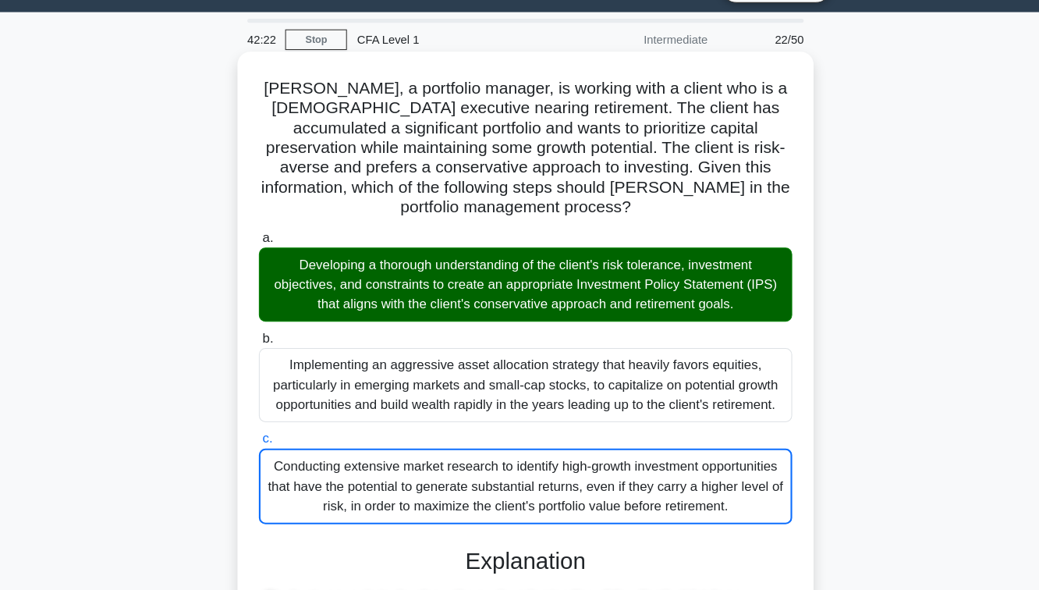
click at [267, 251] on input "a. Developing a thorough understanding of the client's risk tolerance, investme…" at bounding box center [267, 256] width 0 height 10
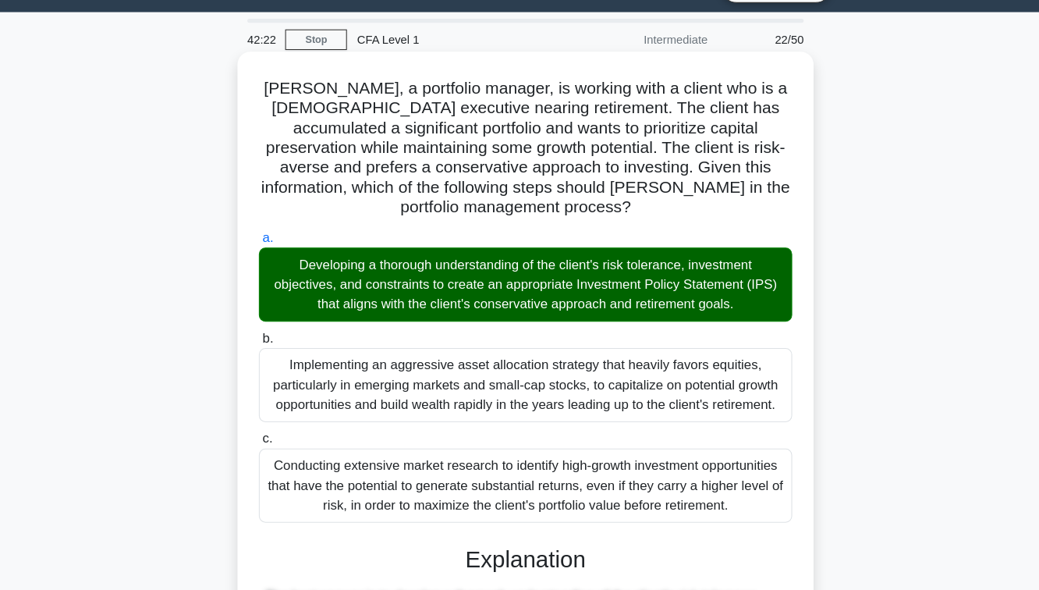
click at [267, 346] on input "b. Implementing an aggressive asset allocation strategy that heavily favors equ…" at bounding box center [267, 351] width 0 height 10
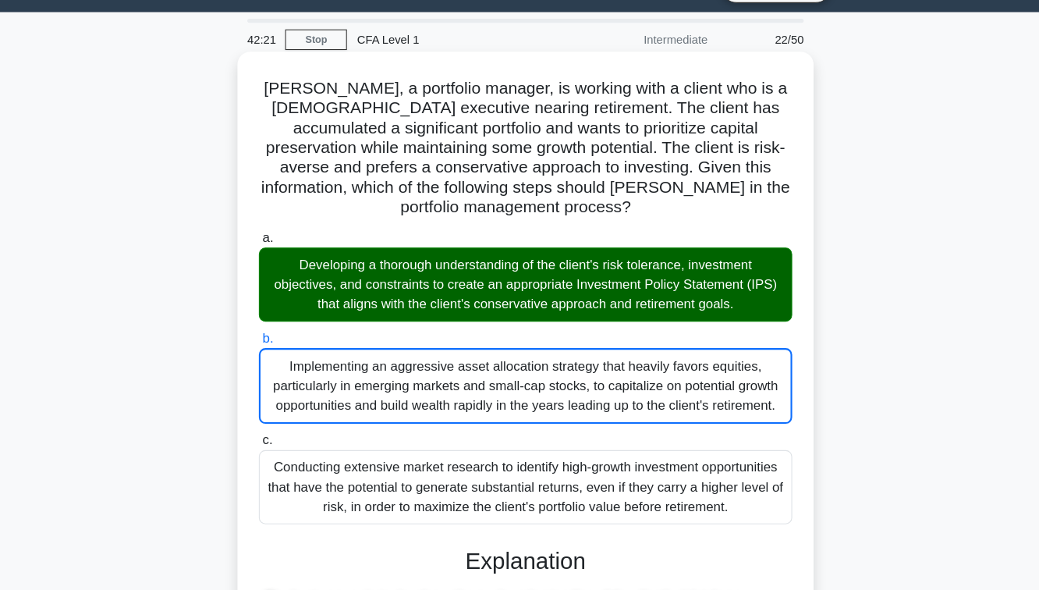
click at [267, 443] on input "c. Conducting extensive market research to identify high-growth investment oppo…" at bounding box center [267, 448] width 0 height 10
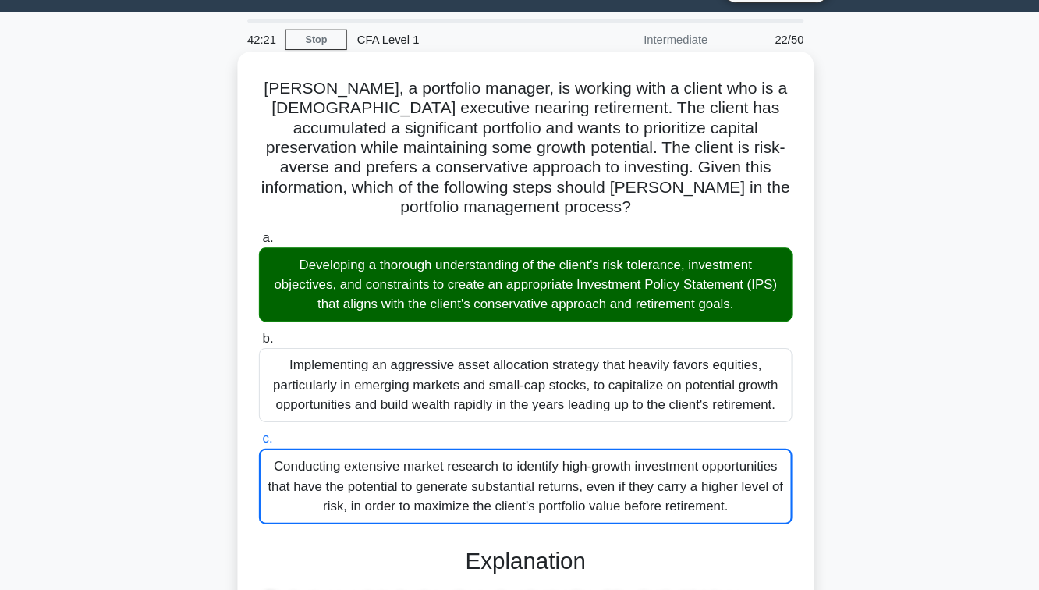
click at [267, 251] on input "a. Developing a thorough understanding of the client's risk tolerance, investme…" at bounding box center [267, 256] width 0 height 10
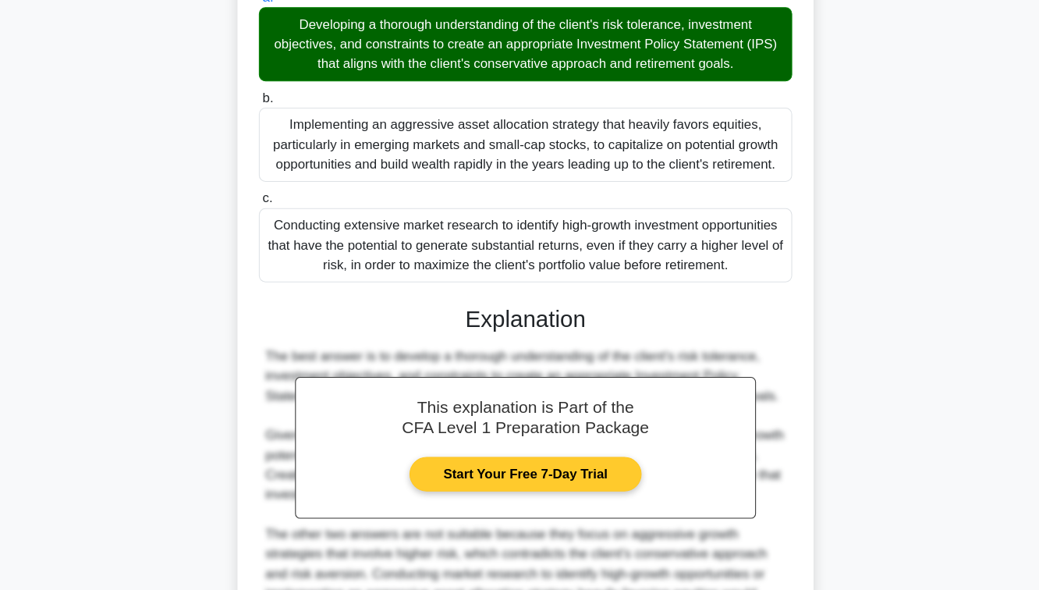
scroll to position [427, 0]
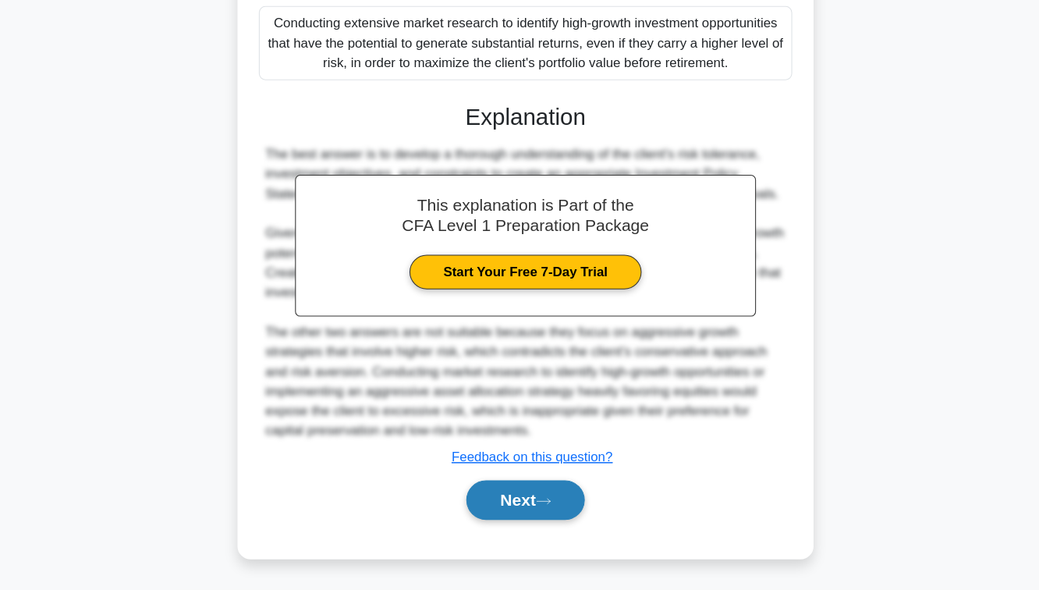
click at [540, 498] on button "Next" at bounding box center [519, 504] width 112 height 37
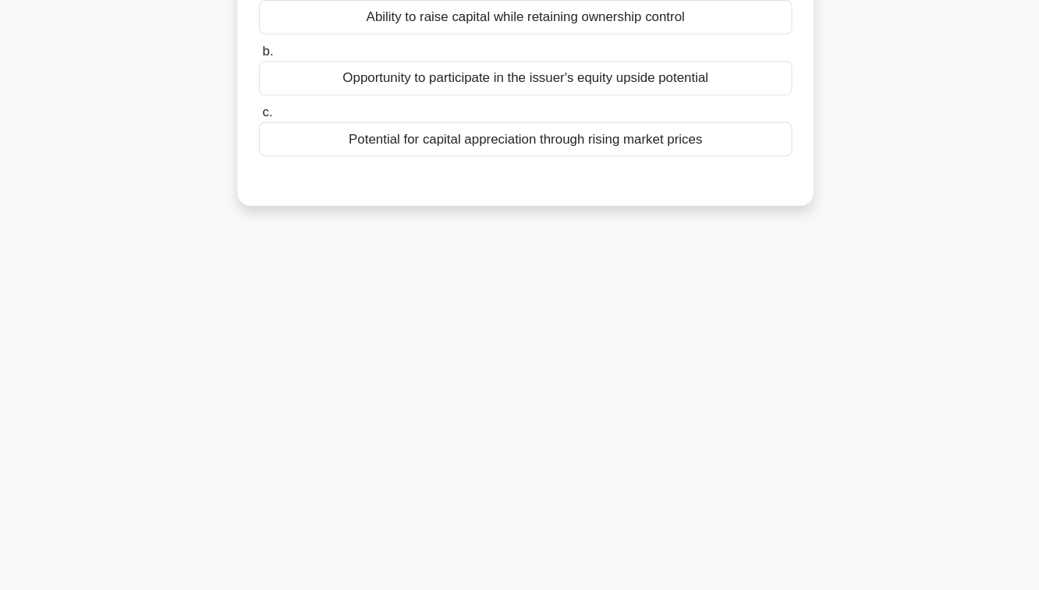
scroll to position [0, 0]
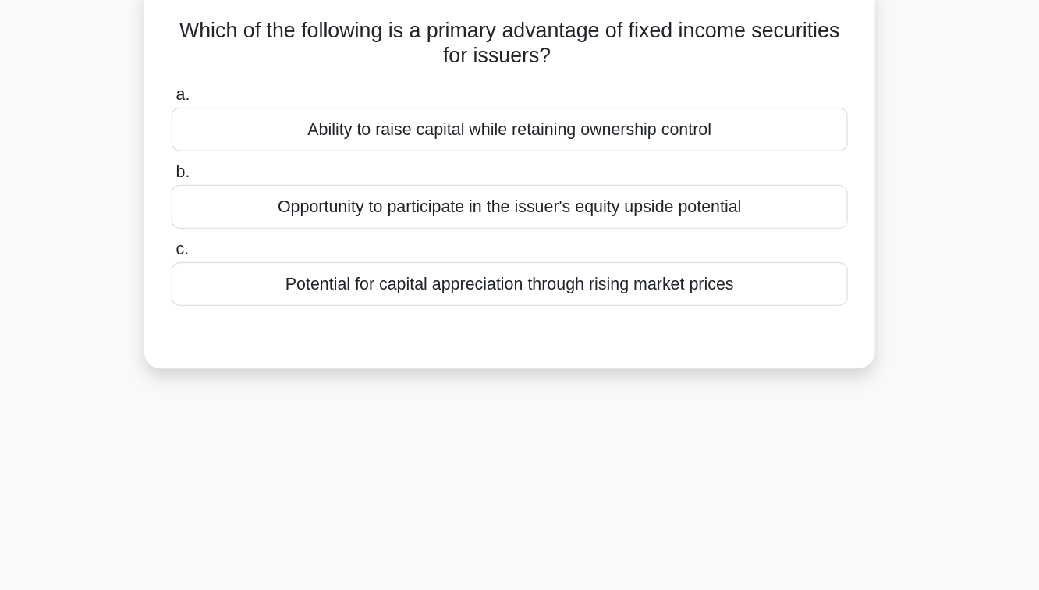
click at [586, 319] on div "Potential for capital appreciation through rising market prices" at bounding box center [519, 311] width 505 height 33
click at [267, 291] on input "c. Potential for capital appreciation through rising market prices" at bounding box center [267, 286] width 0 height 10
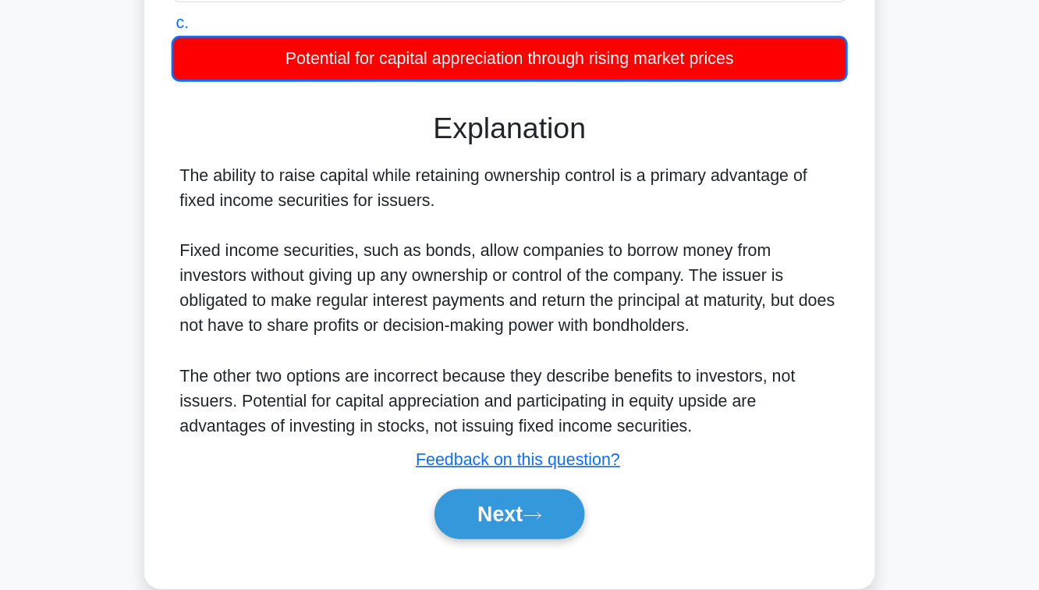
scroll to position [253, 0]
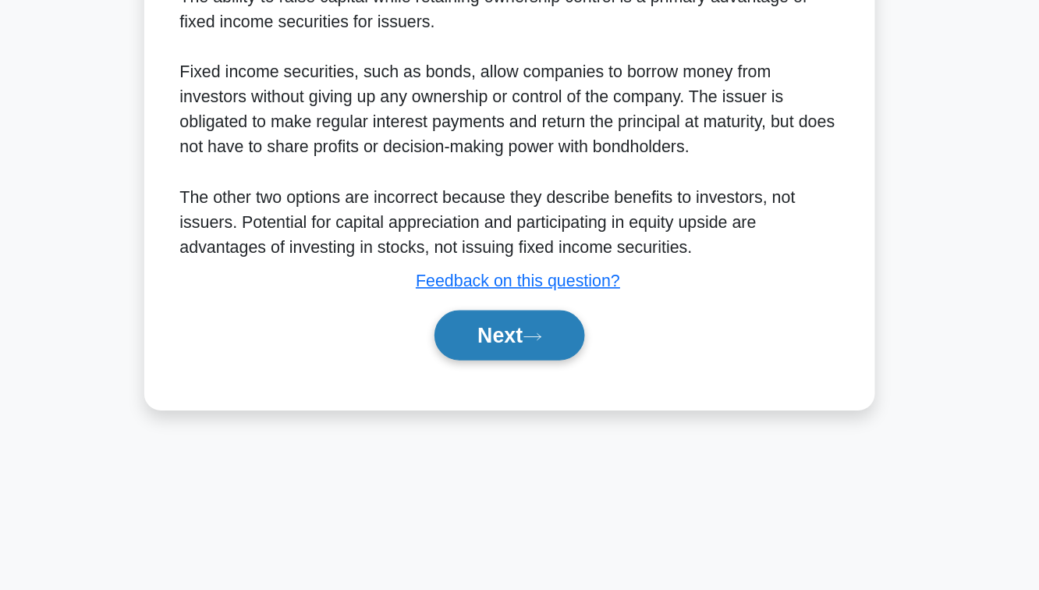
click at [542, 409] on button "Next" at bounding box center [519, 399] width 112 height 37
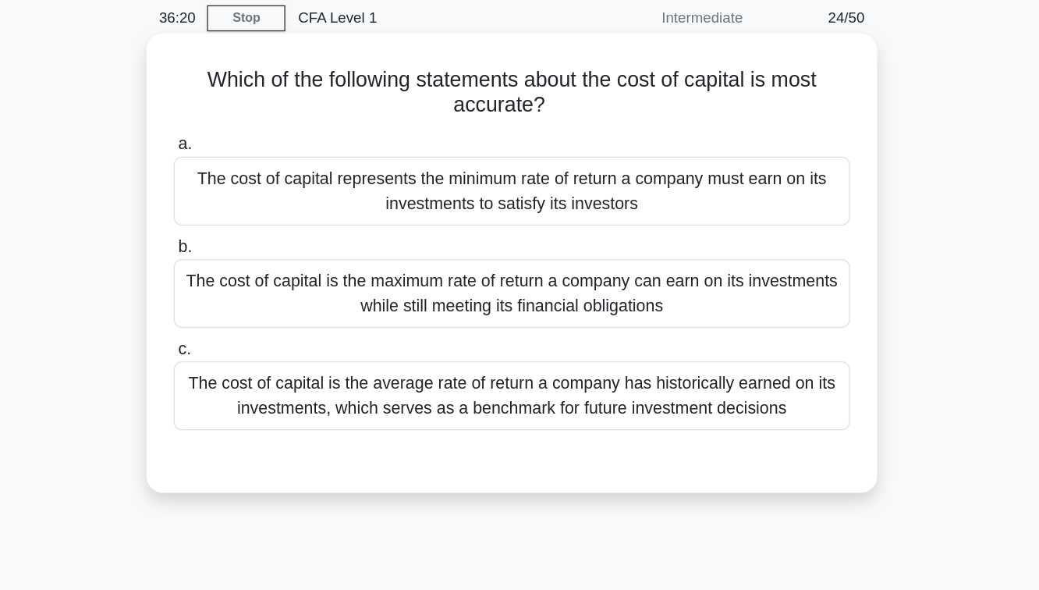
scroll to position [62, 0]
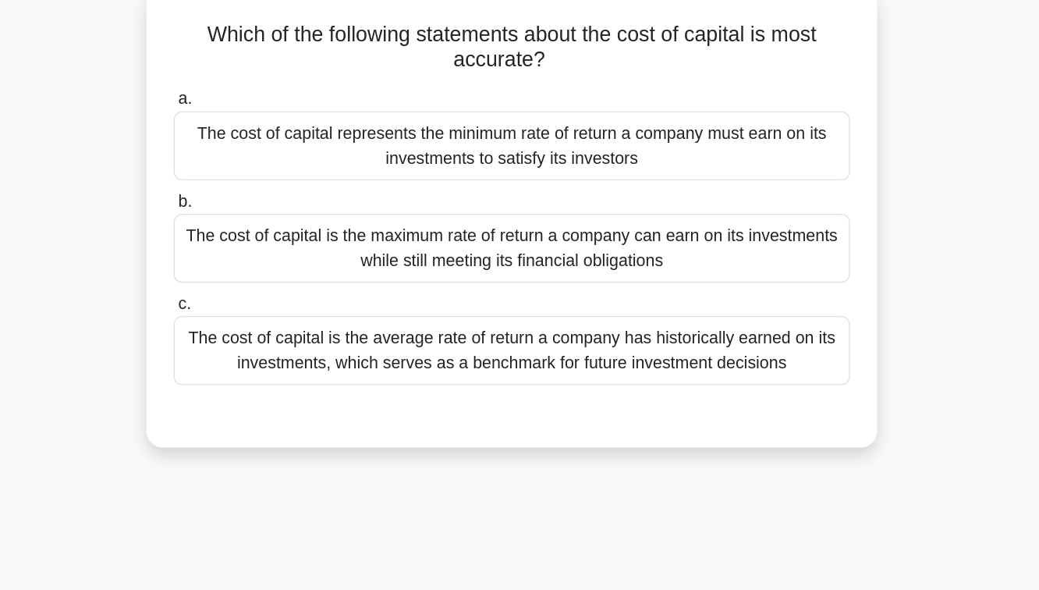
click at [610, 211] on div "The cost of capital is the maximum rate of return a company can earn on its inv…" at bounding box center [519, 219] width 505 height 51
click at [267, 190] on input "b. The cost of capital is the maximum rate of return a company can earn on its …" at bounding box center [267, 185] width 0 height 10
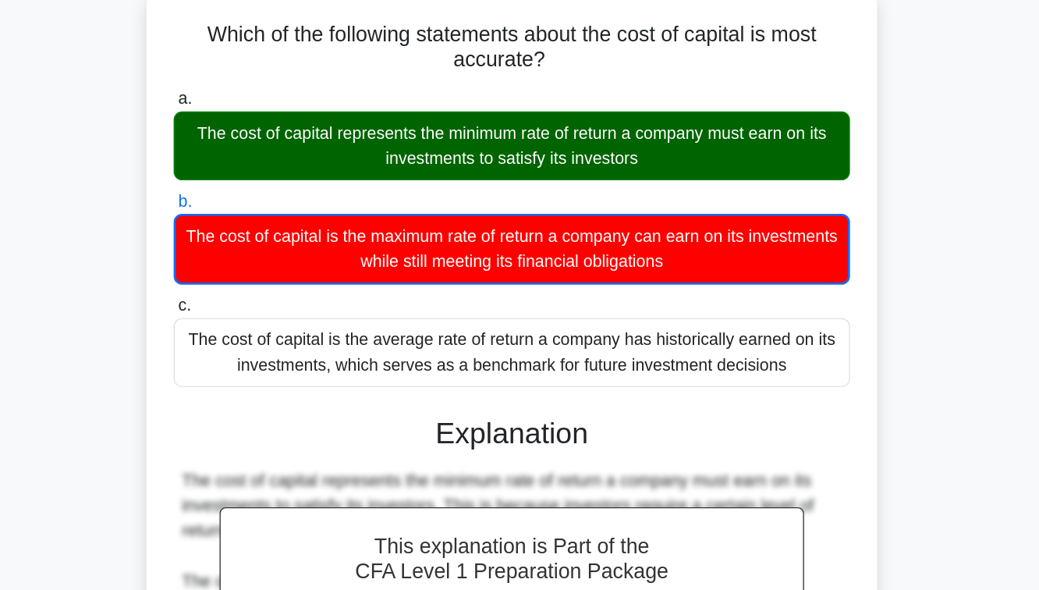
click at [601, 145] on div "The cost of capital represents the minimum rate of return a company must earn o…" at bounding box center [519, 143] width 505 height 51
click at [267, 114] on input "a. The cost of capital represents the minimum rate of return a company must ear…" at bounding box center [267, 109] width 0 height 10
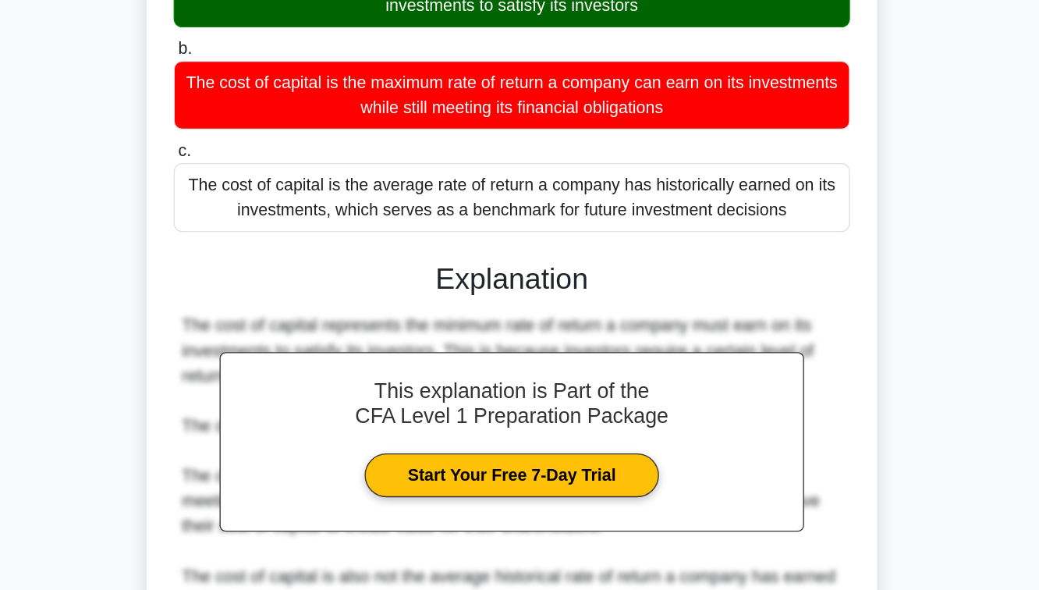
scroll to position [253, 0]
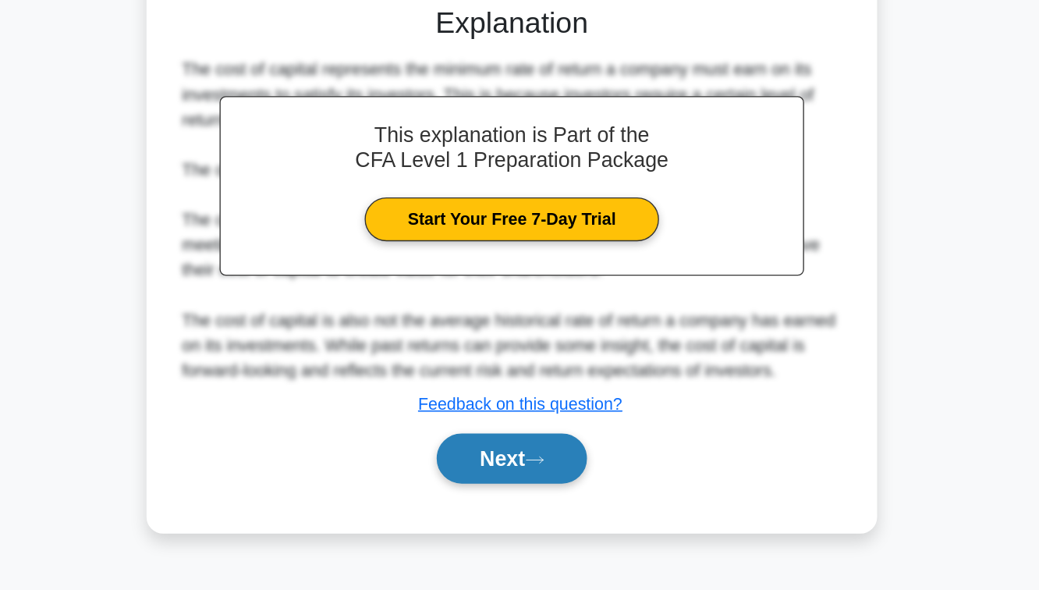
click at [514, 480] on button "Next" at bounding box center [519, 491] width 112 height 37
